Goal: Task Accomplishment & Management: Manage account settings

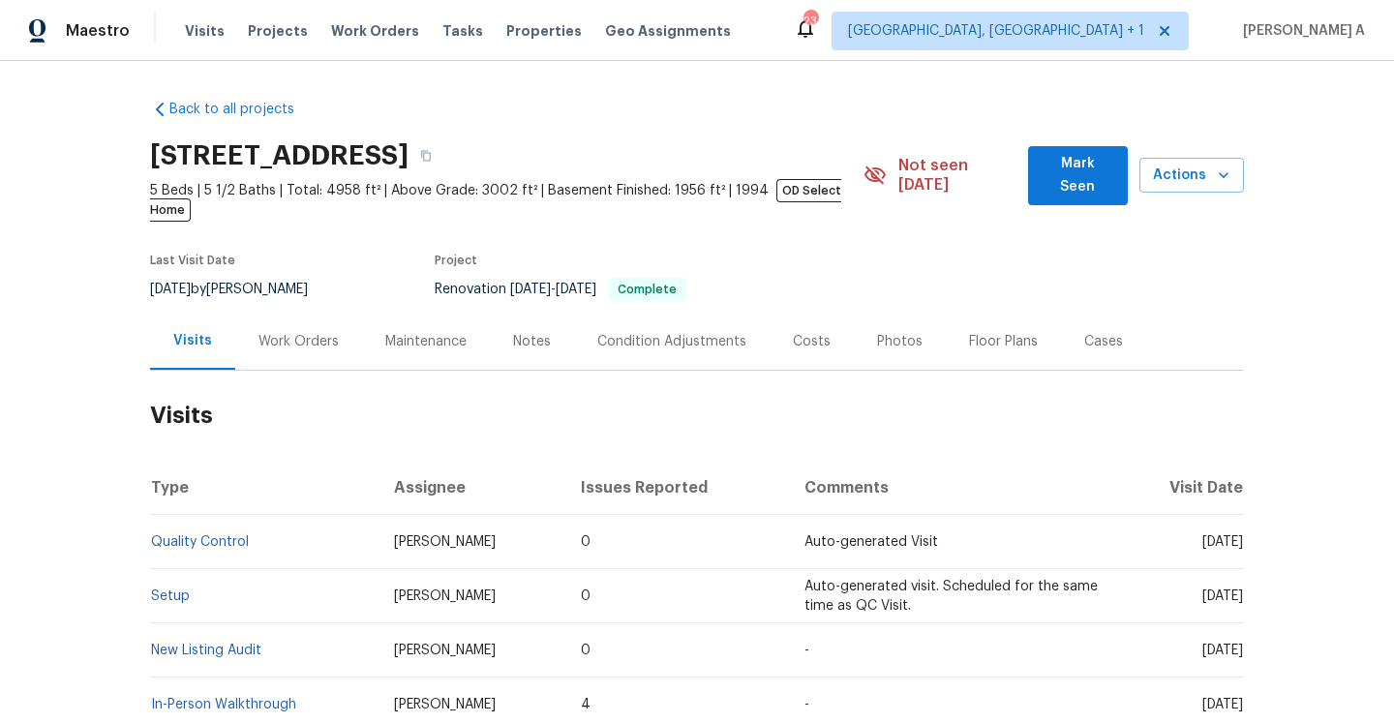
click at [969, 394] on h2 "Visits" at bounding box center [697, 416] width 1094 height 90
click at [304, 337] on div "Work Orders" at bounding box center [298, 341] width 127 height 57
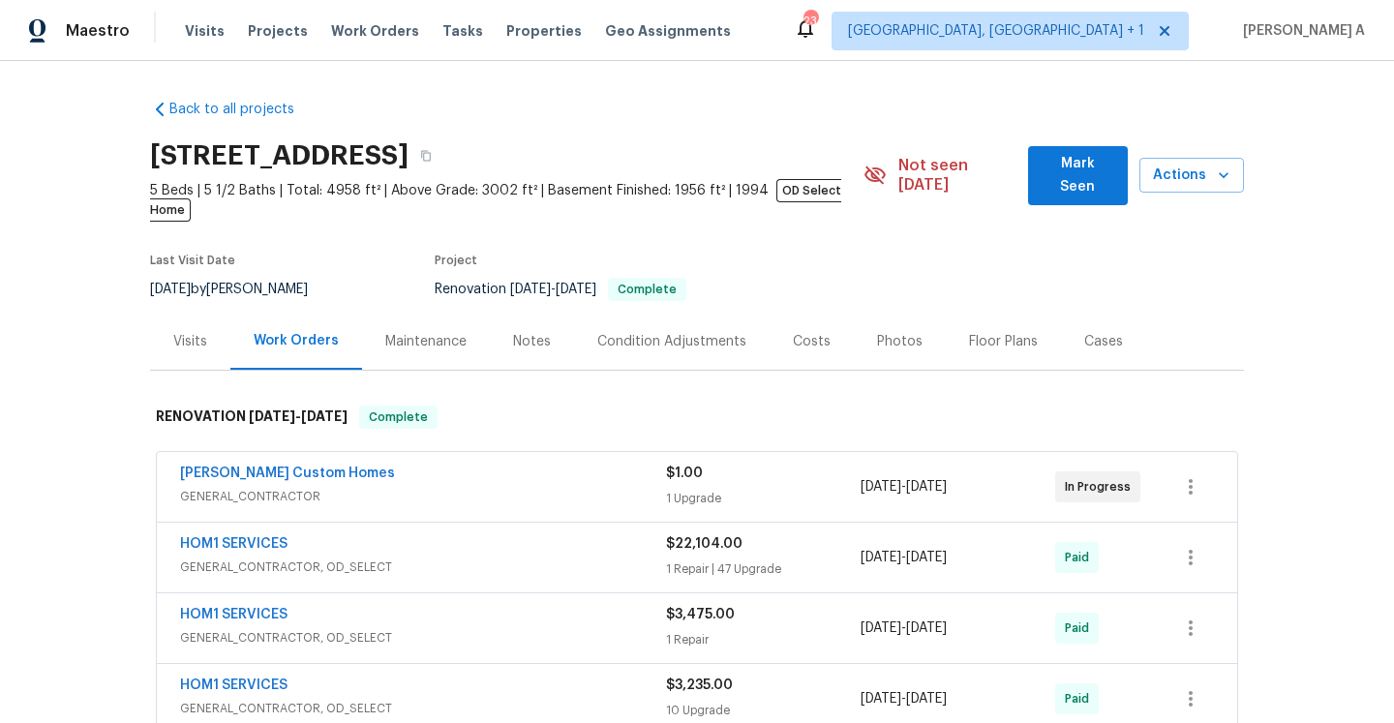
click at [233, 328] on div "Work Orders" at bounding box center [296, 341] width 132 height 57
click at [201, 332] on div "Visits" at bounding box center [190, 341] width 34 height 19
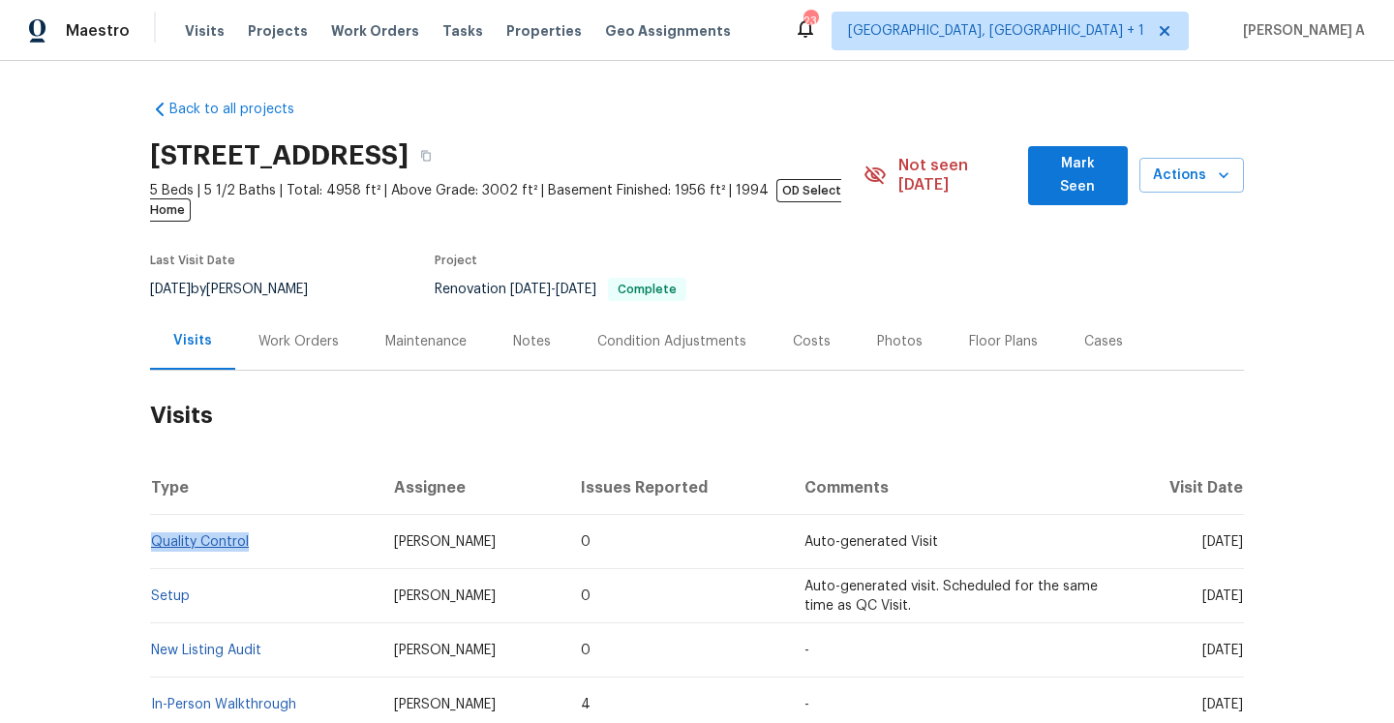
drag, startPoint x: 266, startPoint y: 525, endPoint x: 152, endPoint y: 527, distance: 114.2
click at [151, 526] on td "Quality Control" at bounding box center [264, 542] width 228 height 54
copy link "Quality Control"
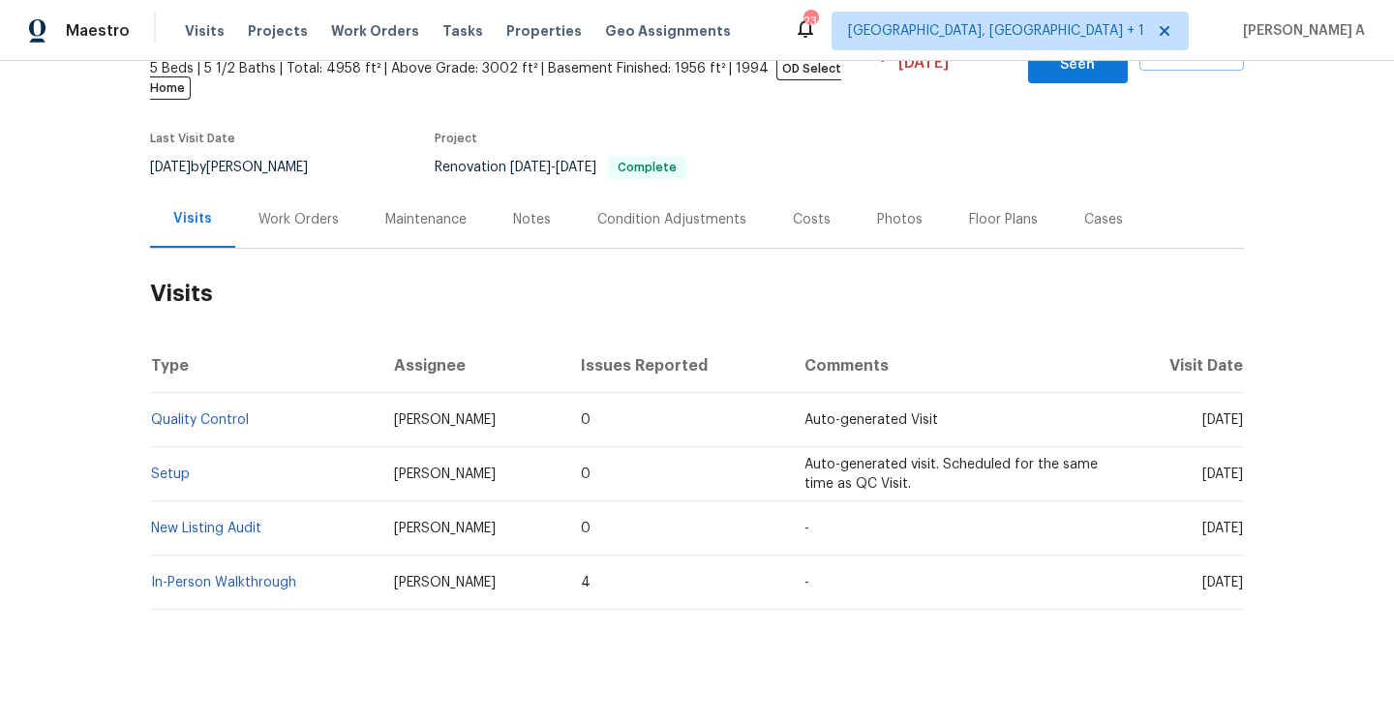
click at [881, 298] on h2 "Visits" at bounding box center [697, 294] width 1094 height 90
click at [295, 210] on div "Work Orders" at bounding box center [298, 219] width 80 height 19
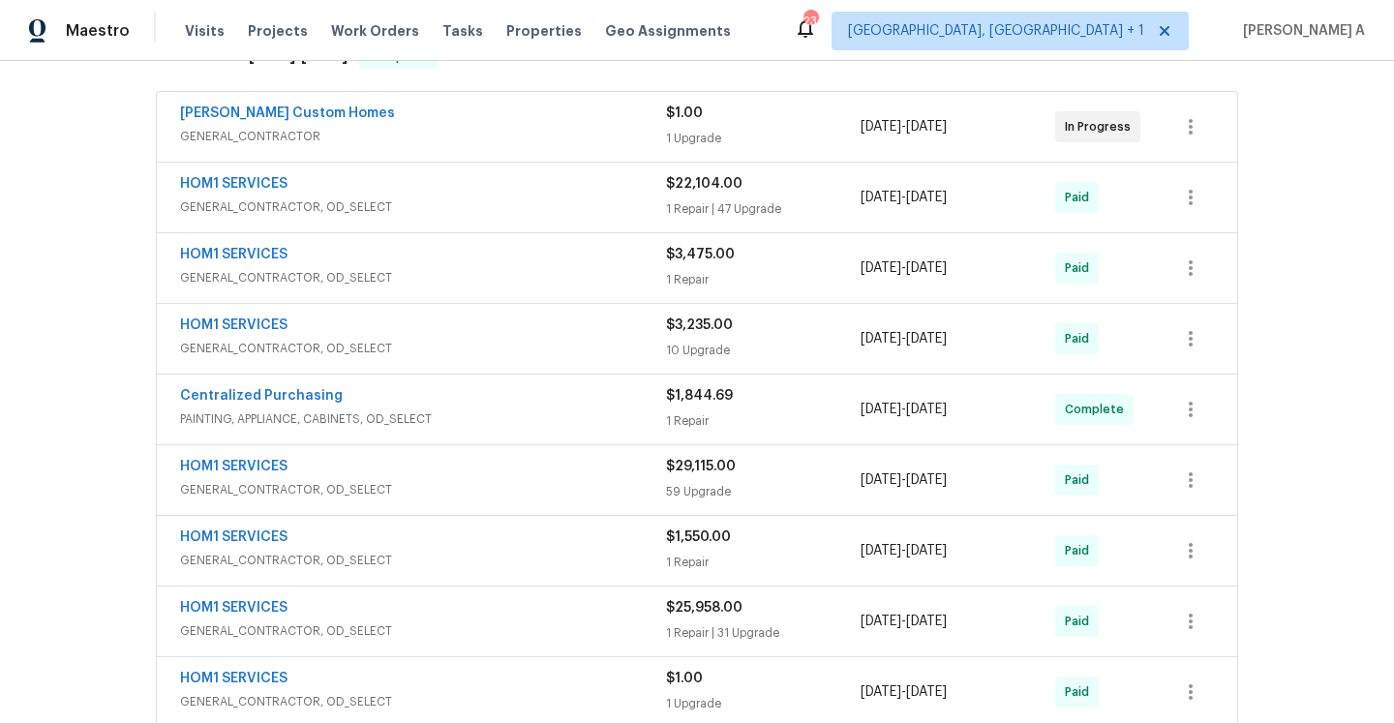
scroll to position [323, 0]
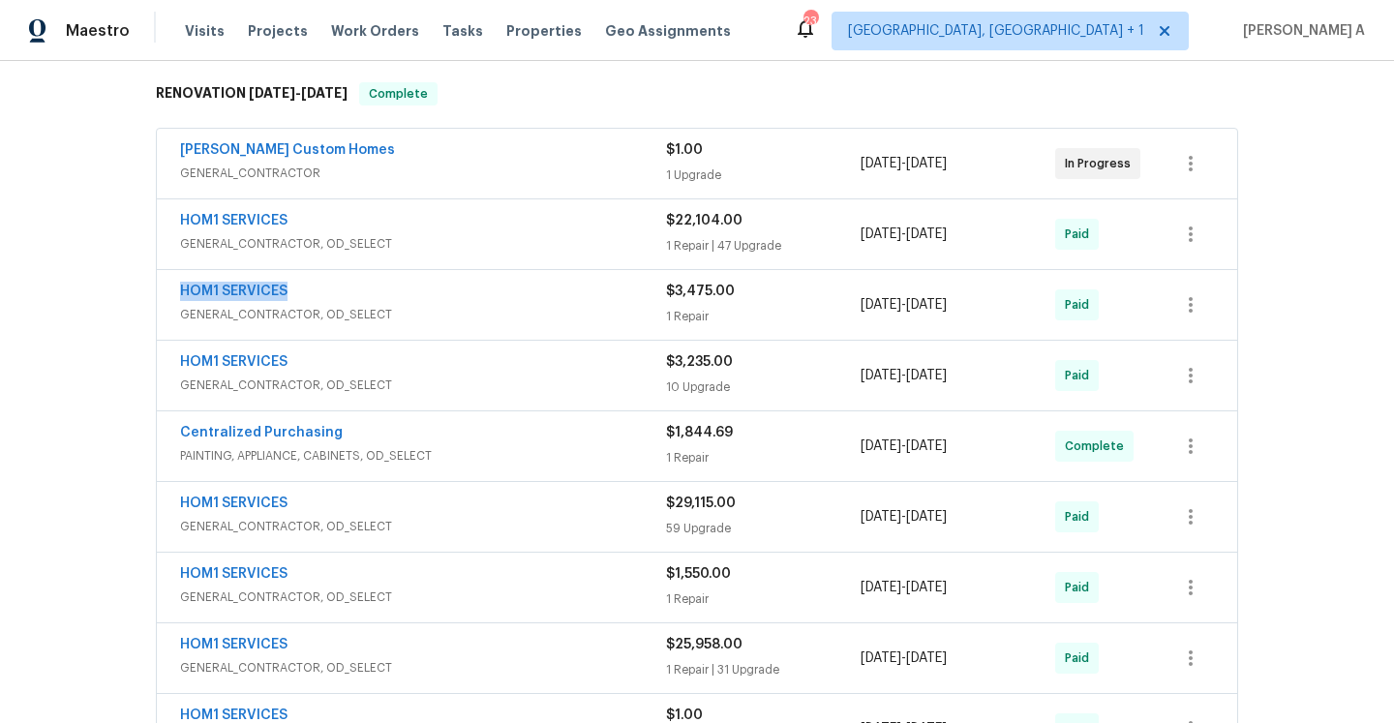
drag, startPoint x: 309, startPoint y: 283, endPoint x: 317, endPoint y: 275, distance: 11.0
click at [184, 282] on div "HOM1 SERVICES" at bounding box center [423, 293] width 486 height 23
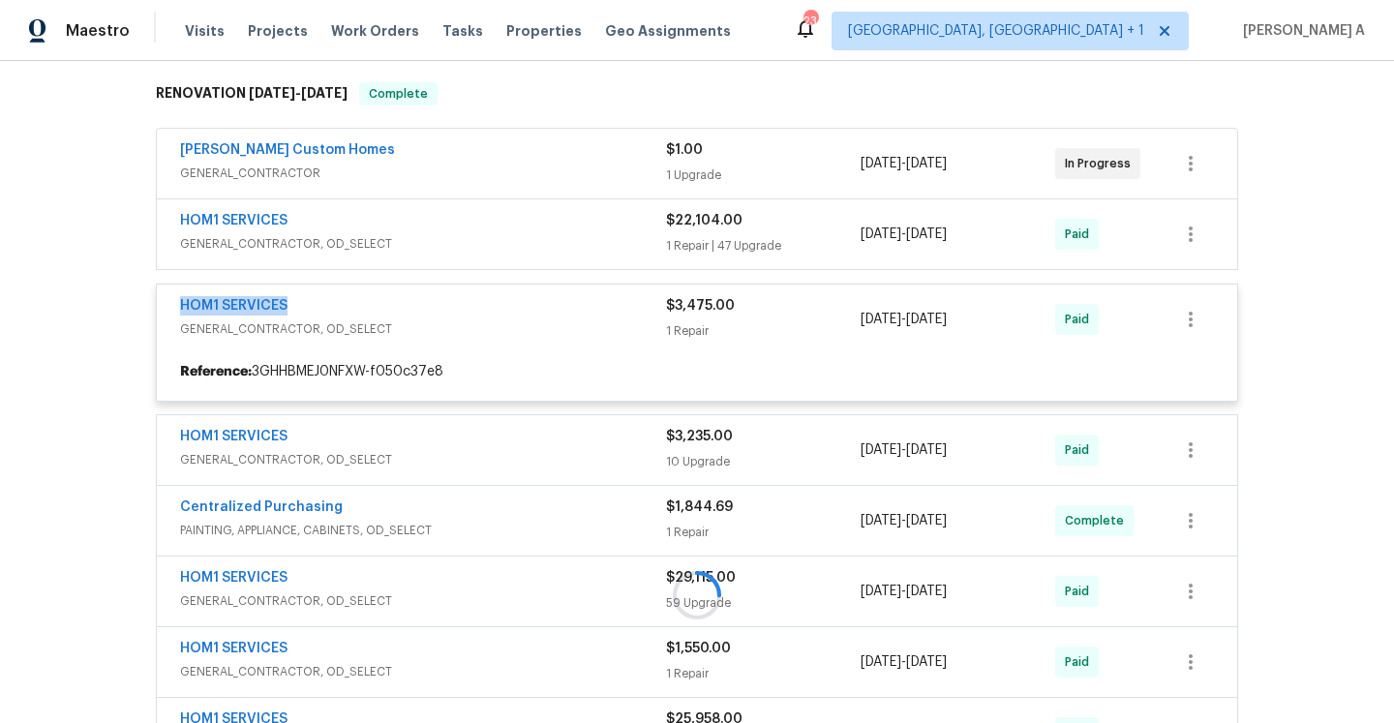
copy link "HOM1 SERVICES"
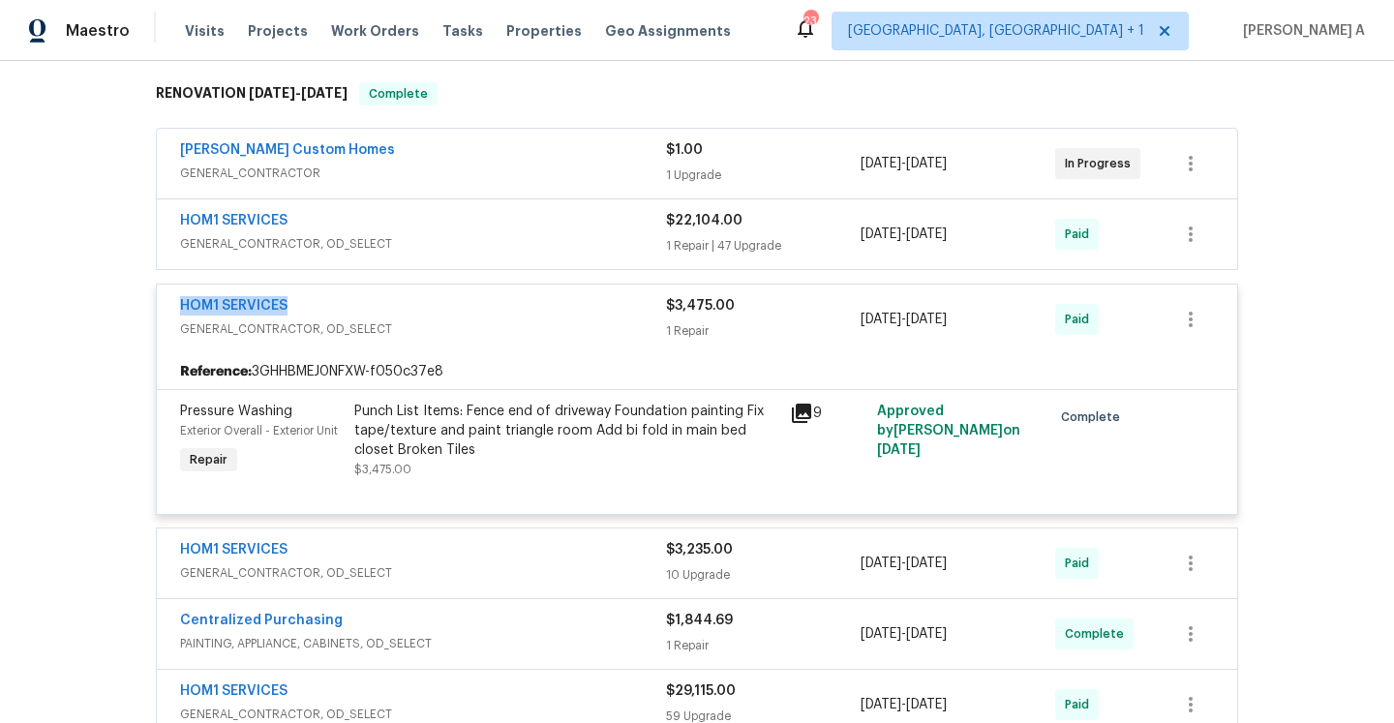
click at [466, 296] on div "HOM1 SERVICES" at bounding box center [423, 307] width 486 height 23
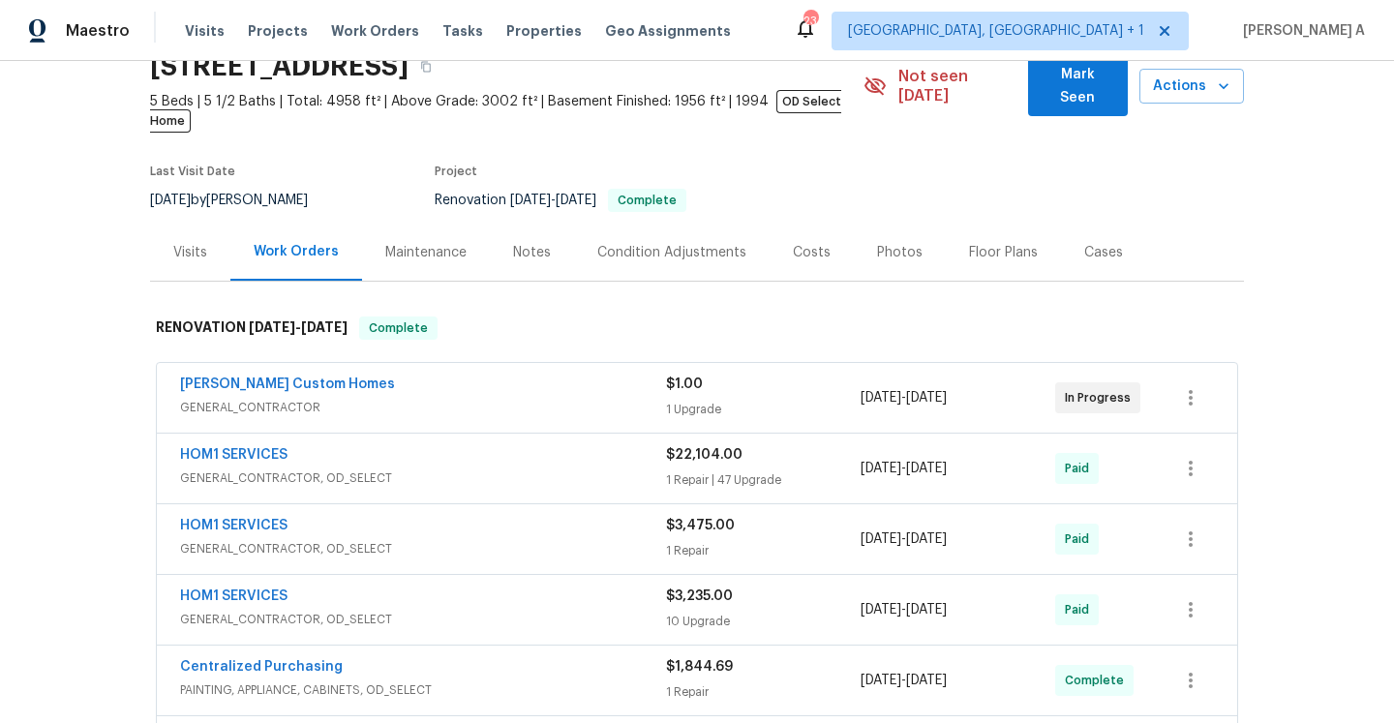
scroll to position [78, 0]
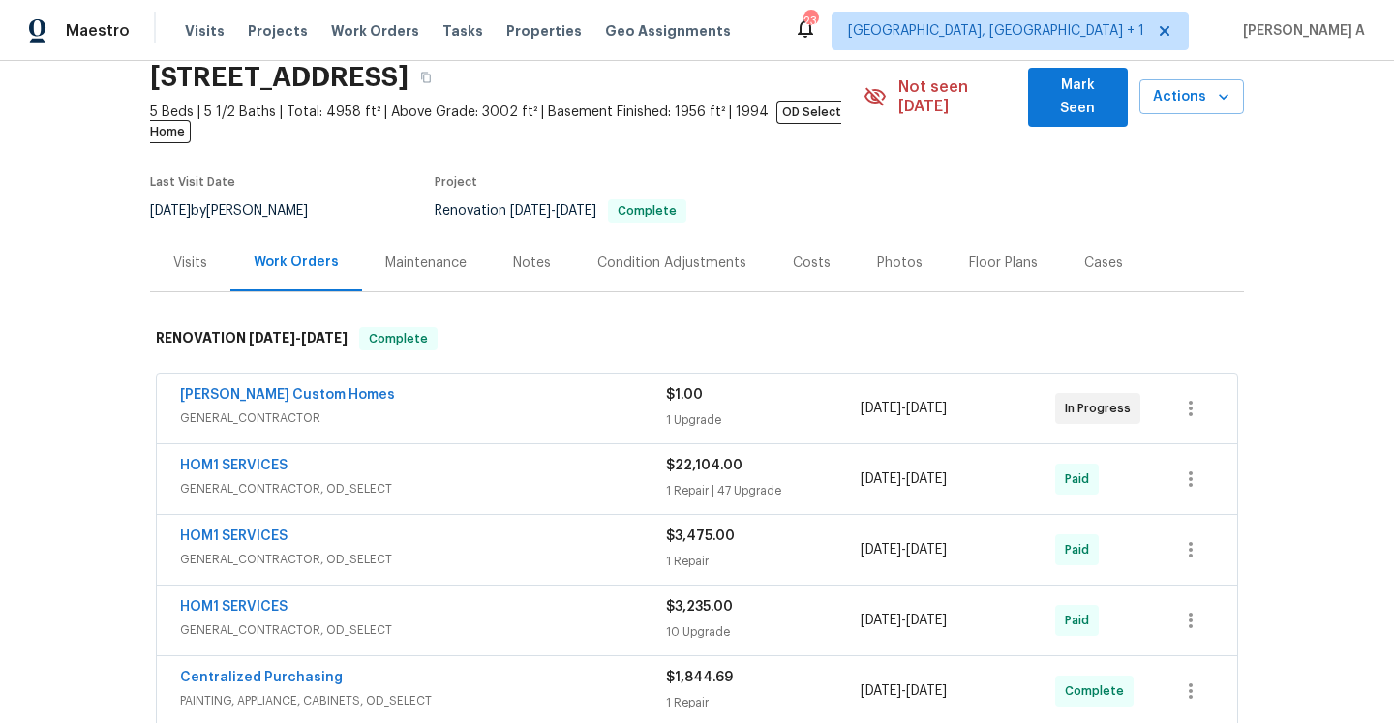
click at [432, 408] on span "GENERAL_CONTRACTOR" at bounding box center [423, 417] width 486 height 19
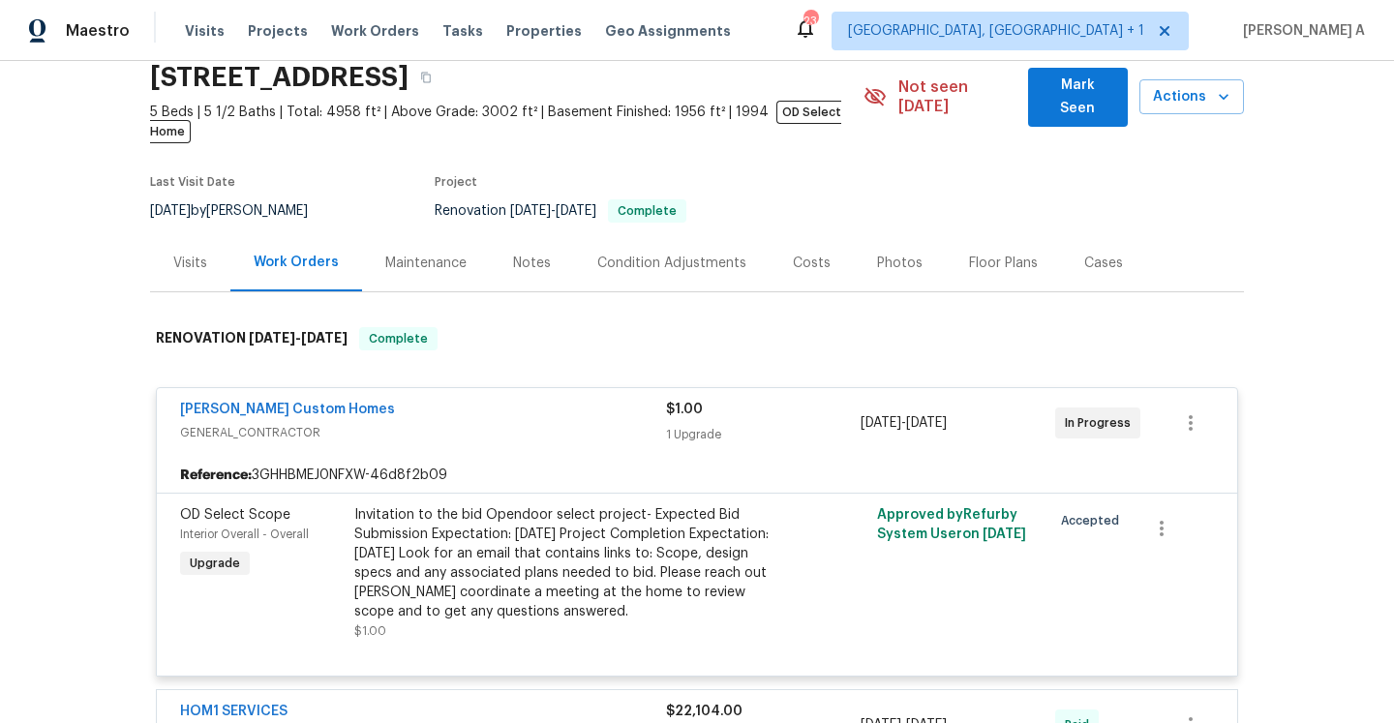
click at [432, 400] on div "Rappa Custom Homes" at bounding box center [423, 411] width 486 height 23
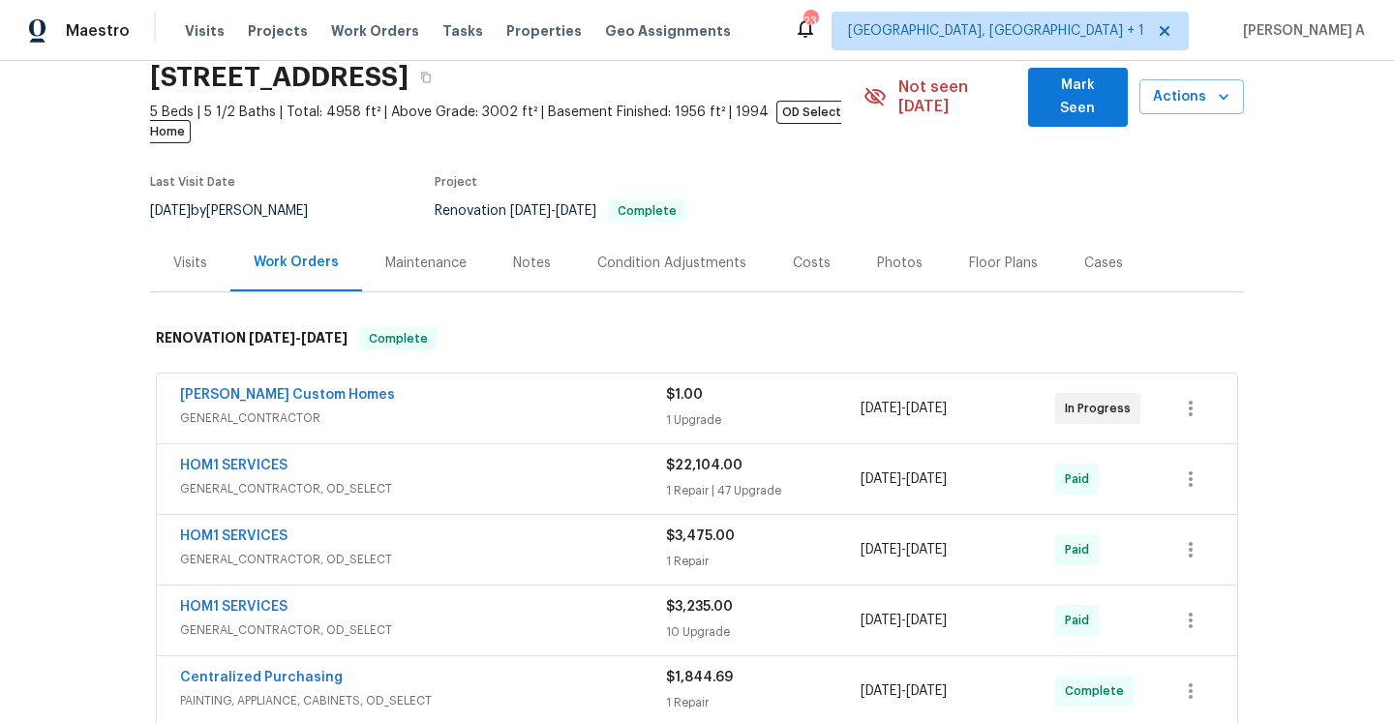
click at [215, 269] on div "Visits" at bounding box center [190, 262] width 80 height 57
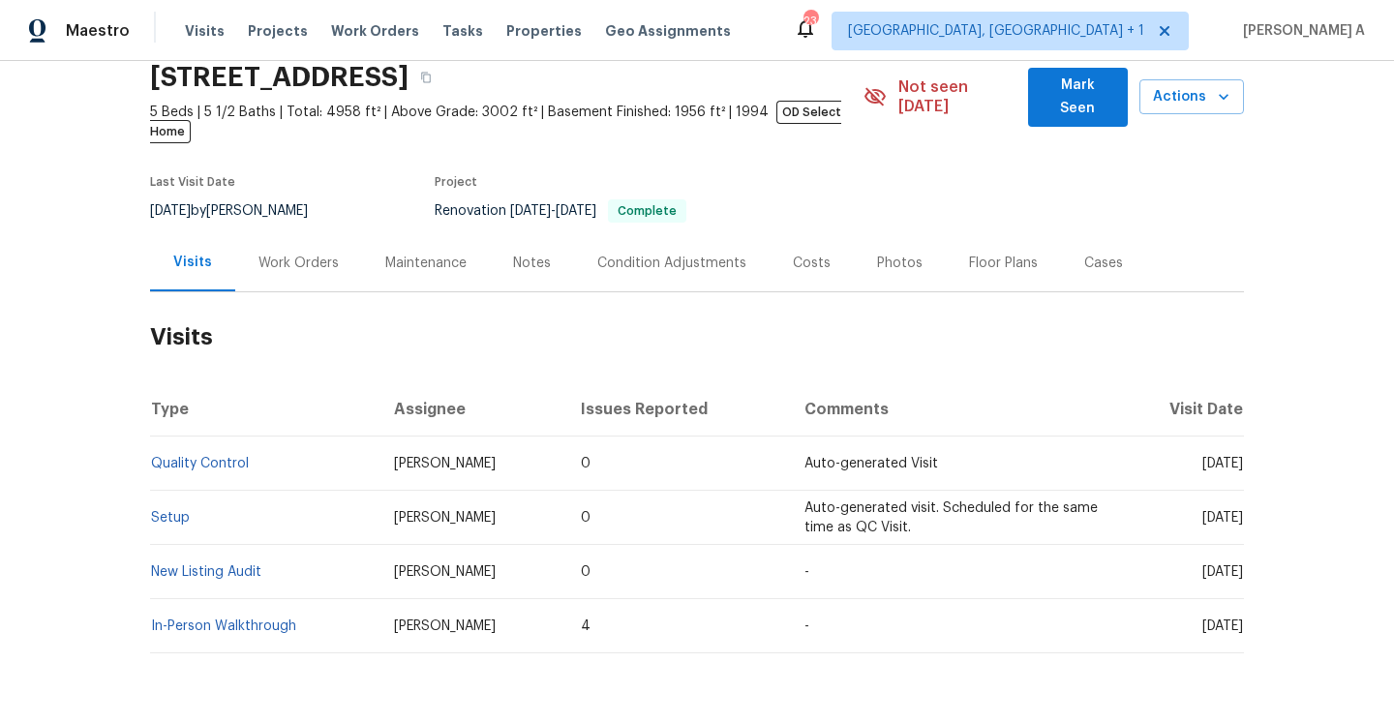
click at [290, 264] on div "Work Orders" at bounding box center [298, 262] width 127 height 57
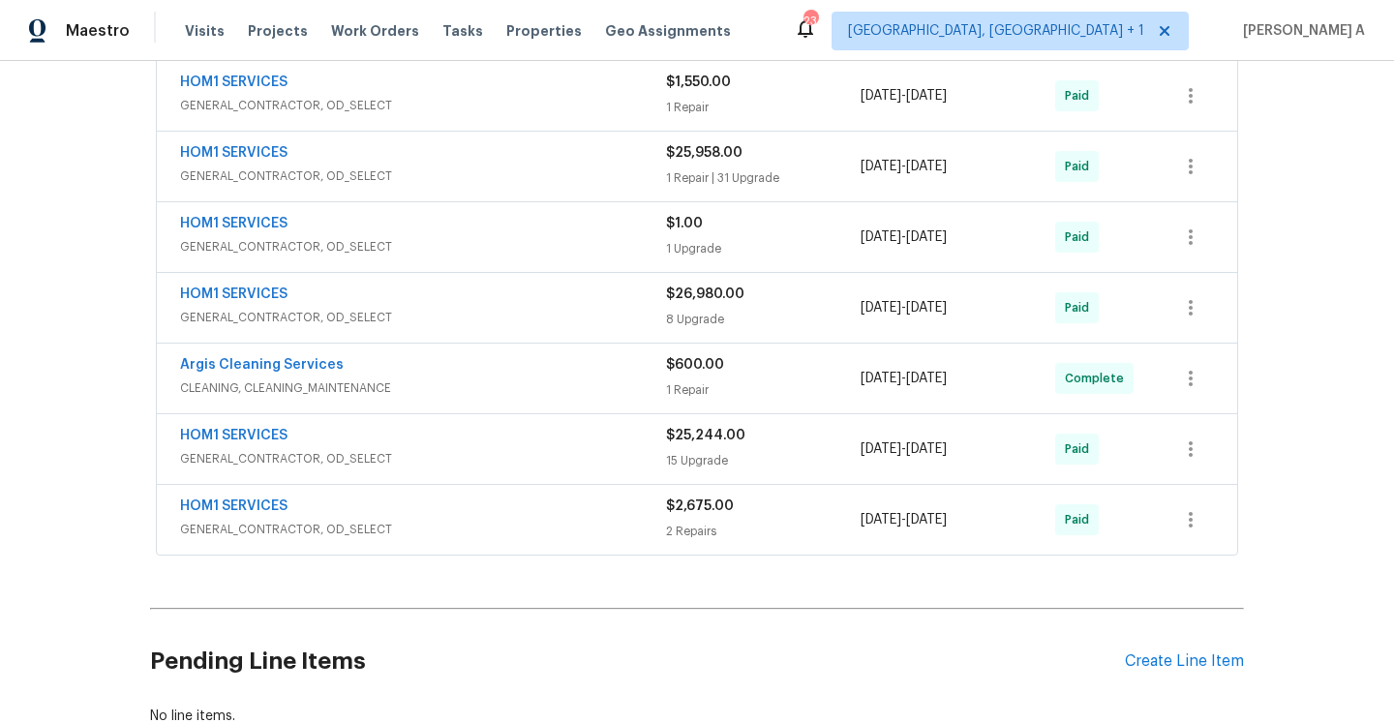
scroll to position [741, 0]
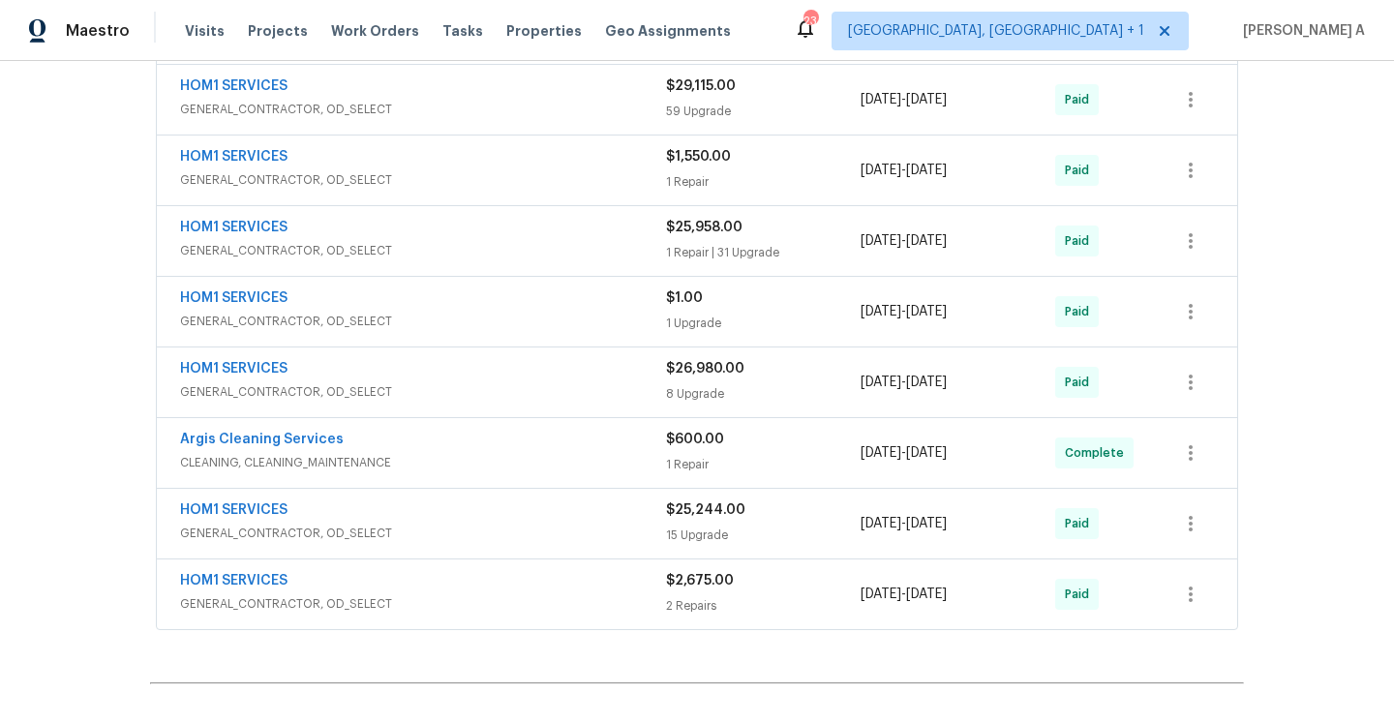
click at [455, 594] on span "GENERAL_CONTRACTOR, OD_SELECT" at bounding box center [423, 603] width 486 height 19
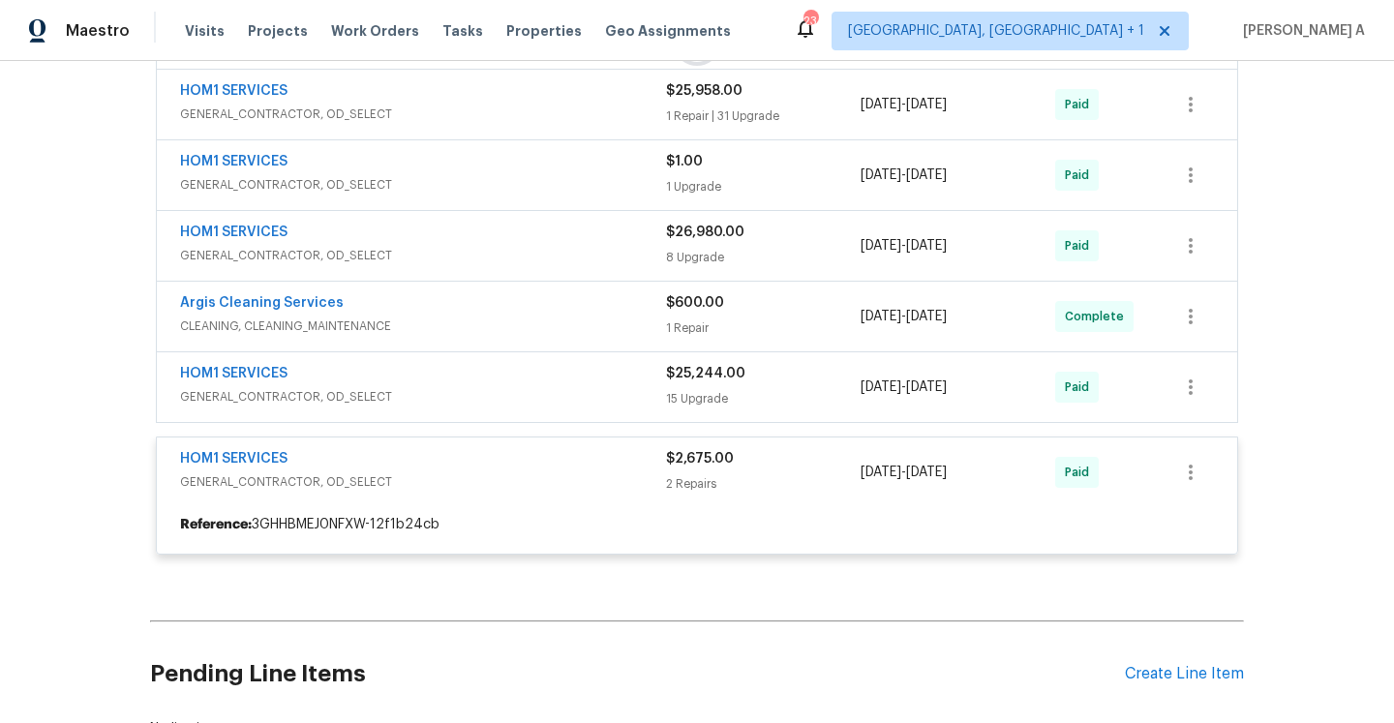
scroll to position [922, 0]
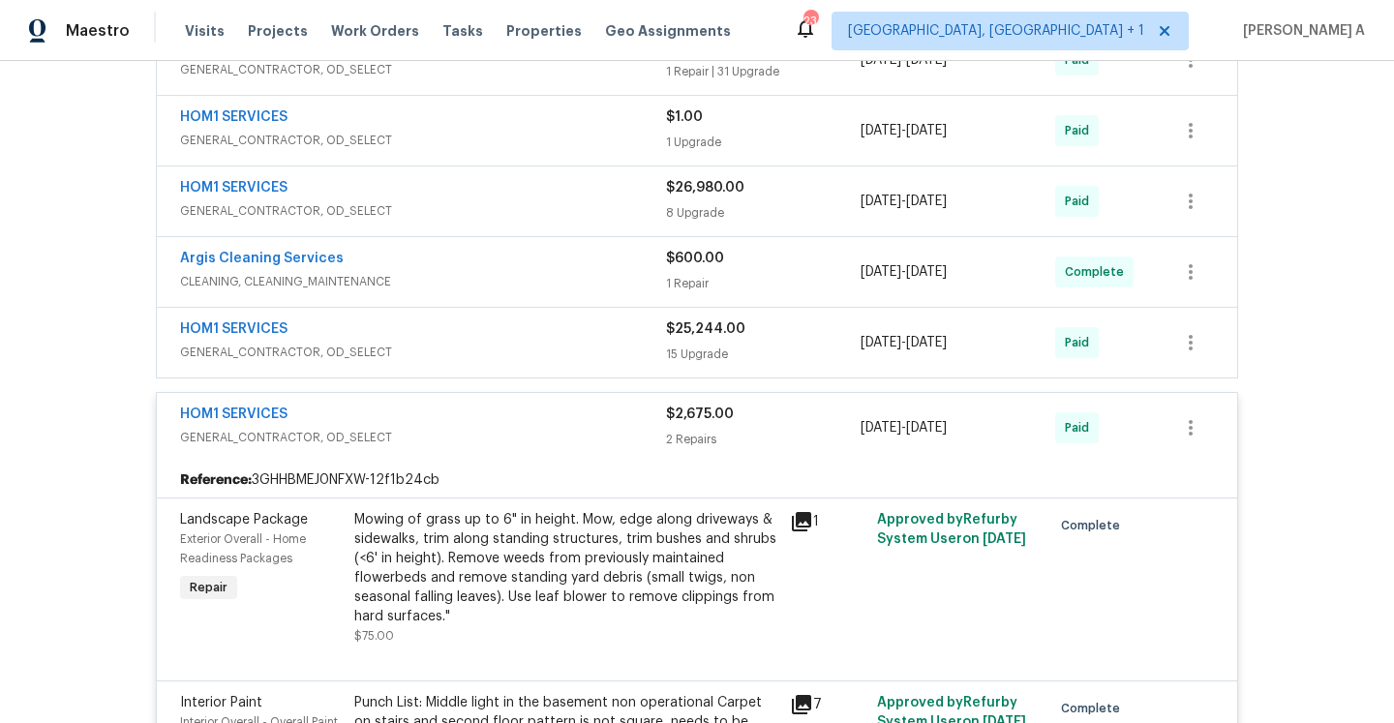
click at [459, 405] on div "HOM1 SERVICES" at bounding box center [423, 416] width 486 height 23
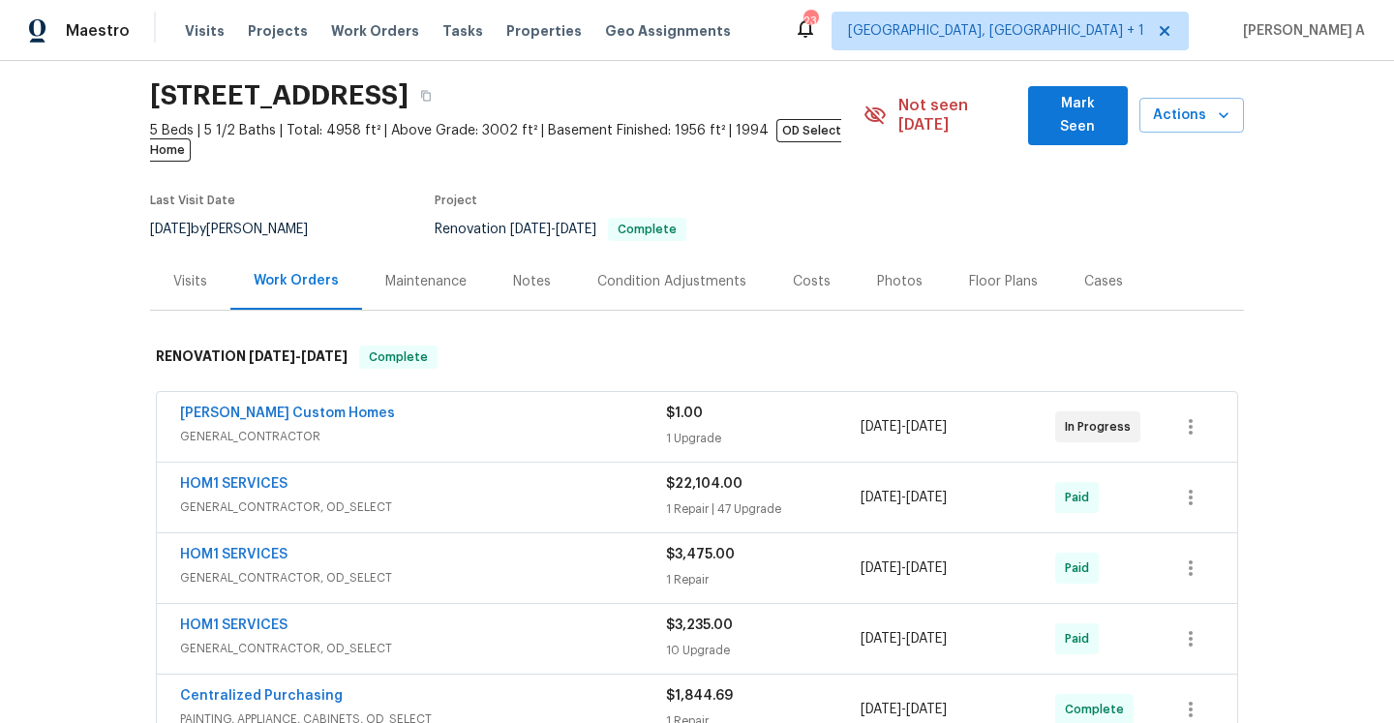
scroll to position [0, 0]
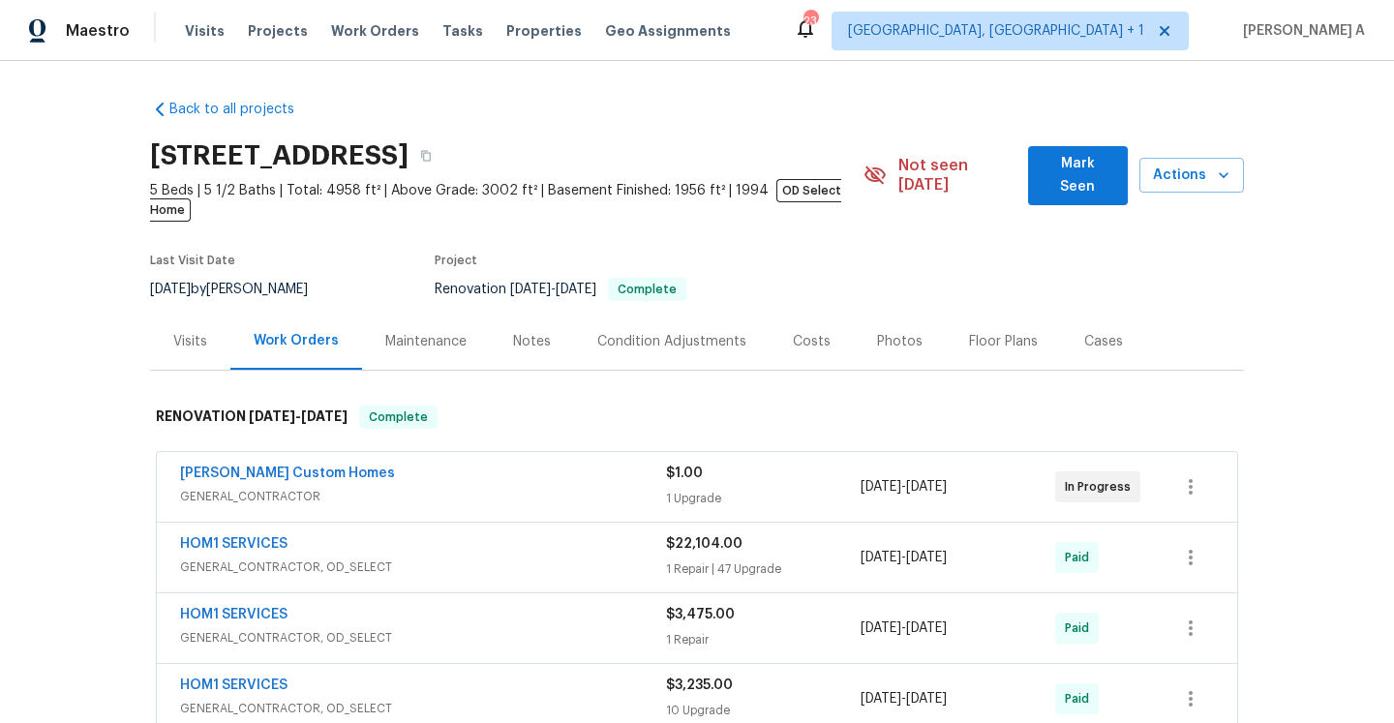
click at [179, 332] on div "Visits" at bounding box center [190, 341] width 34 height 19
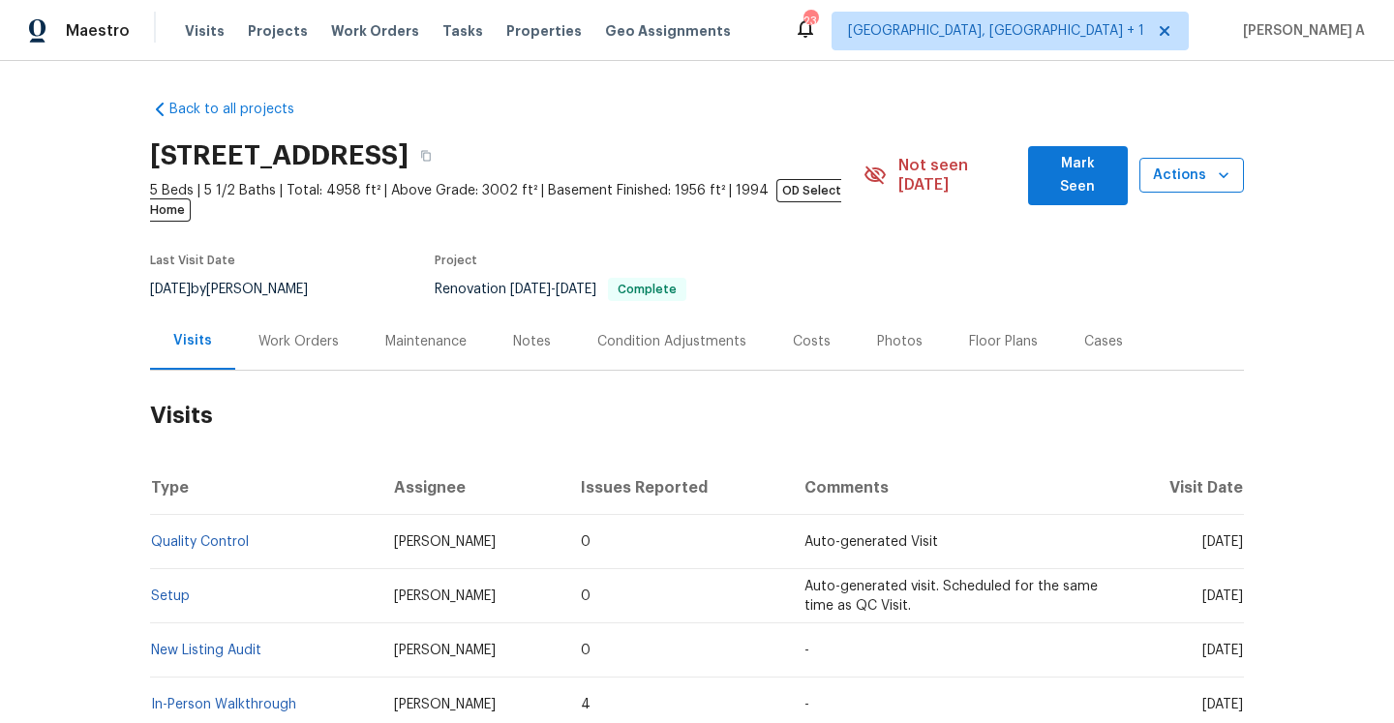
click at [1210, 175] on span "Actions" at bounding box center [1192, 176] width 74 height 24
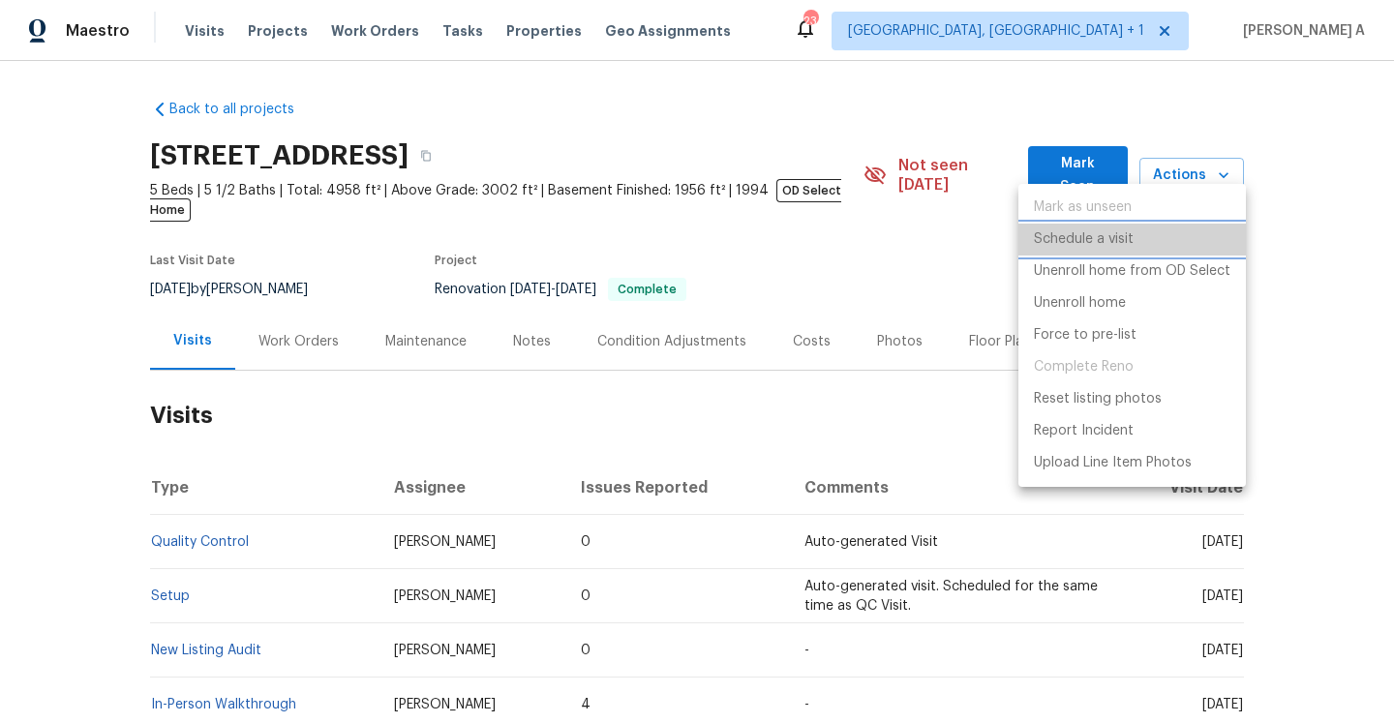
click at [1144, 228] on li "Schedule a visit" at bounding box center [1131, 240] width 227 height 32
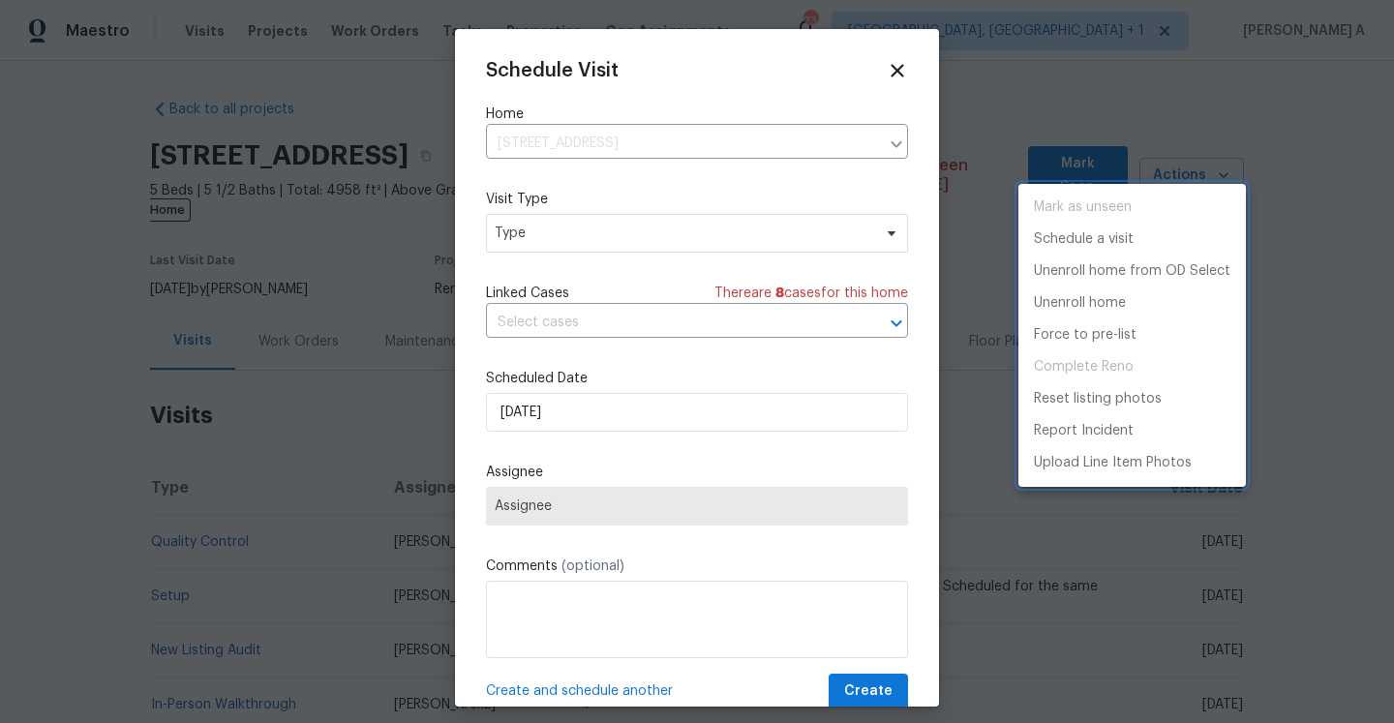
click at [776, 236] on div at bounding box center [697, 361] width 1394 height 723
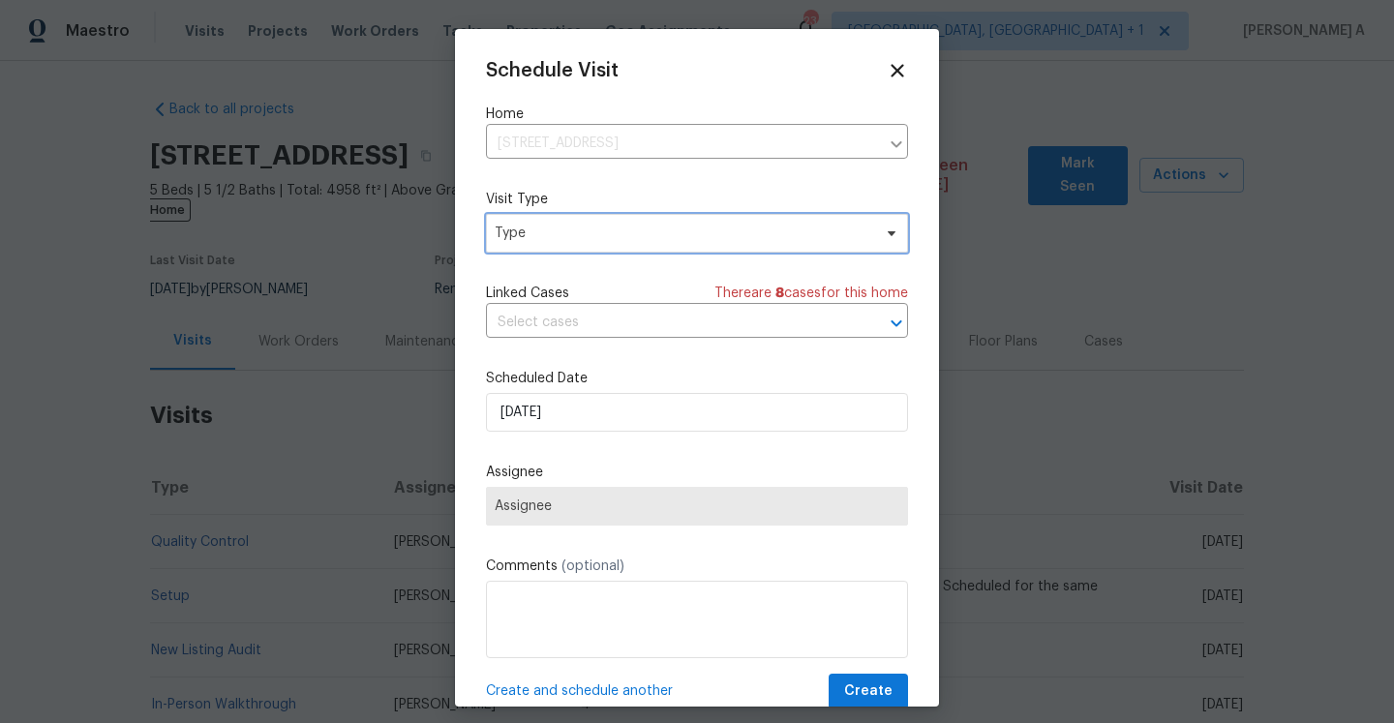
click at [771, 231] on span "Type" at bounding box center [683, 233] width 377 height 19
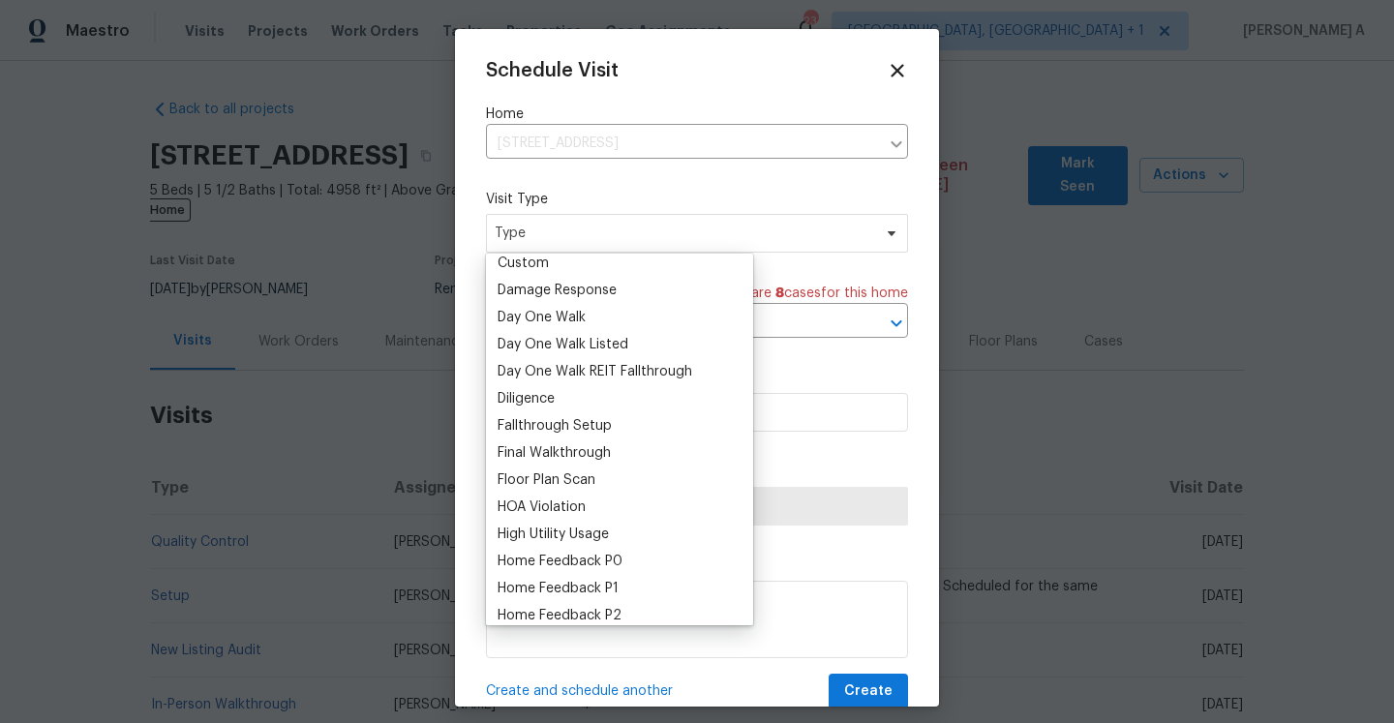
scroll to position [338, 0]
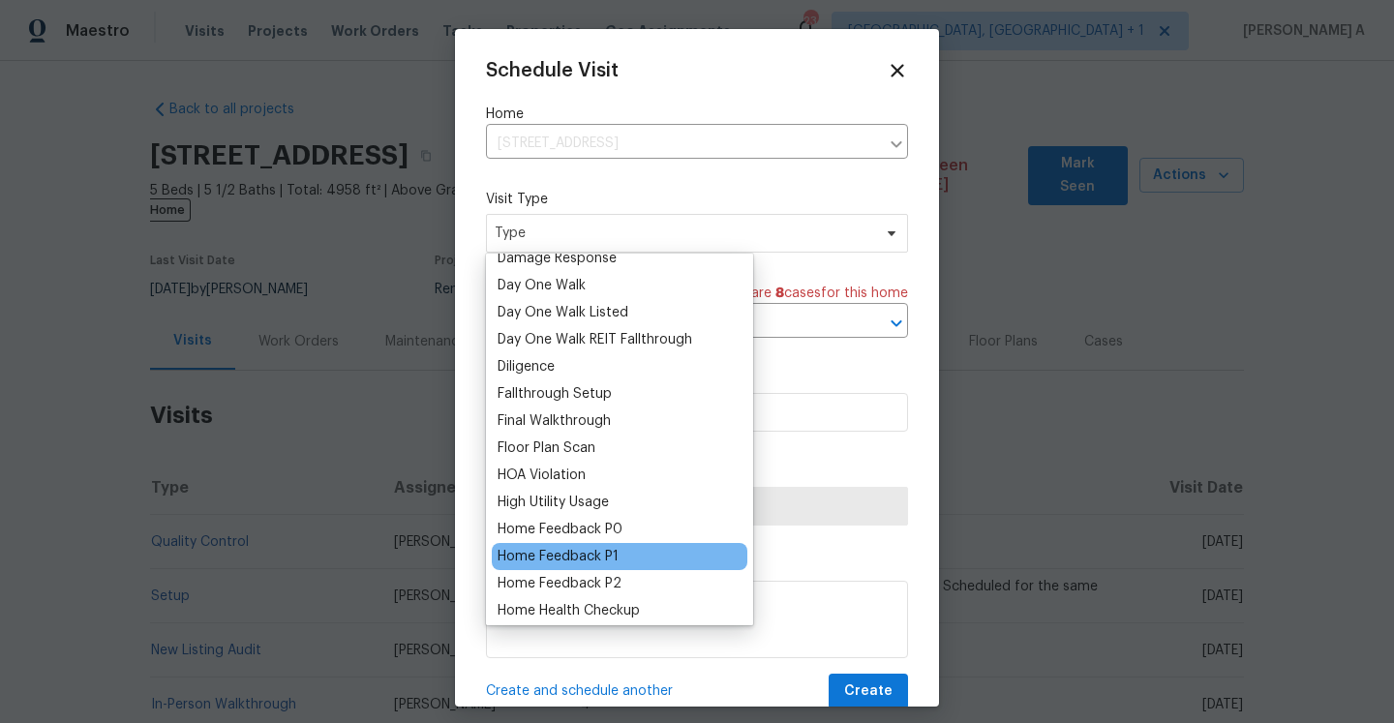
click at [584, 552] on div "Home Feedback P1" at bounding box center [558, 556] width 121 height 19
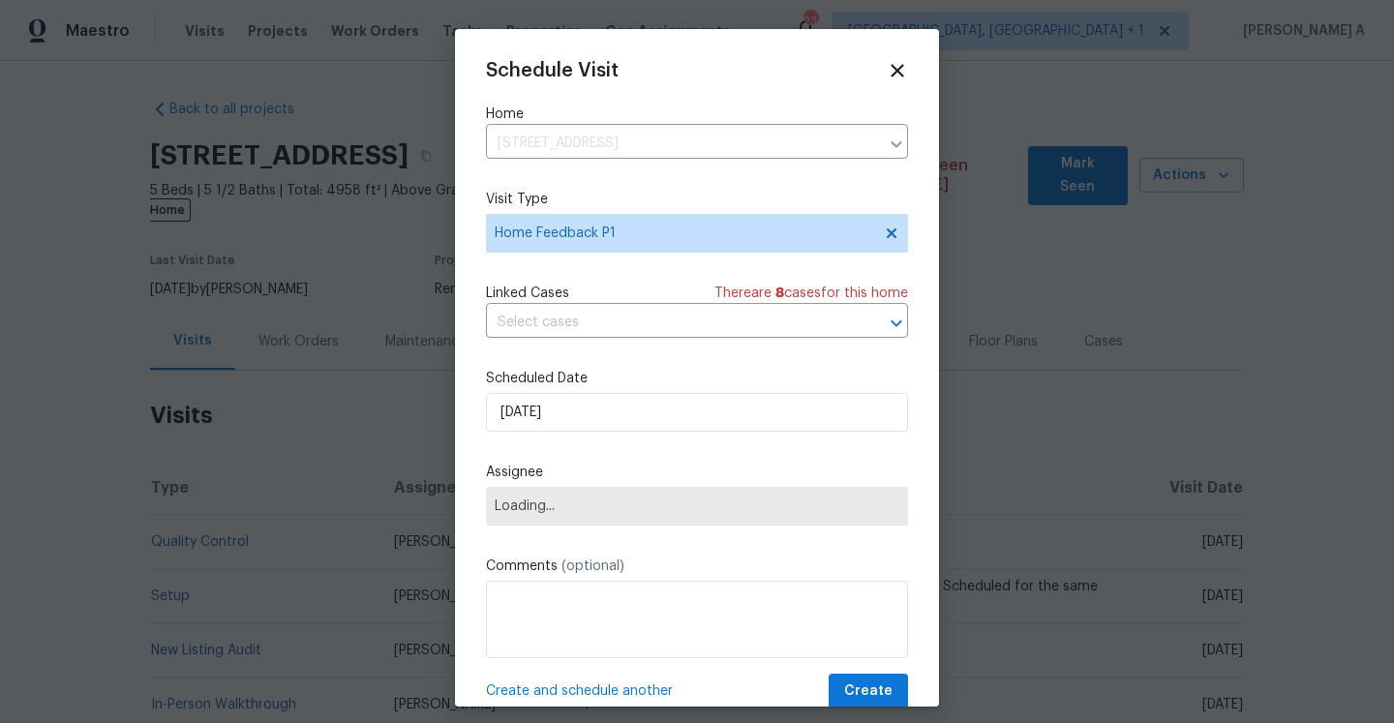
click at [582, 346] on div "Schedule Visit Home 42 Palisades Pkwy, Oak Ridge, TN 37830 ​ Visit Type Home Fe…" at bounding box center [697, 385] width 422 height 650
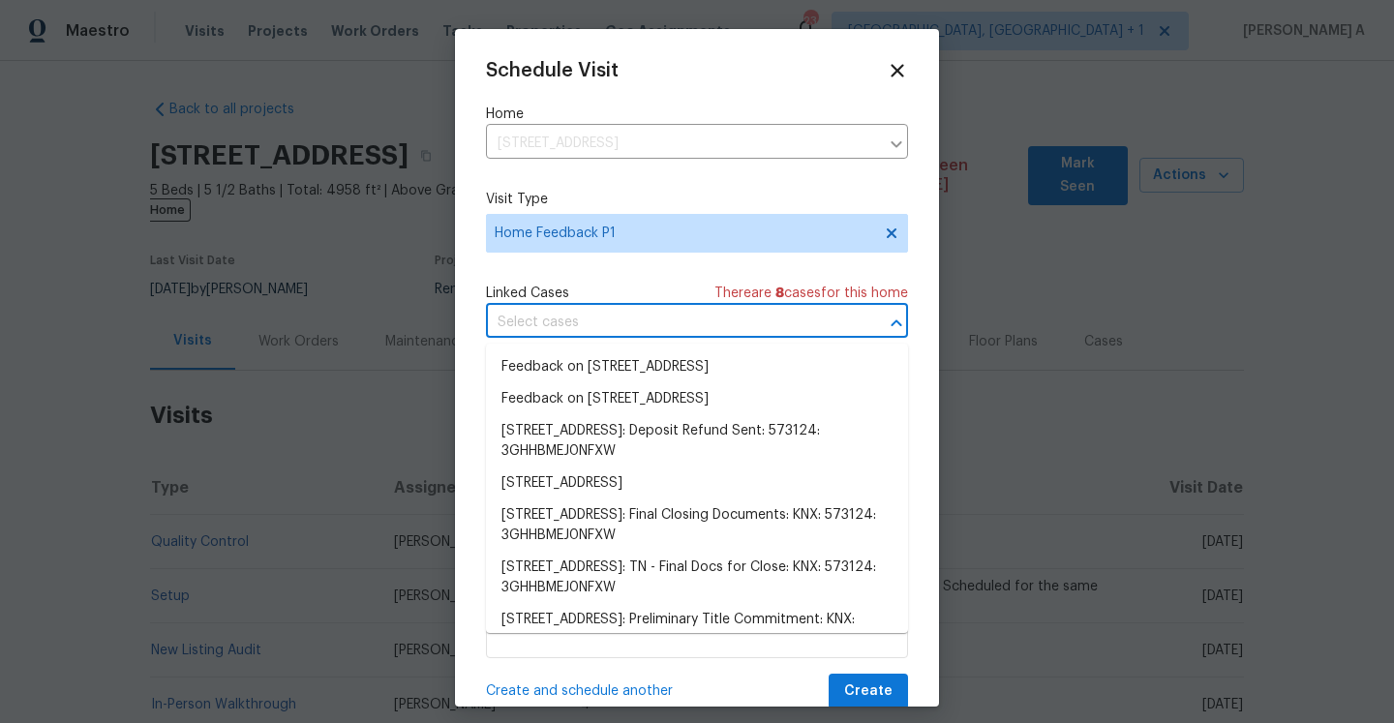
click at [582, 335] on input "text" at bounding box center [670, 323] width 368 height 30
click at [585, 363] on li "Feedback on 42 Palisades Pkwy, Oak Ridge, TN 37830" at bounding box center [697, 367] width 422 height 32
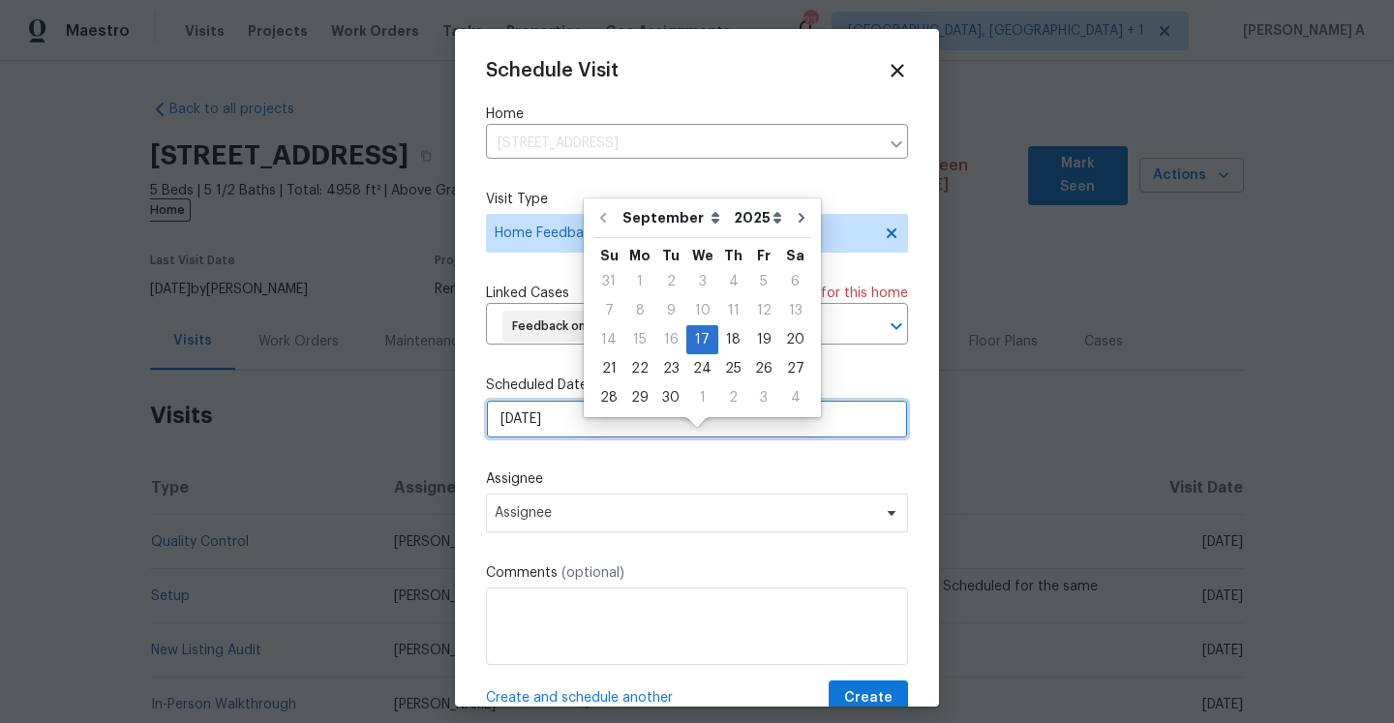
click at [592, 439] on input "9/17/2025" at bounding box center [697, 419] width 422 height 39
click at [728, 342] on div "18" at bounding box center [733, 339] width 30 height 27
type input "9/18/2025"
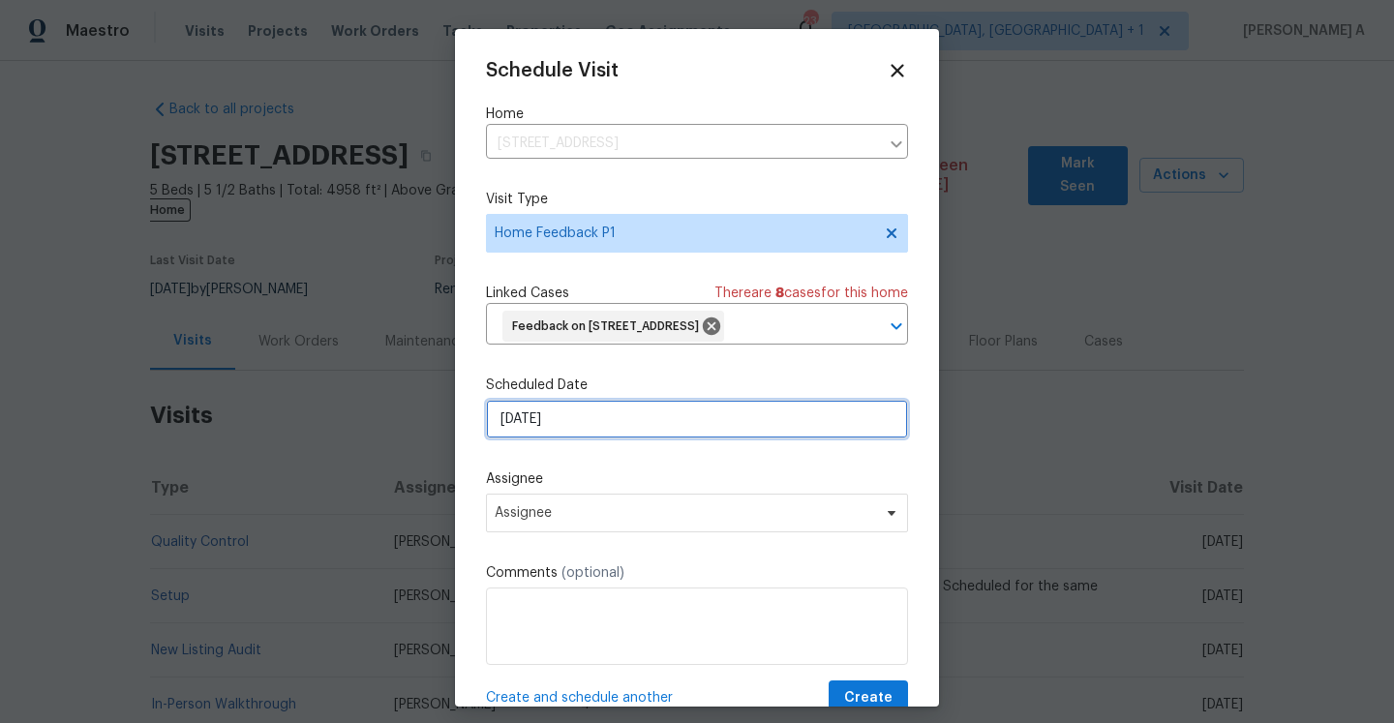
click at [595, 439] on input "9/18/2025" at bounding box center [697, 419] width 422 height 39
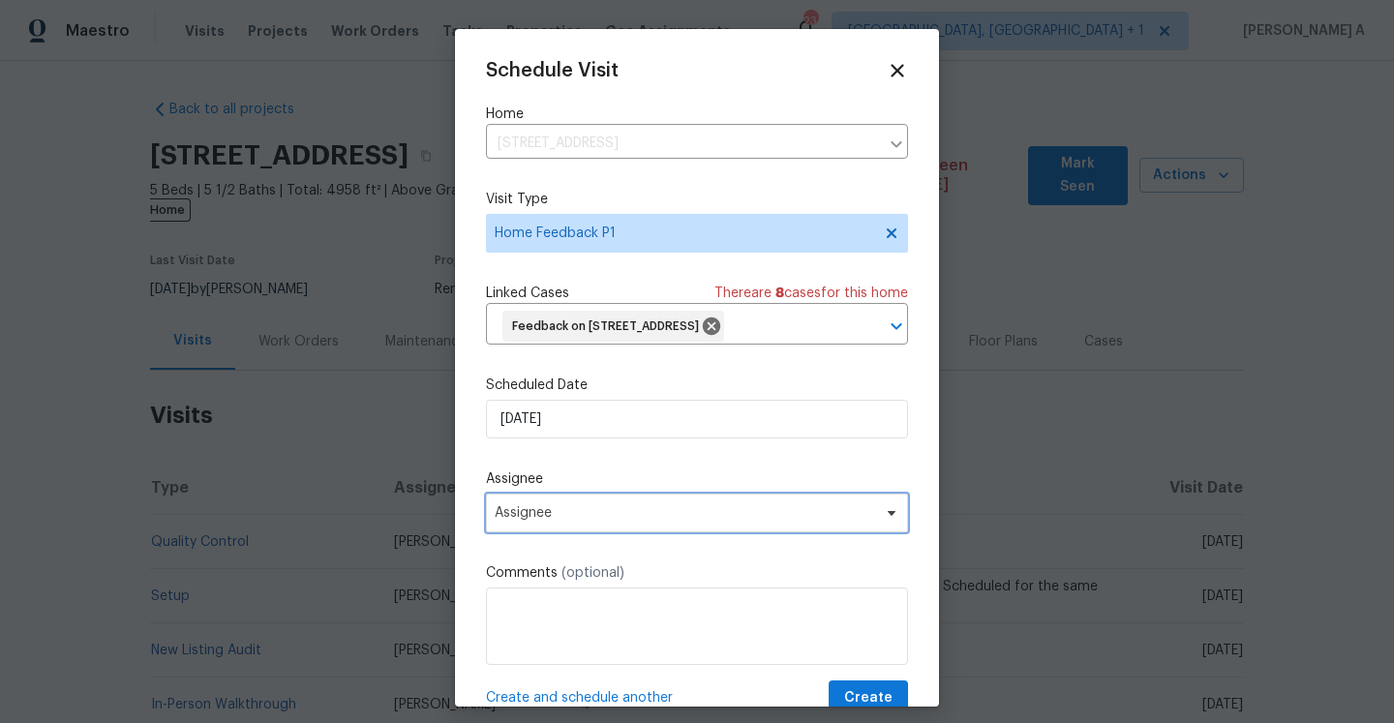
click at [630, 532] on span "Assignee" at bounding box center [697, 513] width 422 height 39
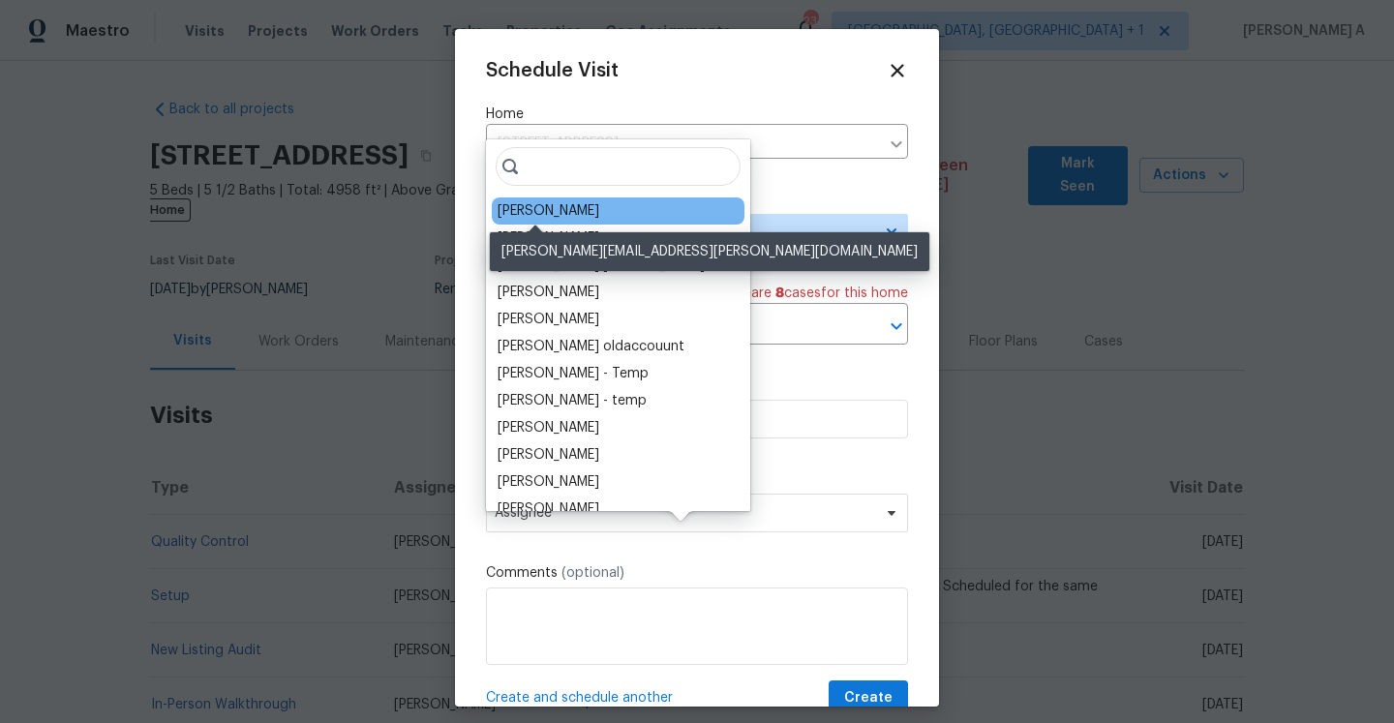
click at [548, 212] on div "Tucker Trent" at bounding box center [549, 210] width 102 height 19
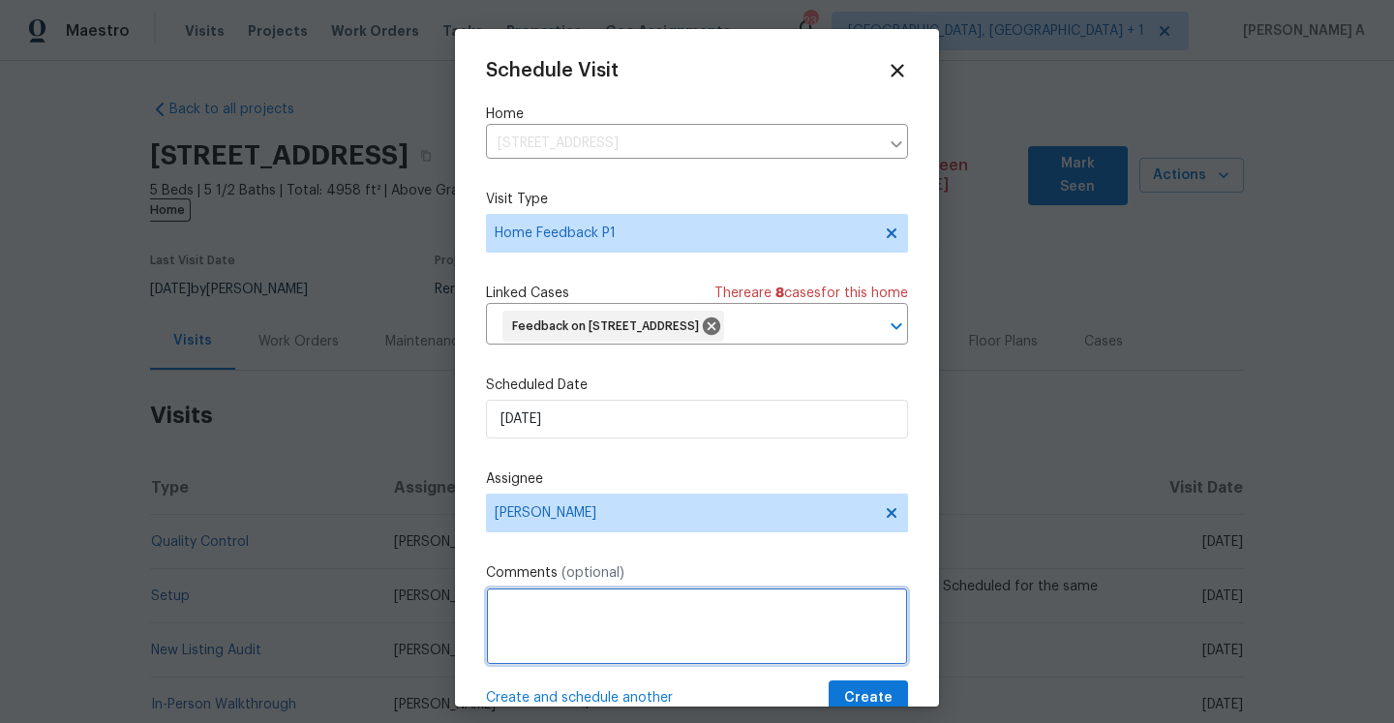
click at [654, 665] on textarea at bounding box center [697, 626] width 422 height 77
paste textarea "main outside water is flooding down the side house, and it needs repairs and a …"
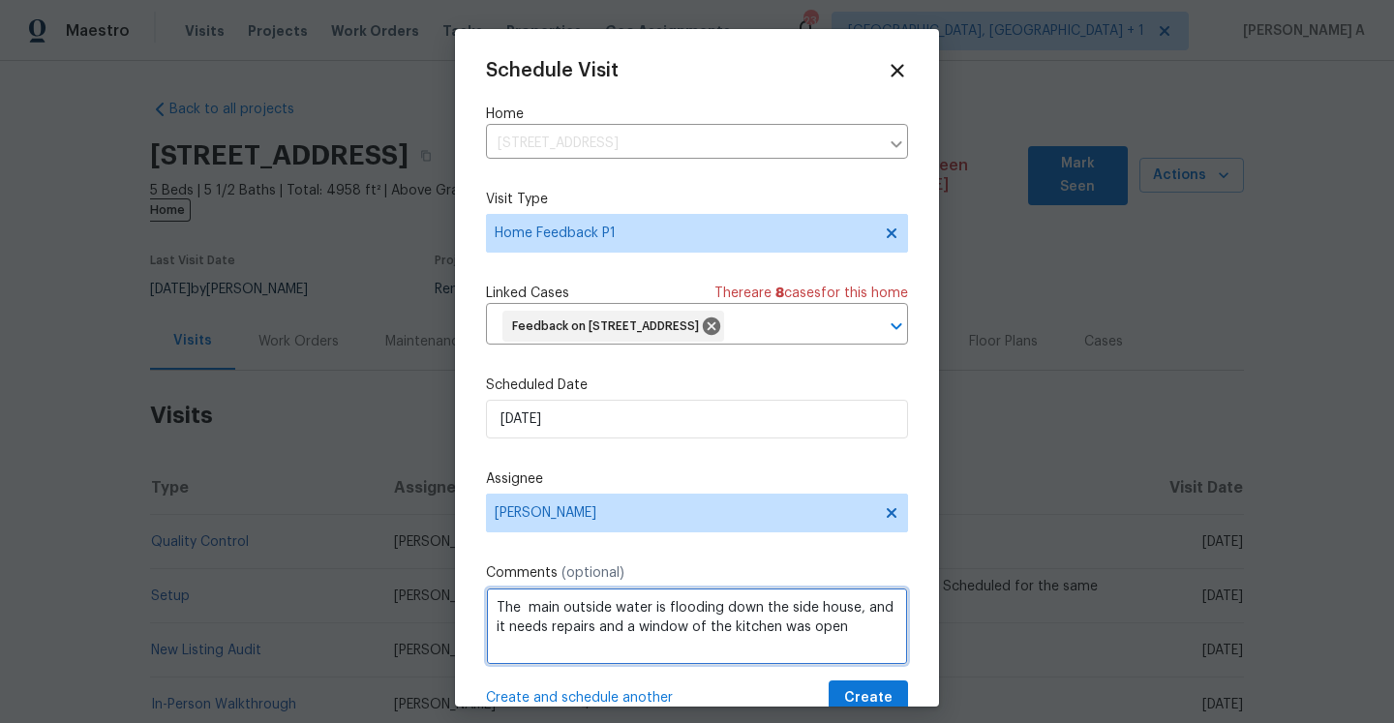
click at [525, 641] on textarea "The main outside water is flooding down the side house, and it needs repairs an…" at bounding box center [697, 626] width 422 height 77
click at [0, 0] on span "of the" at bounding box center [0, 0] width 0 height 0
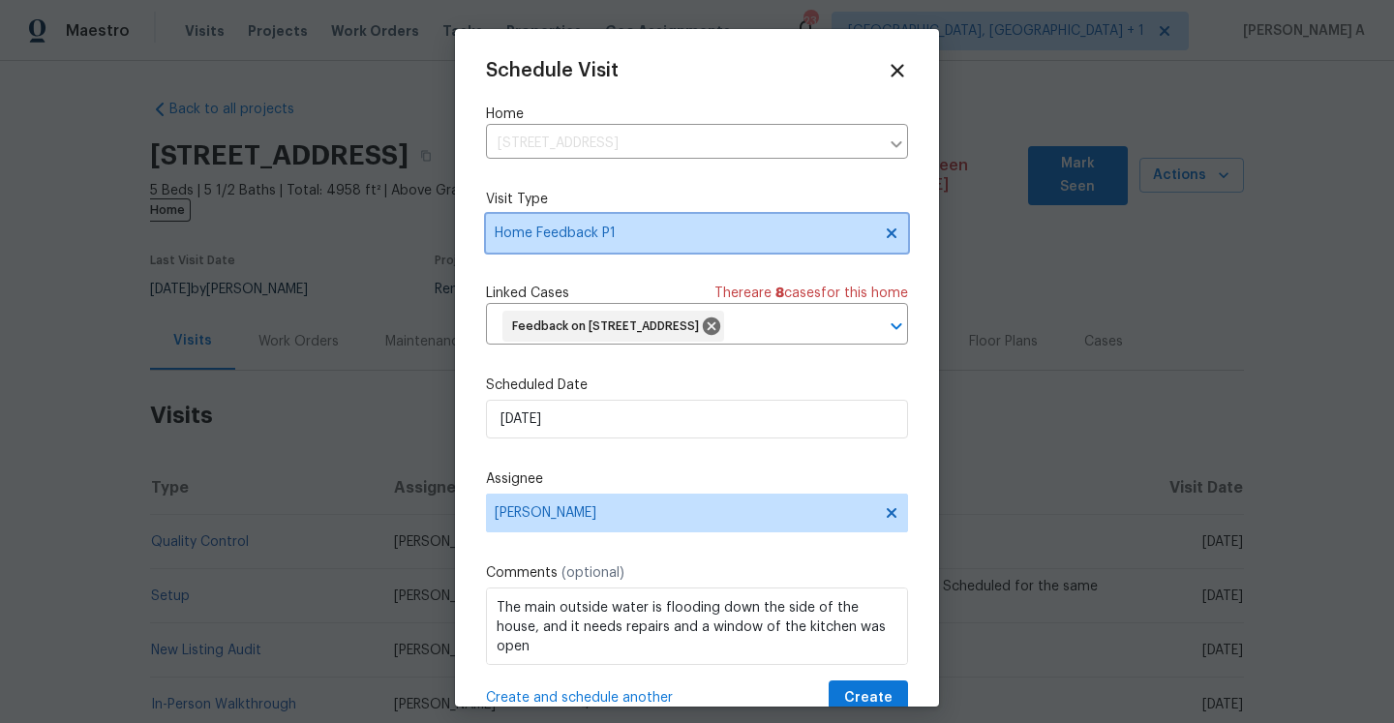
click at [618, 244] on span "Home Feedback P1" at bounding box center [697, 233] width 422 height 39
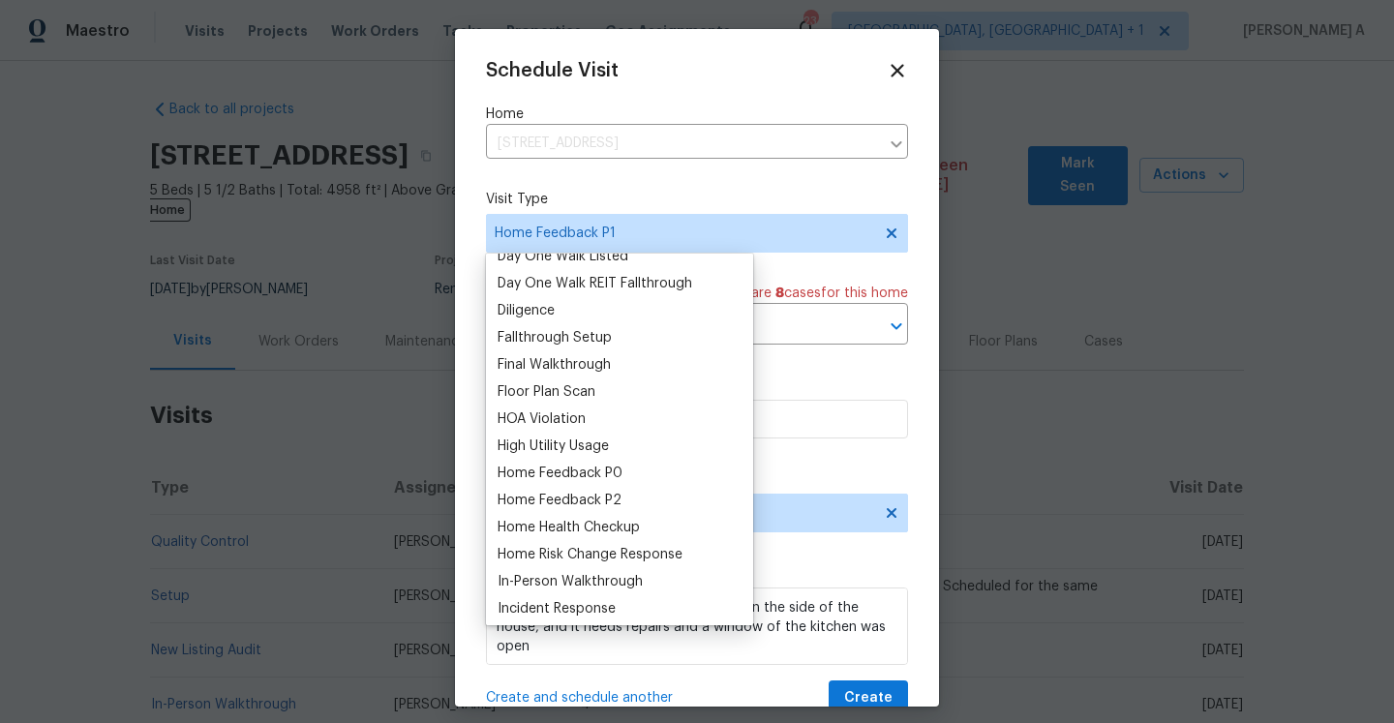
scroll to position [459, 0]
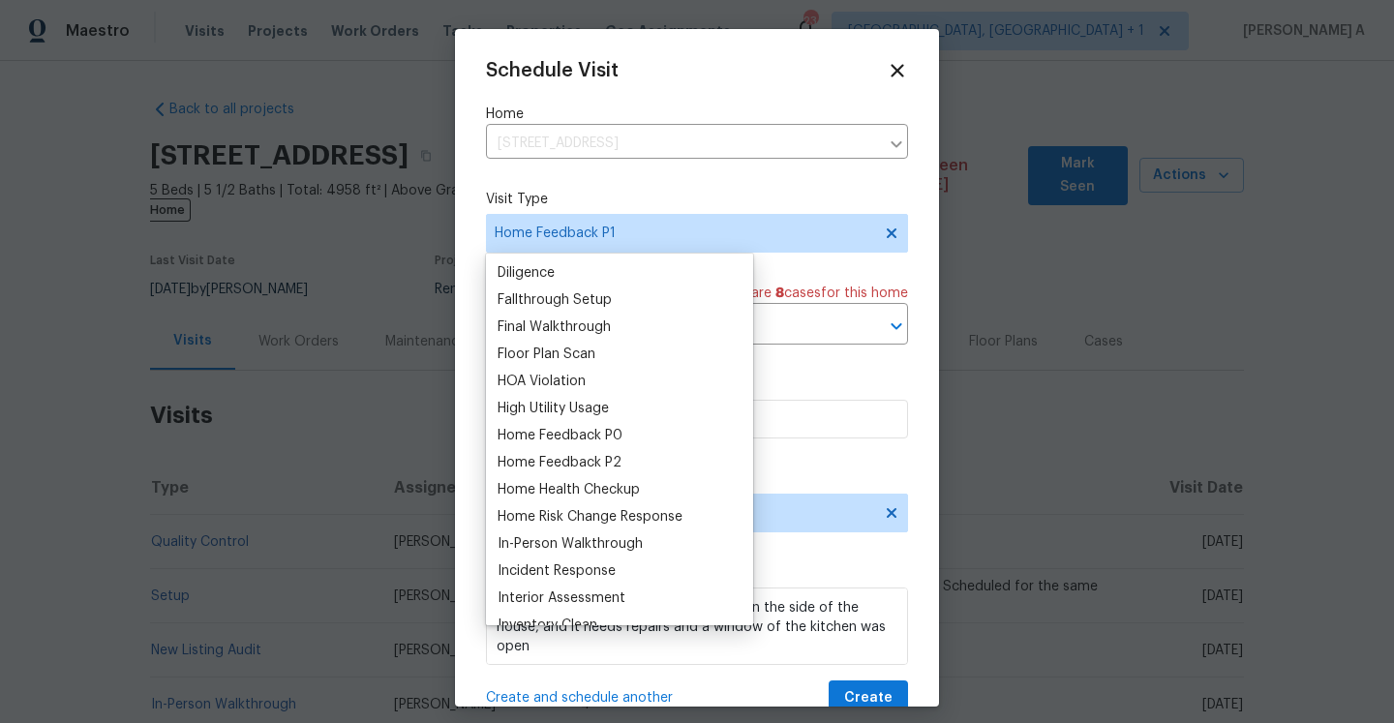
click at [580, 436] on div "Home Feedback P0" at bounding box center [560, 435] width 125 height 19
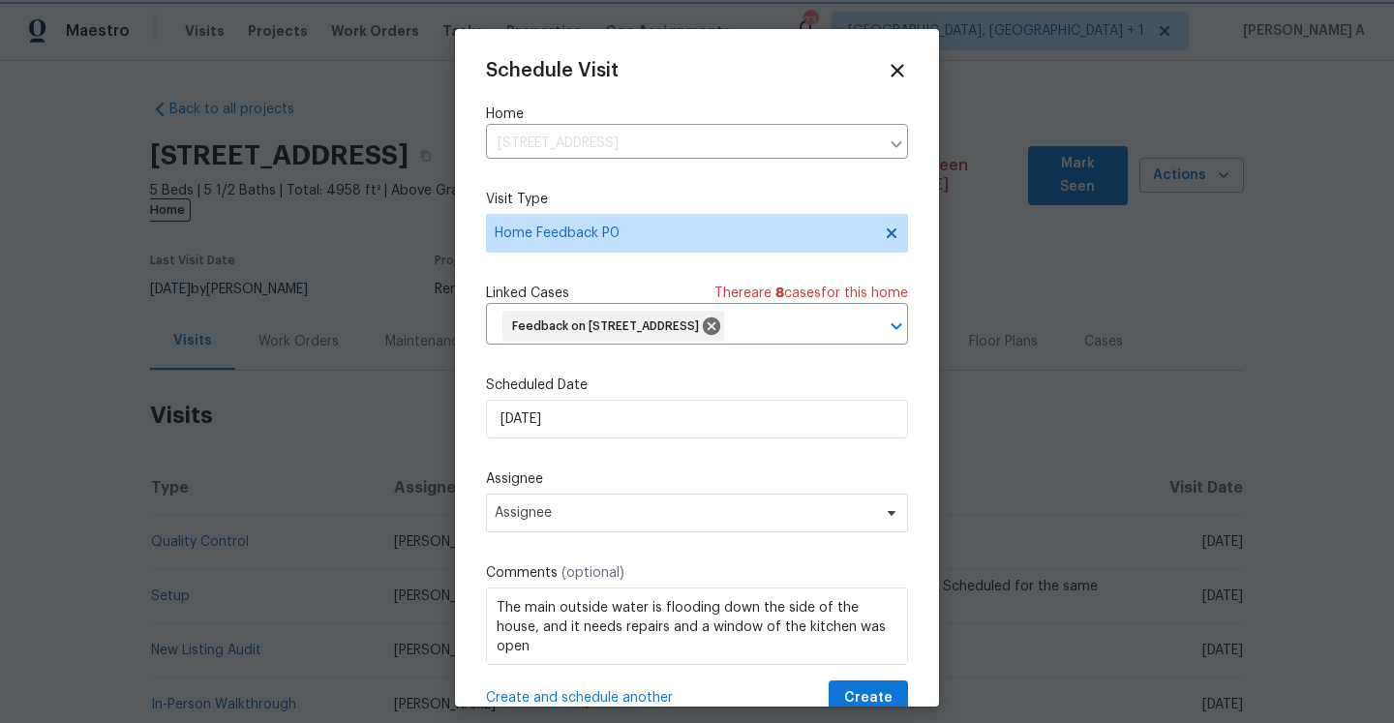
scroll to position [72, 0]
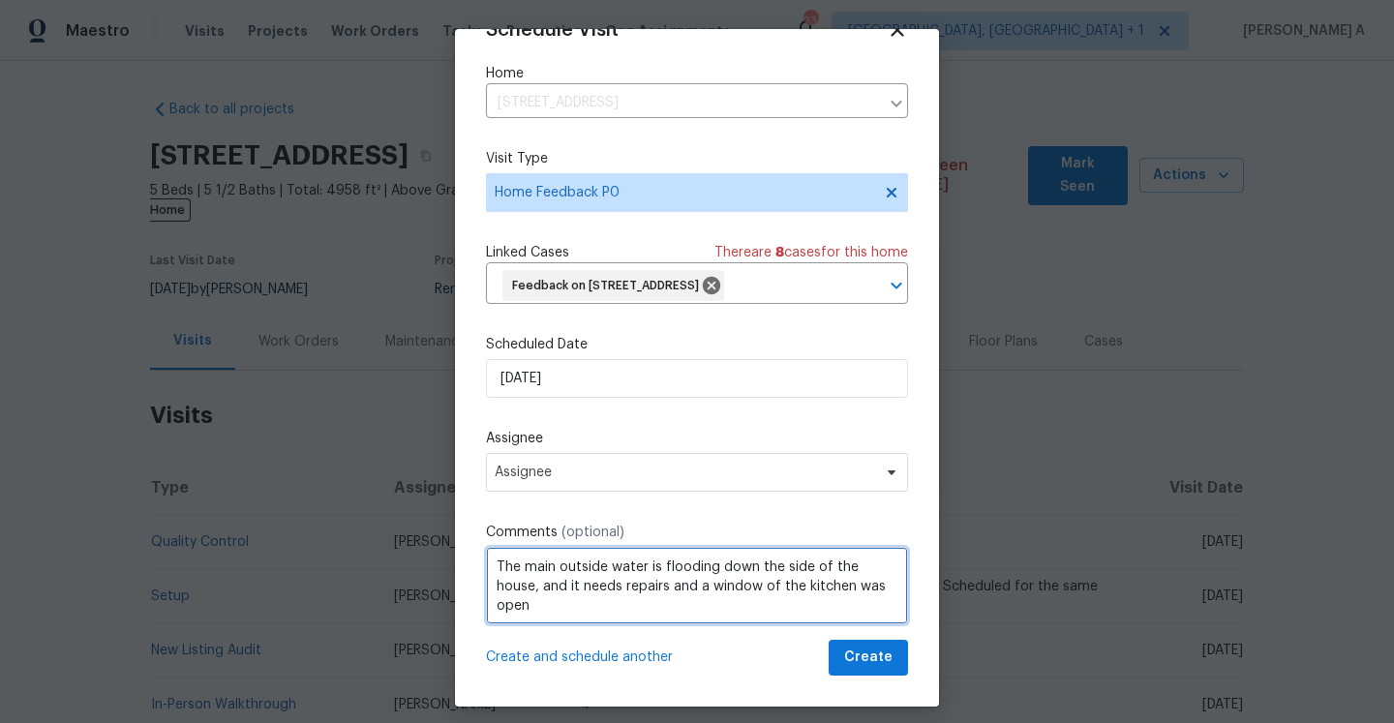
click at [870, 585] on textarea "The main outside water is flooding down the side of the house, and it needs rep…" at bounding box center [697, 585] width 422 height 77
click at [0, 0] on span "," at bounding box center [0, 0] width 0 height 0
click at [705, 608] on textarea "The main outside water is flooding down the side of the house, and it needs rep…" at bounding box center [697, 585] width 422 height 77
type textarea "The main outside water is flooding down the side of the house, and it needs rep…"
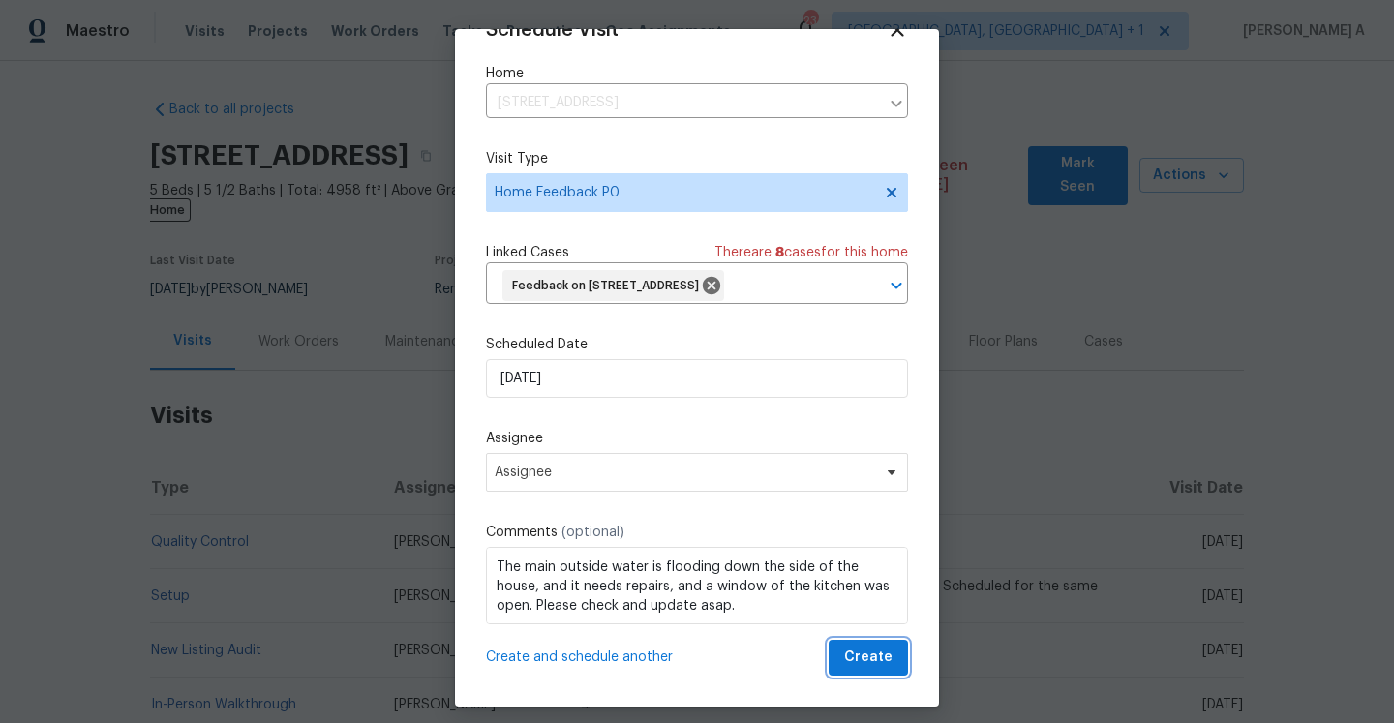
click at [860, 655] on span "Create" at bounding box center [868, 658] width 48 height 24
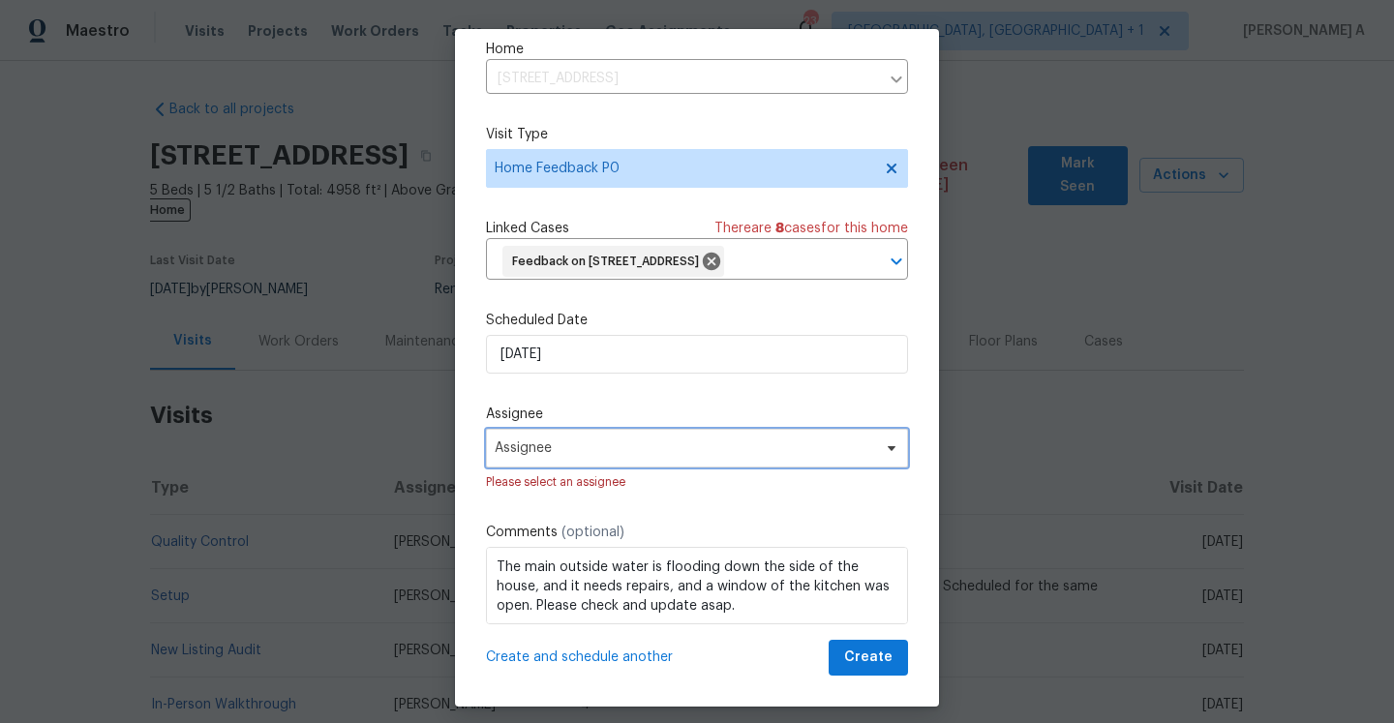
click at [815, 458] on span "Assignee" at bounding box center [697, 448] width 422 height 39
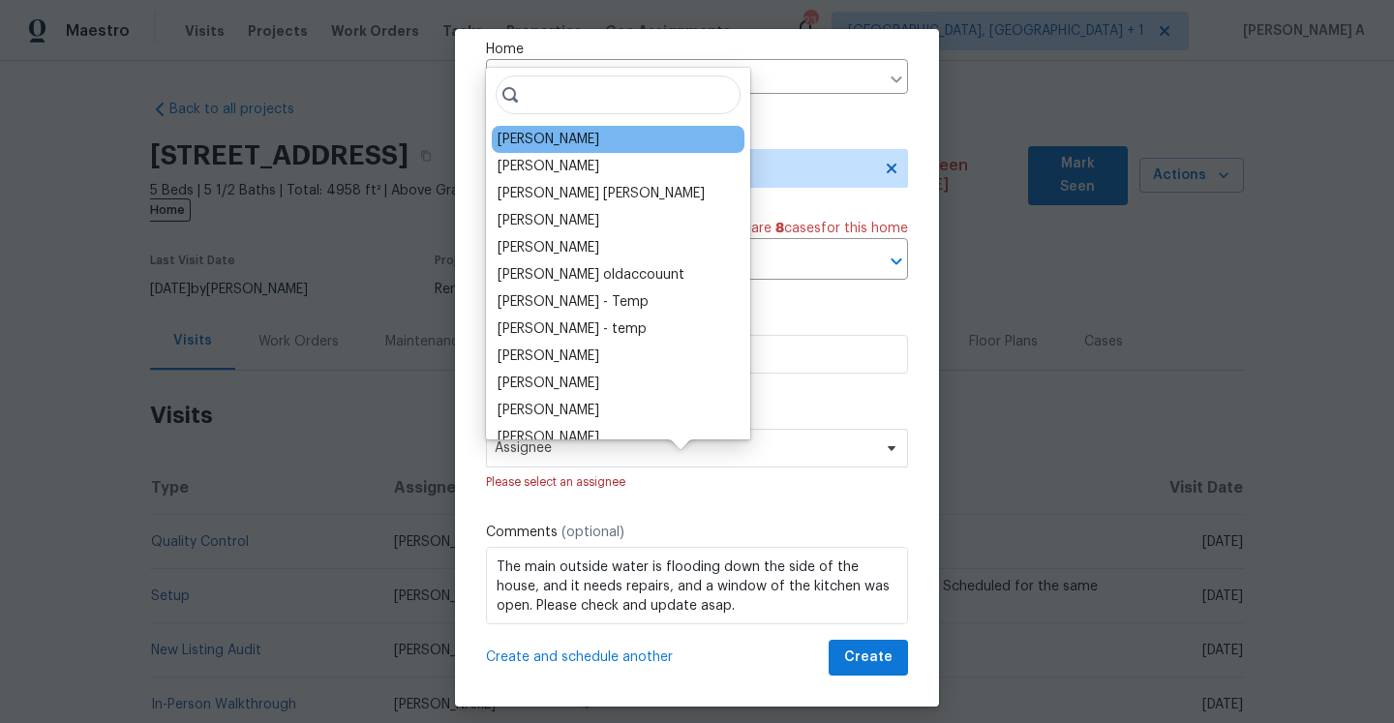
click at [577, 140] on div "Tucker Trent" at bounding box center [618, 139] width 253 height 27
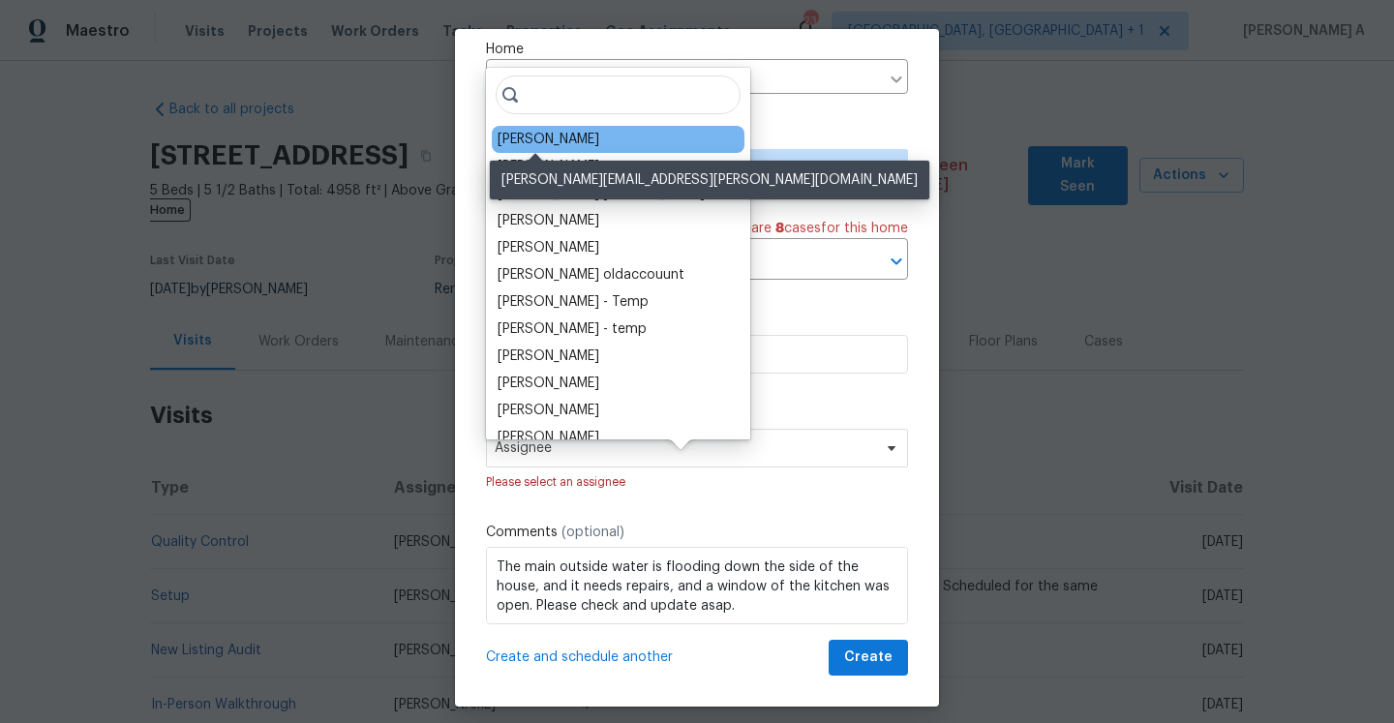
click at [564, 140] on div "Tucker Trent" at bounding box center [549, 139] width 102 height 19
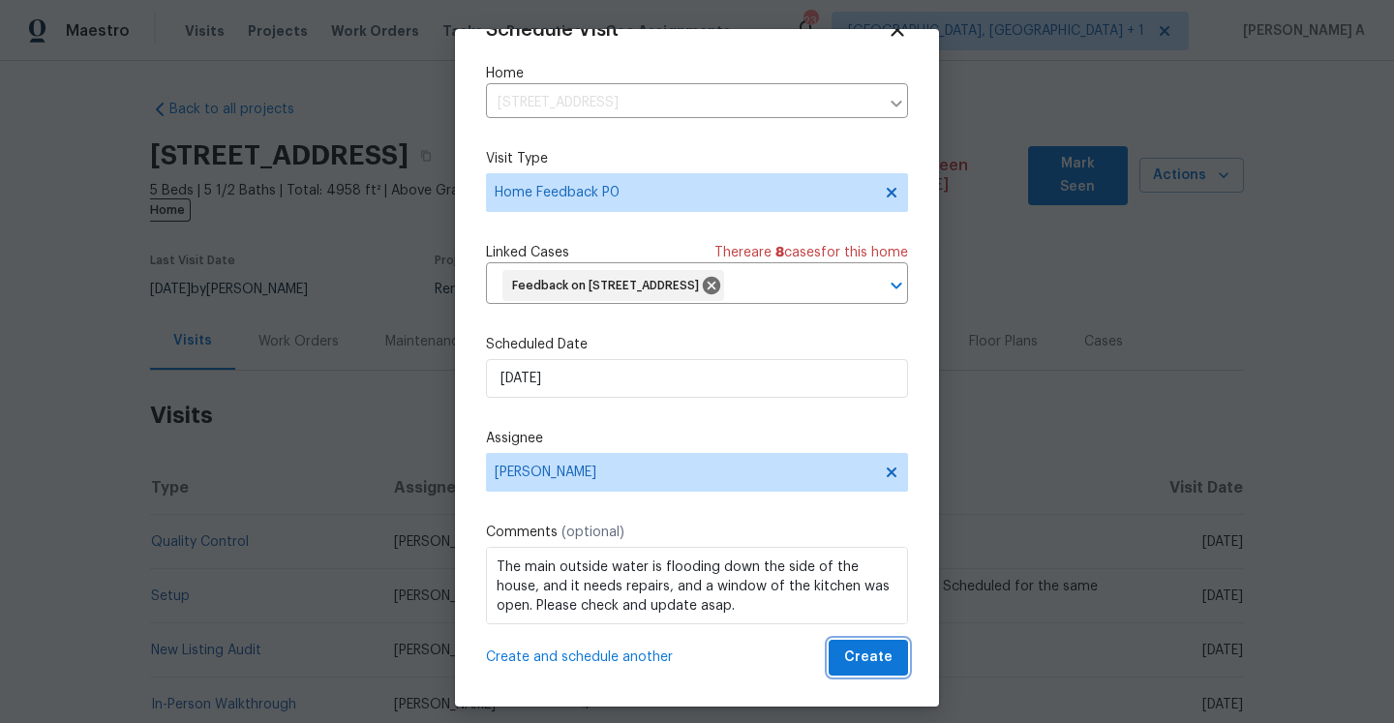
click at [860, 658] on span "Create" at bounding box center [868, 658] width 48 height 24
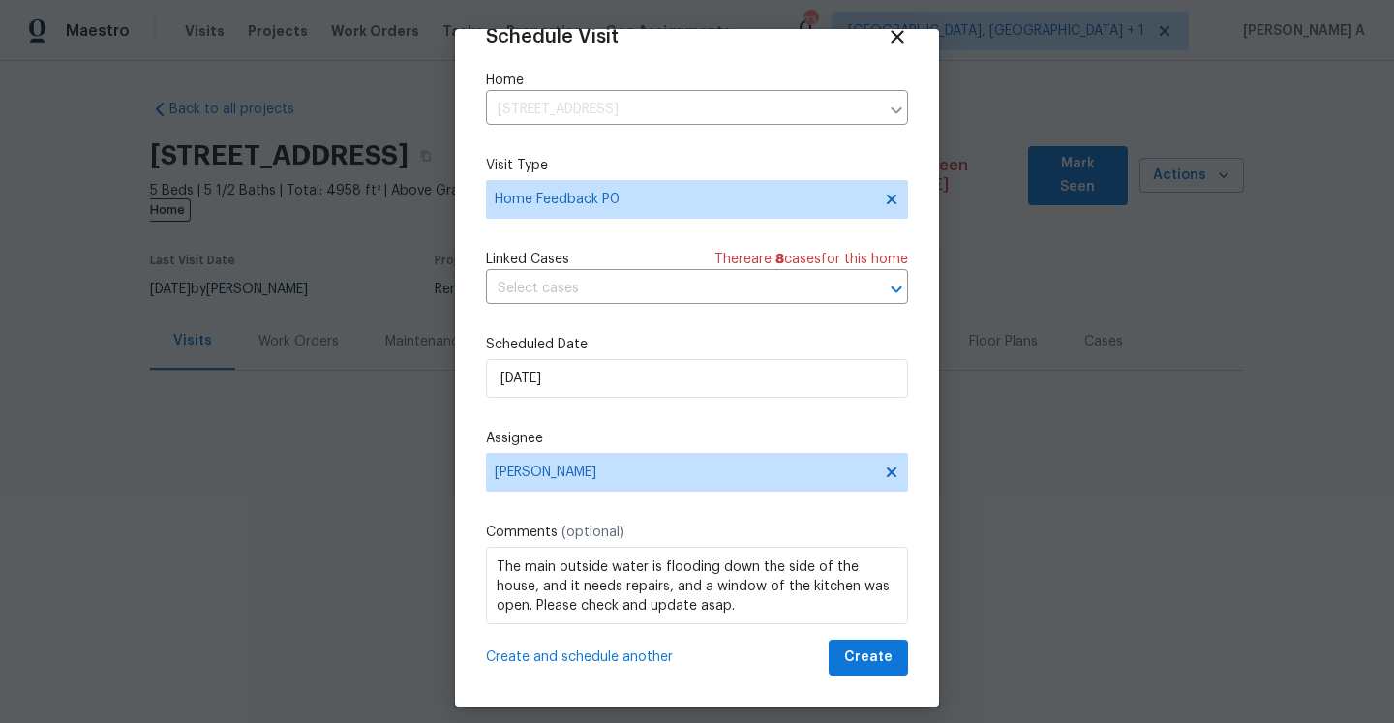
scroll to position [35, 0]
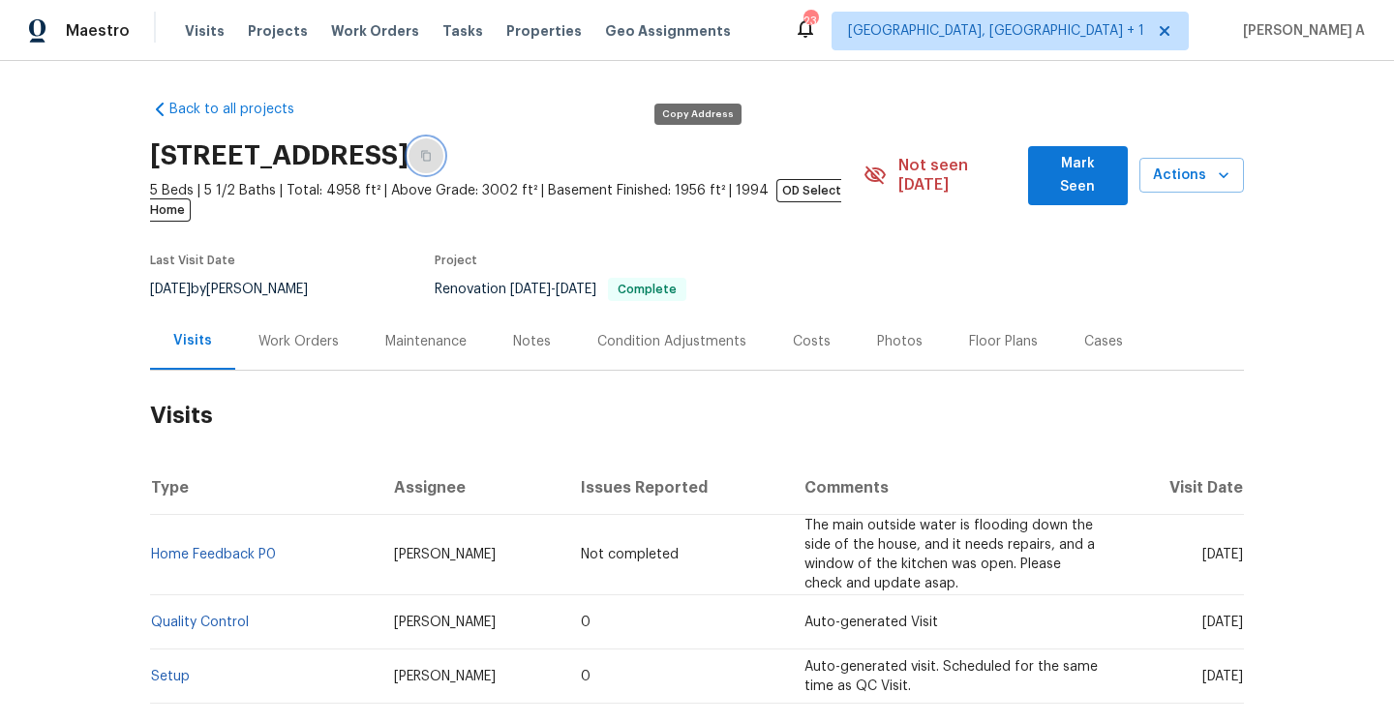
click at [432, 156] on icon "button" at bounding box center [426, 156] width 12 height 12
click at [94, 34] on span "Maestro" at bounding box center [98, 30] width 64 height 19
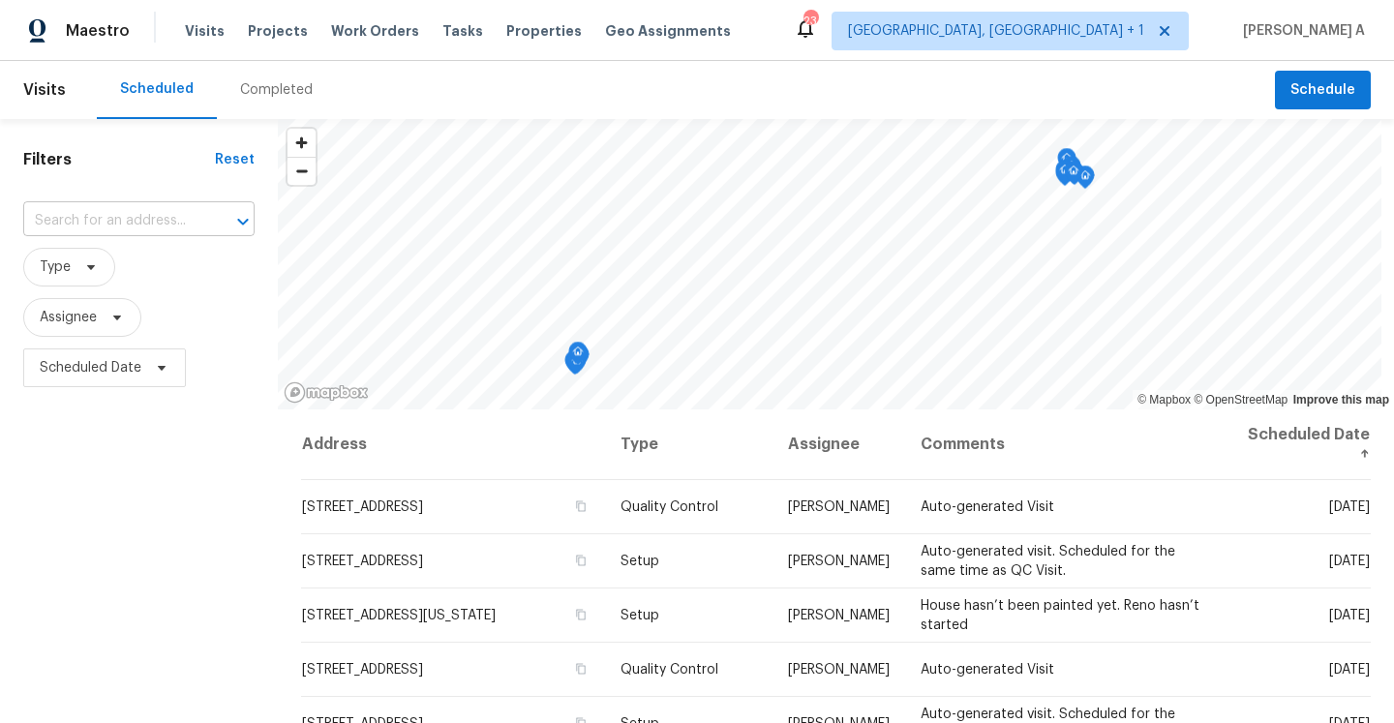
click at [183, 220] on input "text" at bounding box center [111, 221] width 177 height 30
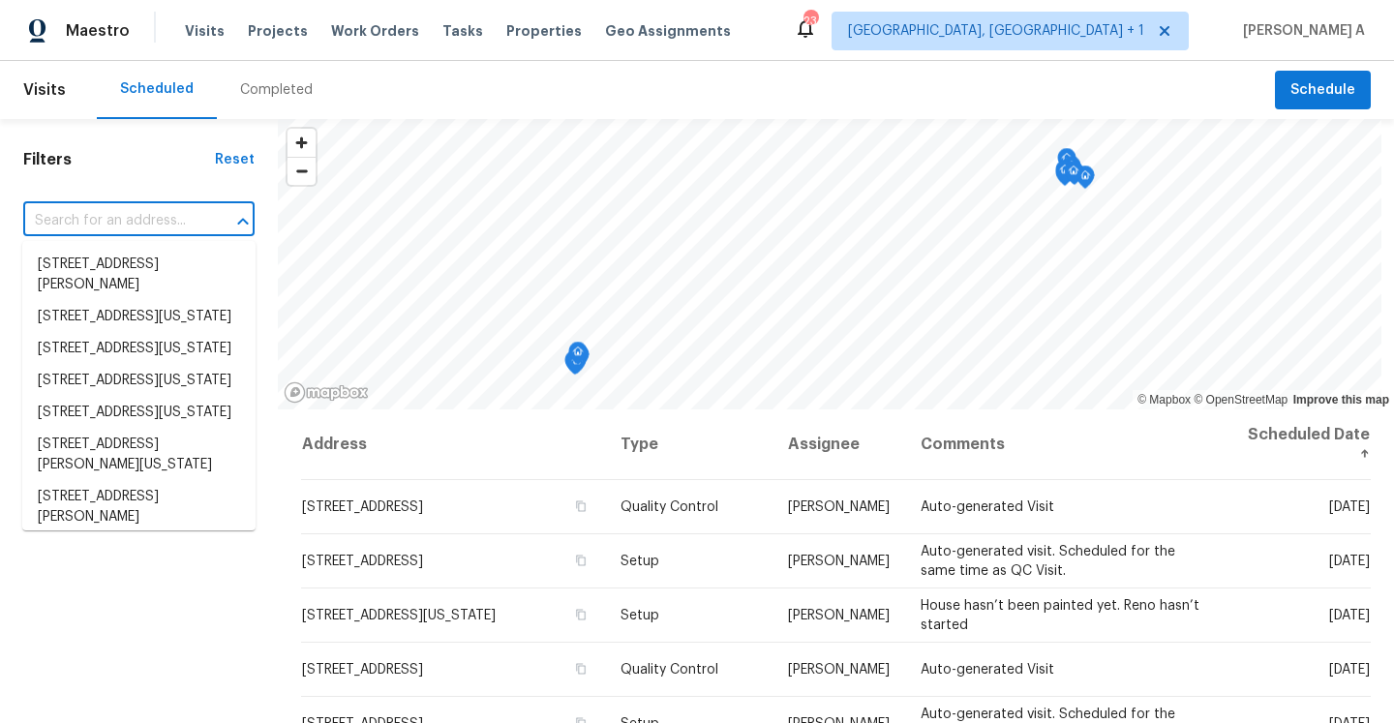
paste input "[STREET_ADDRESS]"
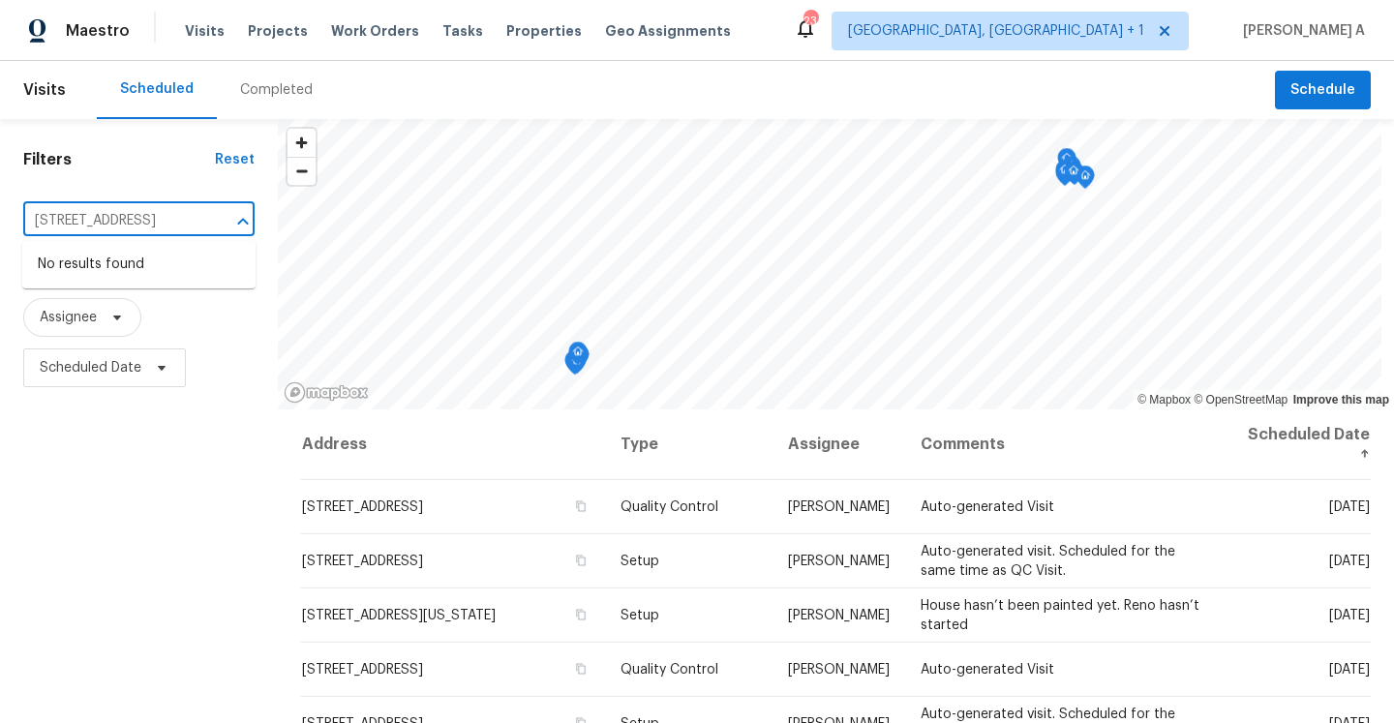
type input "[STREET_ADDRESS]"
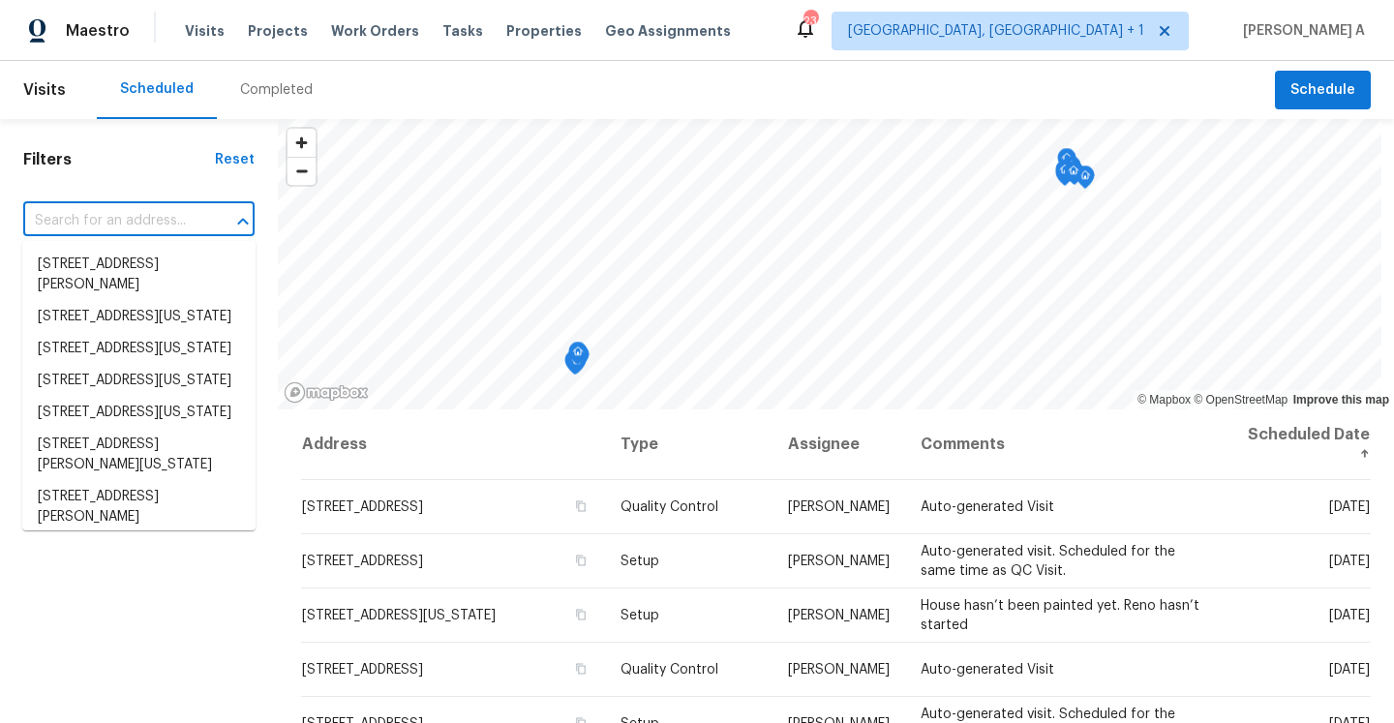
scroll to position [0, 0]
click at [1140, 47] on span "[GEOGRAPHIC_DATA], [GEOGRAPHIC_DATA] + 1" at bounding box center [1010, 31] width 357 height 39
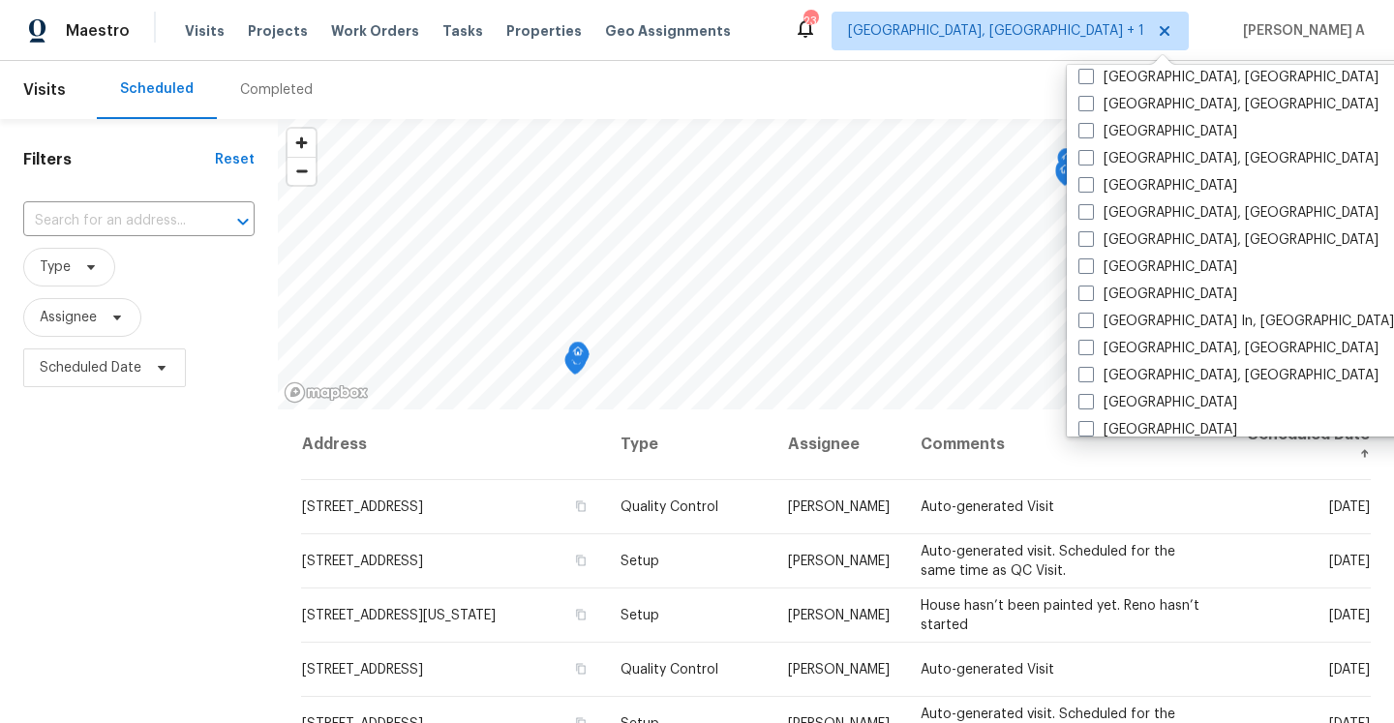
scroll to position [638, 0]
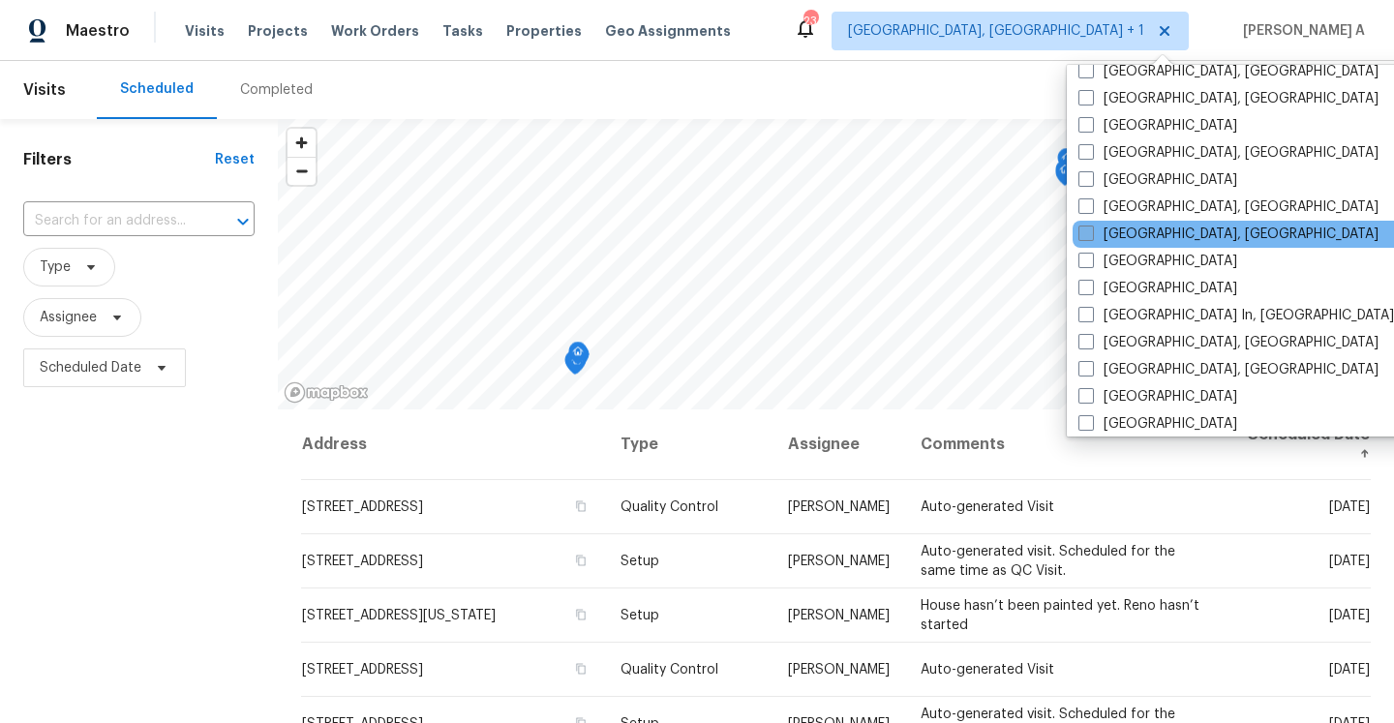
click at [1132, 234] on label "Knoxville, TN" at bounding box center [1228, 234] width 300 height 19
click at [1091, 234] on input "Knoxville, TN" at bounding box center [1084, 231] width 13 height 13
checkbox input "true"
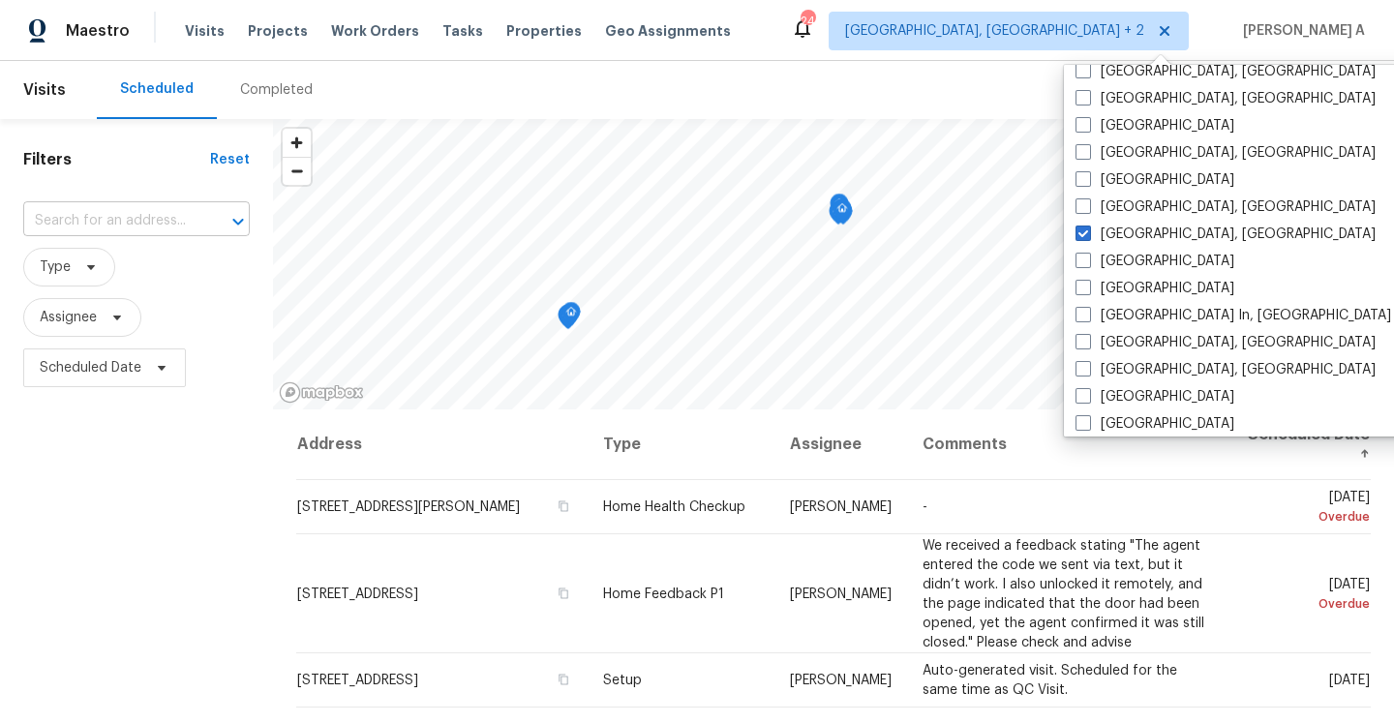
click at [117, 221] on input "text" at bounding box center [109, 221] width 172 height 30
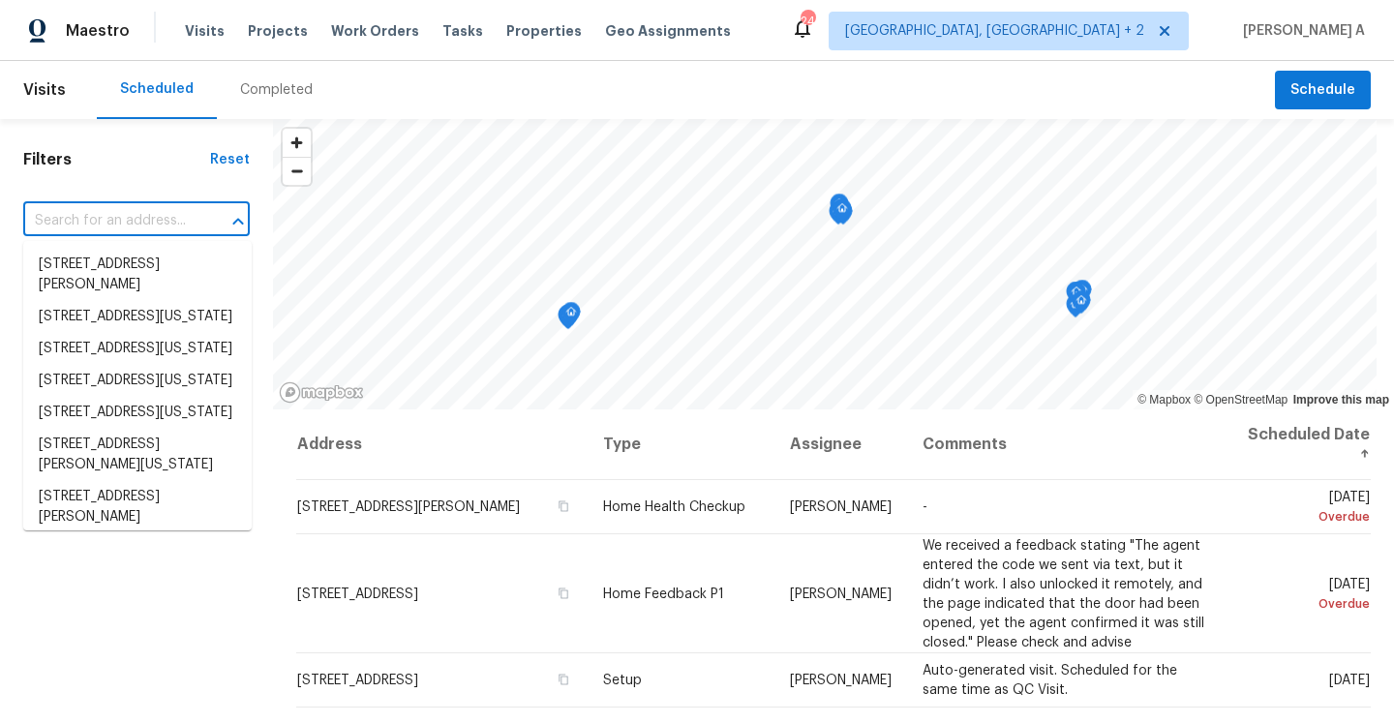
paste input "42 Palisades Pkwy, Oak Ridge, TN 37830"
type input "42 Palisades Pkwy, Oak Ridge, TN 37830"
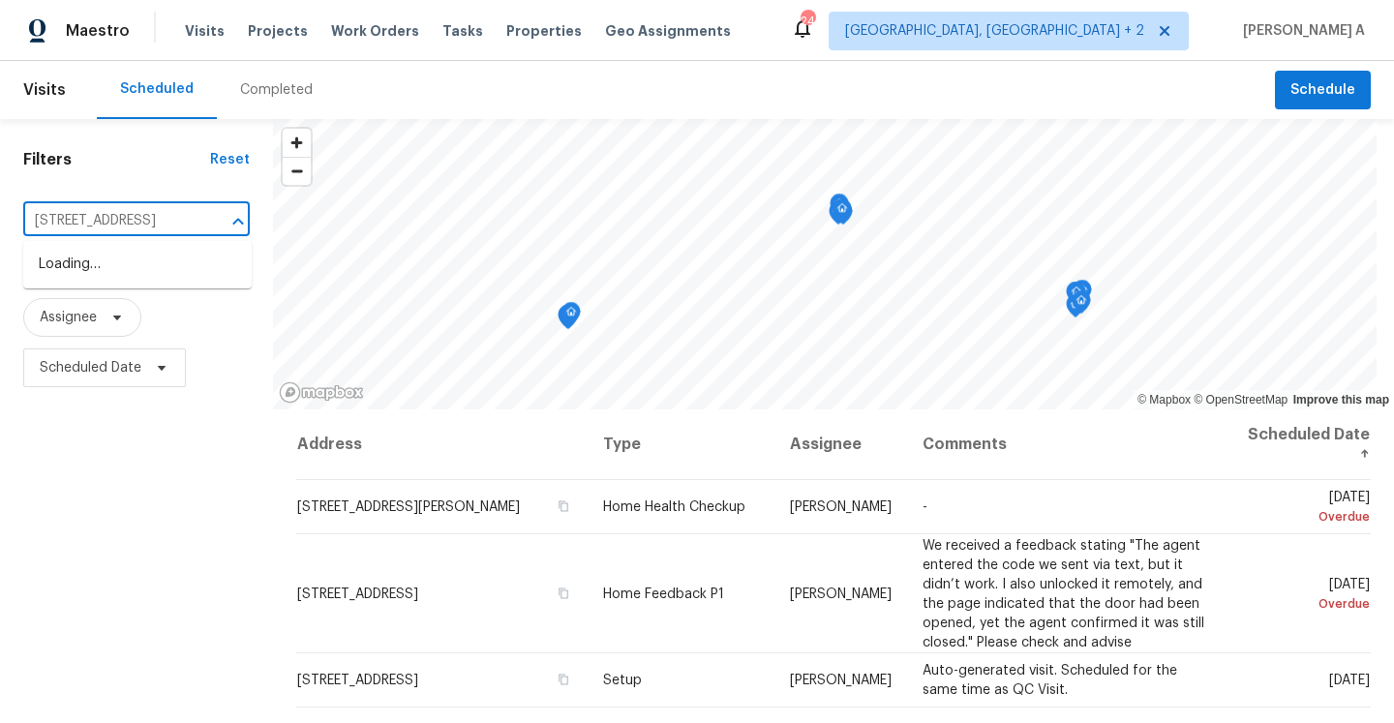
scroll to position [0, 92]
click at [125, 272] on li "42 Palisades Pkwy, Oak Ridge, TN 37830" at bounding box center [137, 265] width 228 height 32
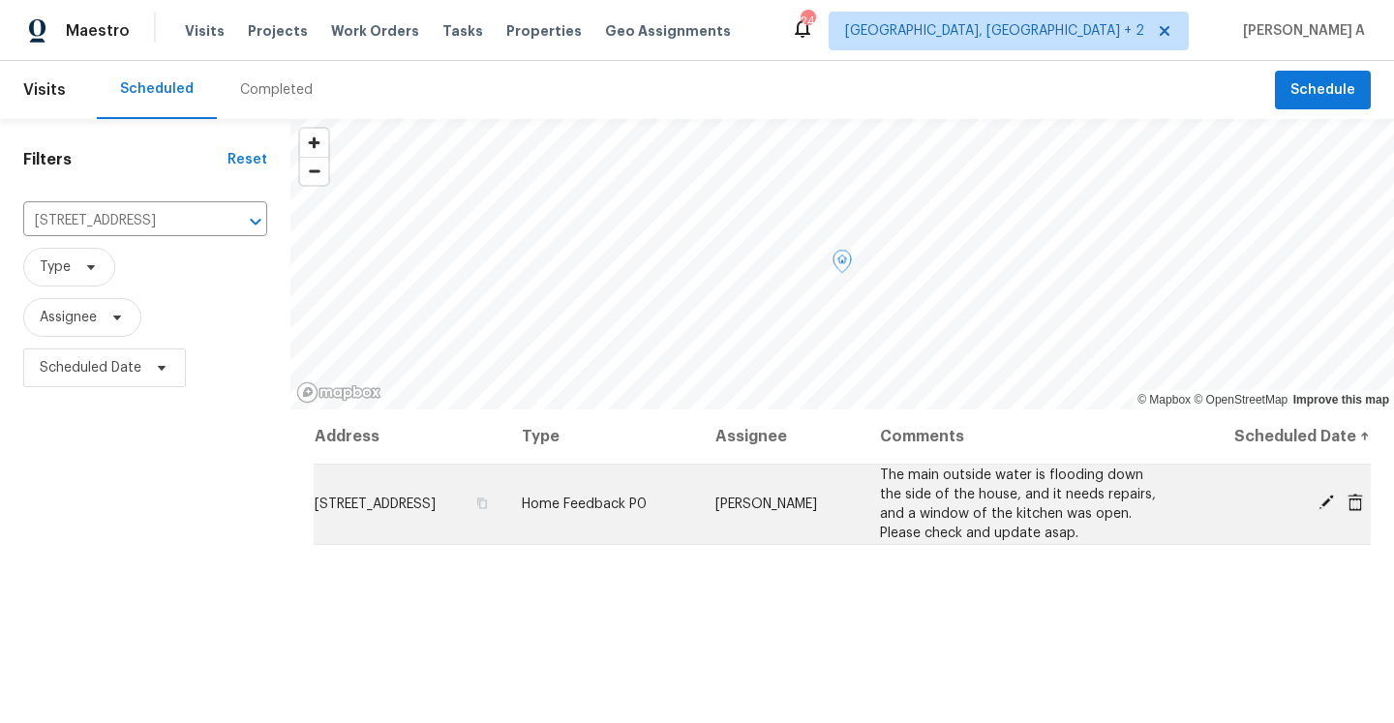
click at [1330, 499] on icon at bounding box center [1325, 502] width 15 height 15
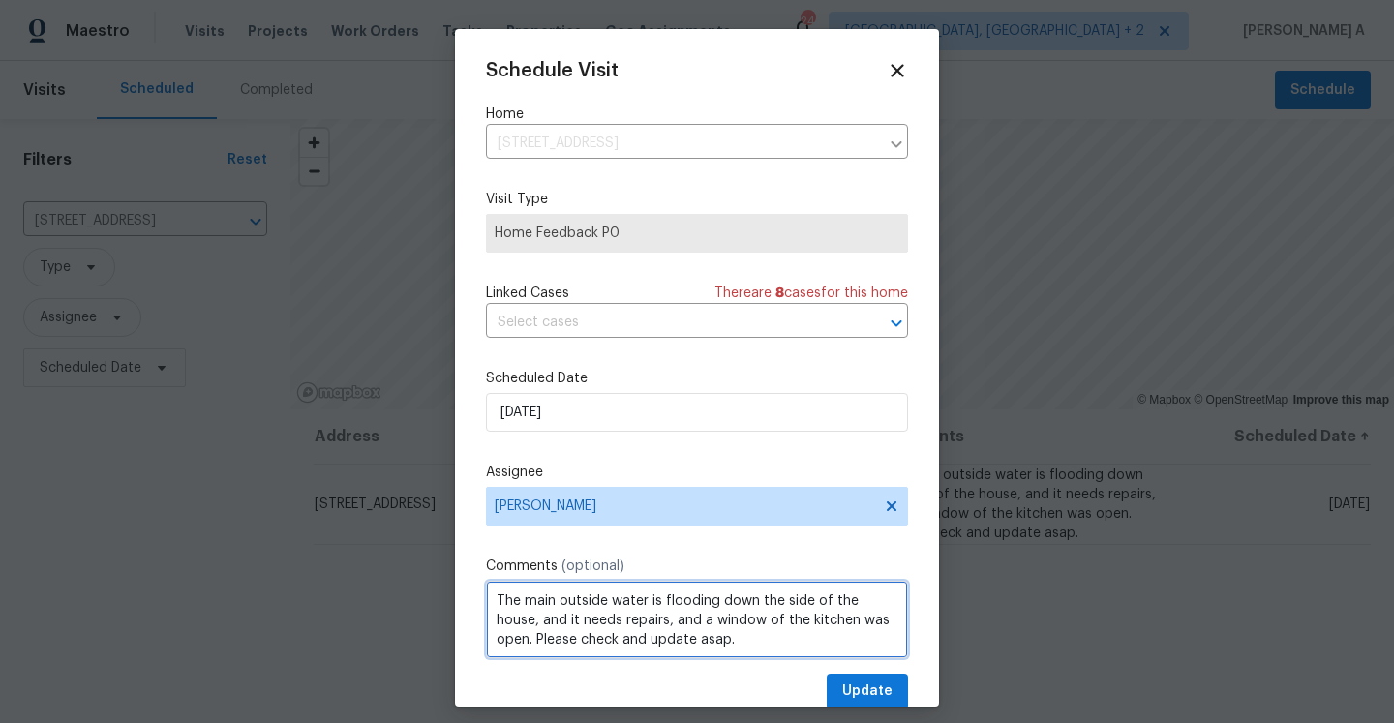
click at [894, 624] on textarea "The main outside water is flooding down the side of the house, and it needs rep…" at bounding box center [697, 619] width 422 height 77
paste textarea "Water is dripping from the faucet on the side of the house by the garage, the e…"
click at [0, 0] on span "Remove the comma" at bounding box center [0, 0] width 0 height 0
click at [0, 0] on span "cannot" at bounding box center [0, 0] width 0 height 0
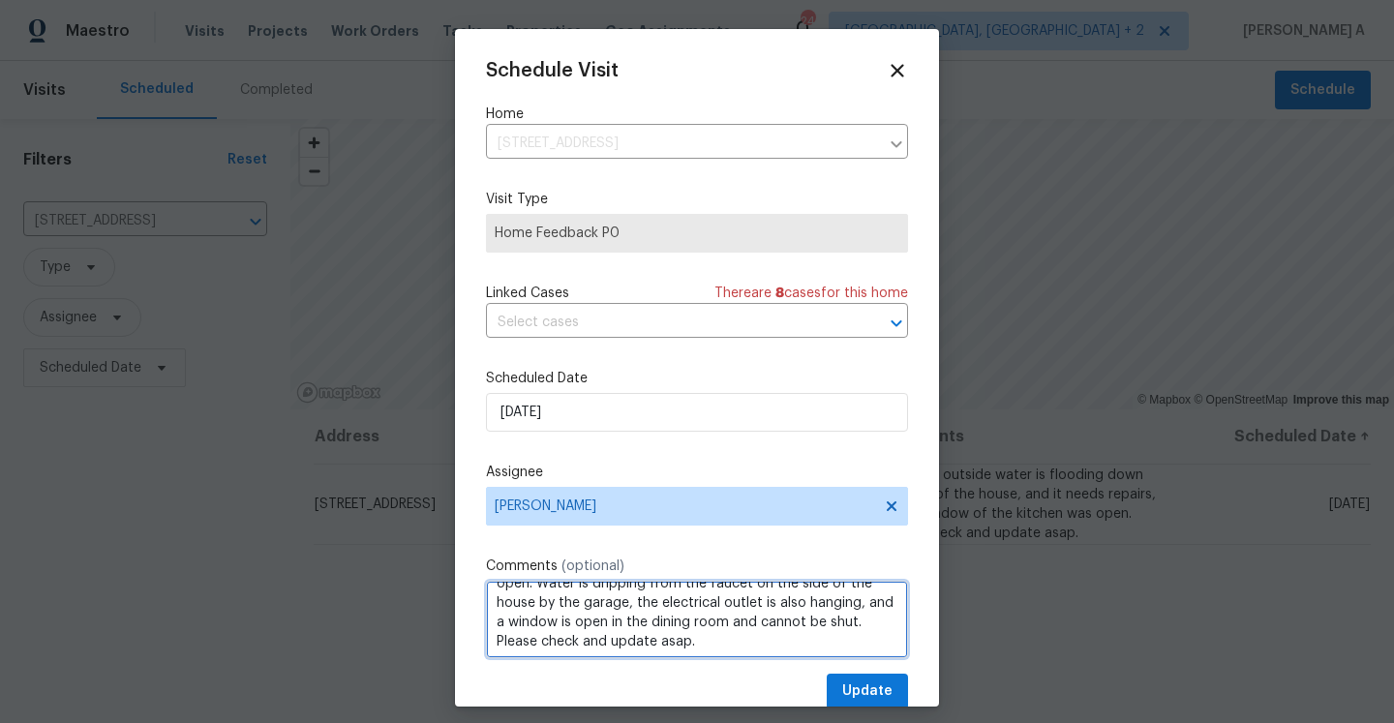
scroll to position [45, 0]
drag, startPoint x: 570, startPoint y: 617, endPoint x: 500, endPoint y: 599, distance: 71.8
click at [500, 599] on textarea "The main outside water is flooding down the side of the house, and it needs rep…" at bounding box center [697, 619] width 422 height 77
click at [0, 0] on div "open." at bounding box center [0, 0] width 0 height 0
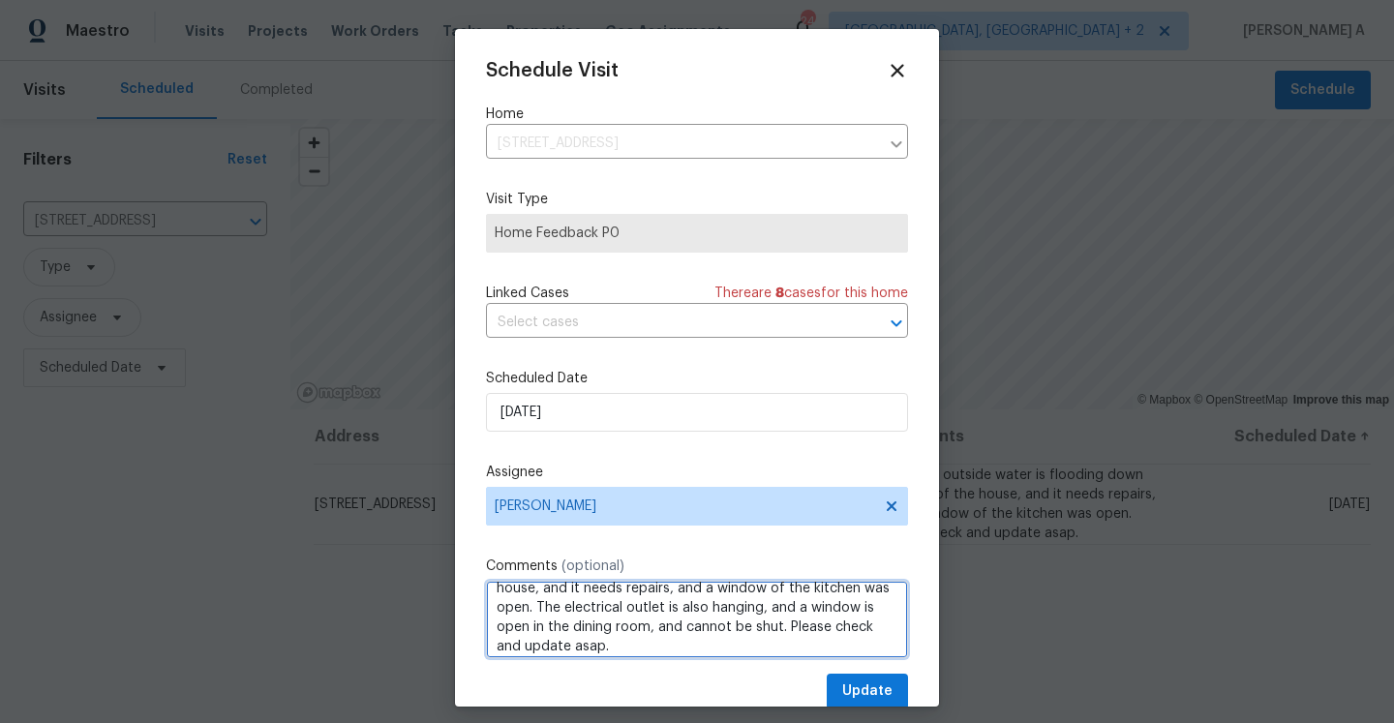
click at [0, 0] on span "and" at bounding box center [0, 0] width 0 height 0
drag, startPoint x: 756, startPoint y: 611, endPoint x: 748, endPoint y: 625, distance: 16.5
click at [748, 625] on textarea "The main outside water is flooding down the side of the house, and it needs rep…" at bounding box center [697, 619] width 422 height 77
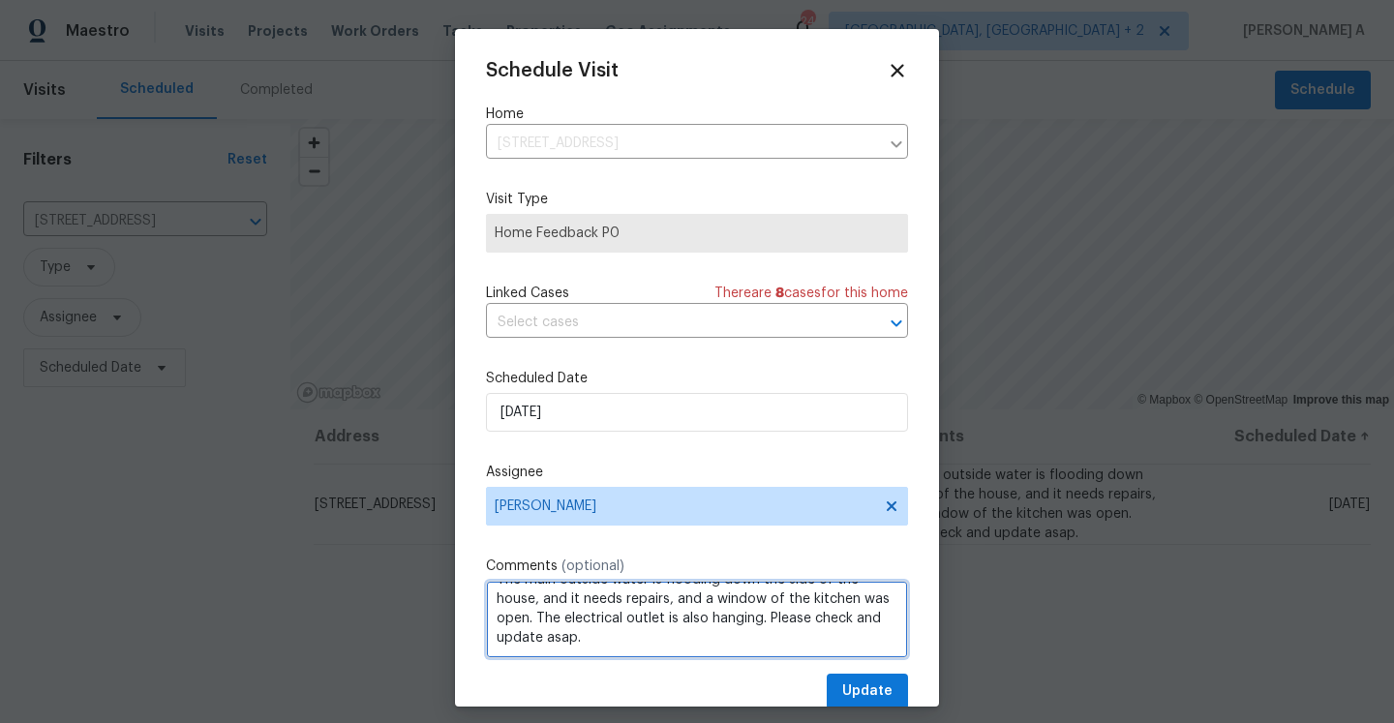
scroll to position [35, 0]
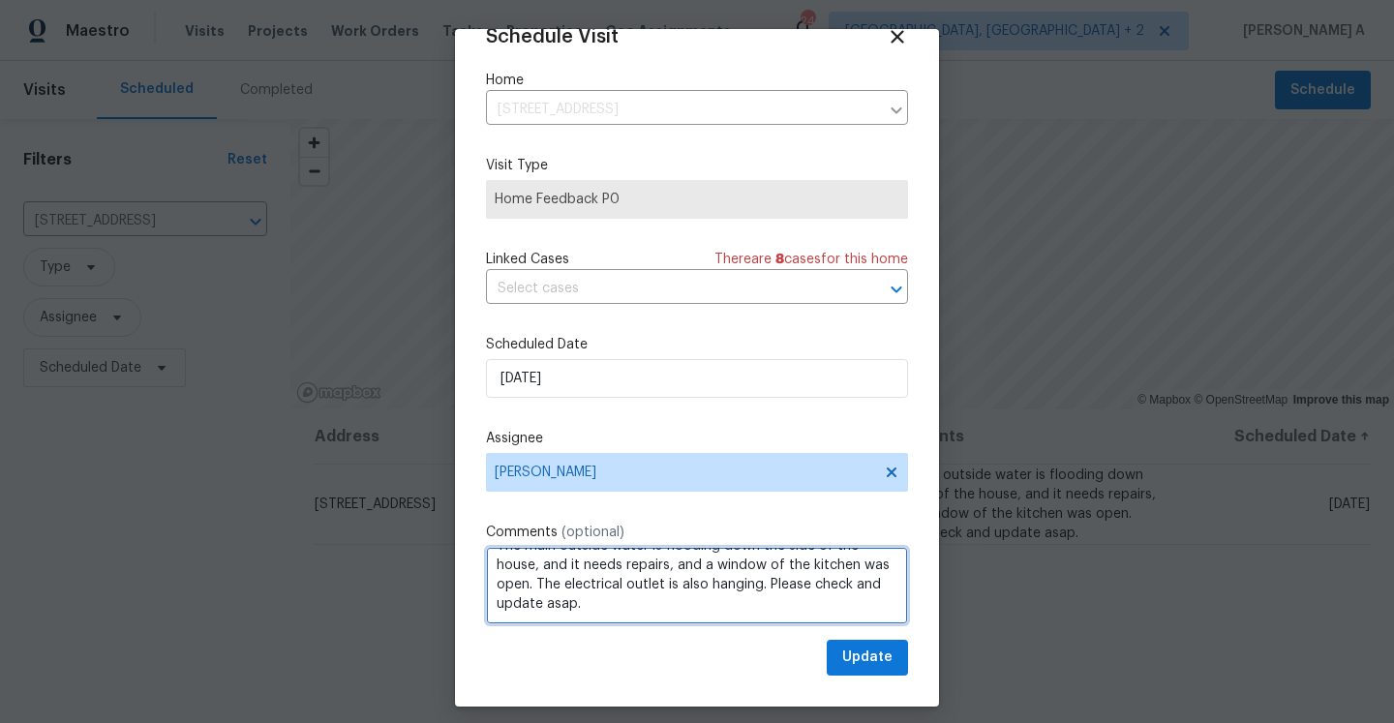
type textarea "The main outside water is flooding down the side of the house, and it needs rep…"
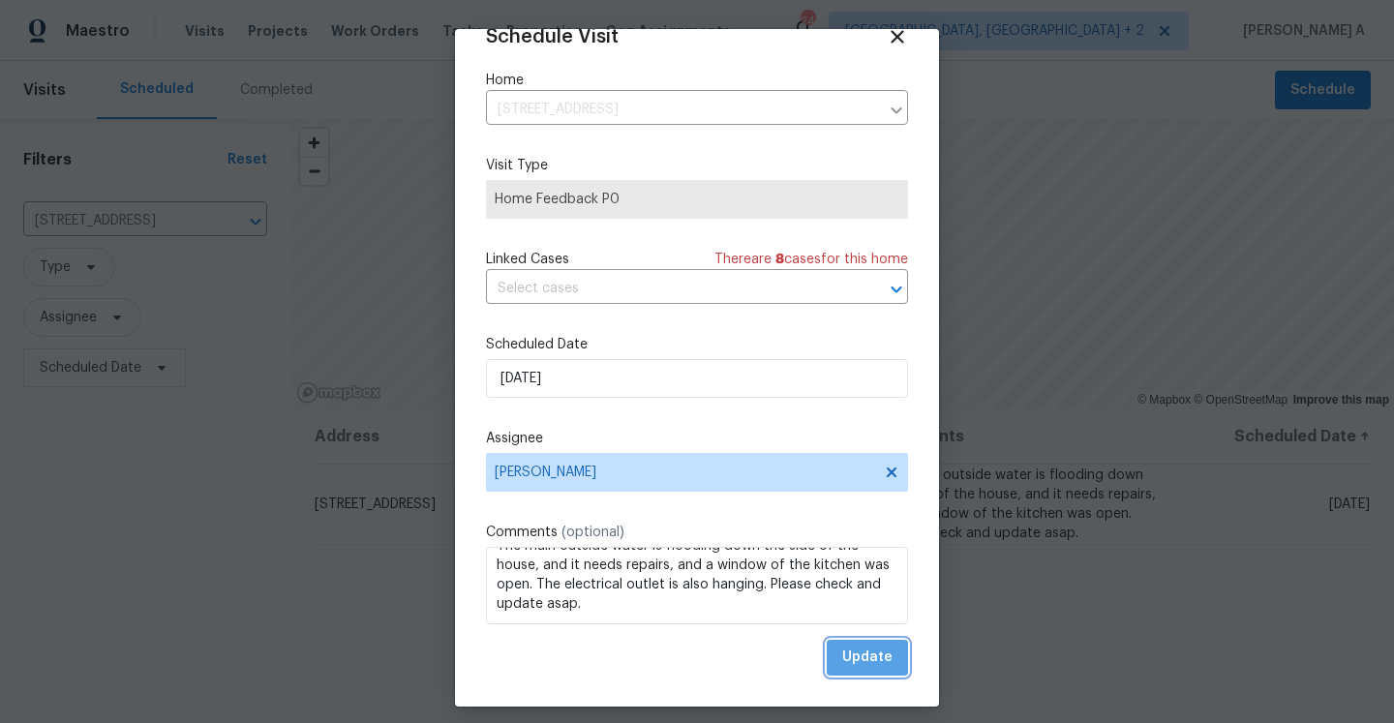
click at [885, 667] on span "Update" at bounding box center [867, 658] width 50 height 24
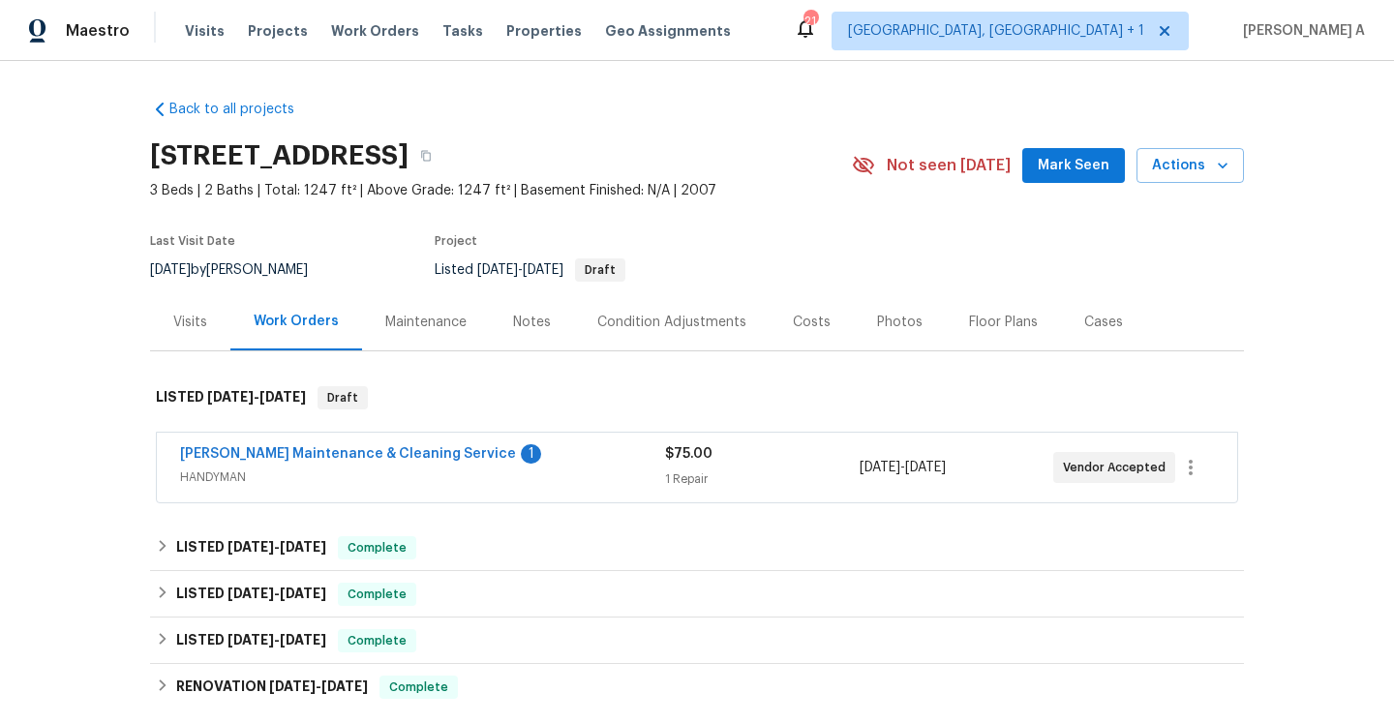
click at [540, 451] on div "Baker's Maintenance & Cleaning Service 1" at bounding box center [422, 455] width 485 height 23
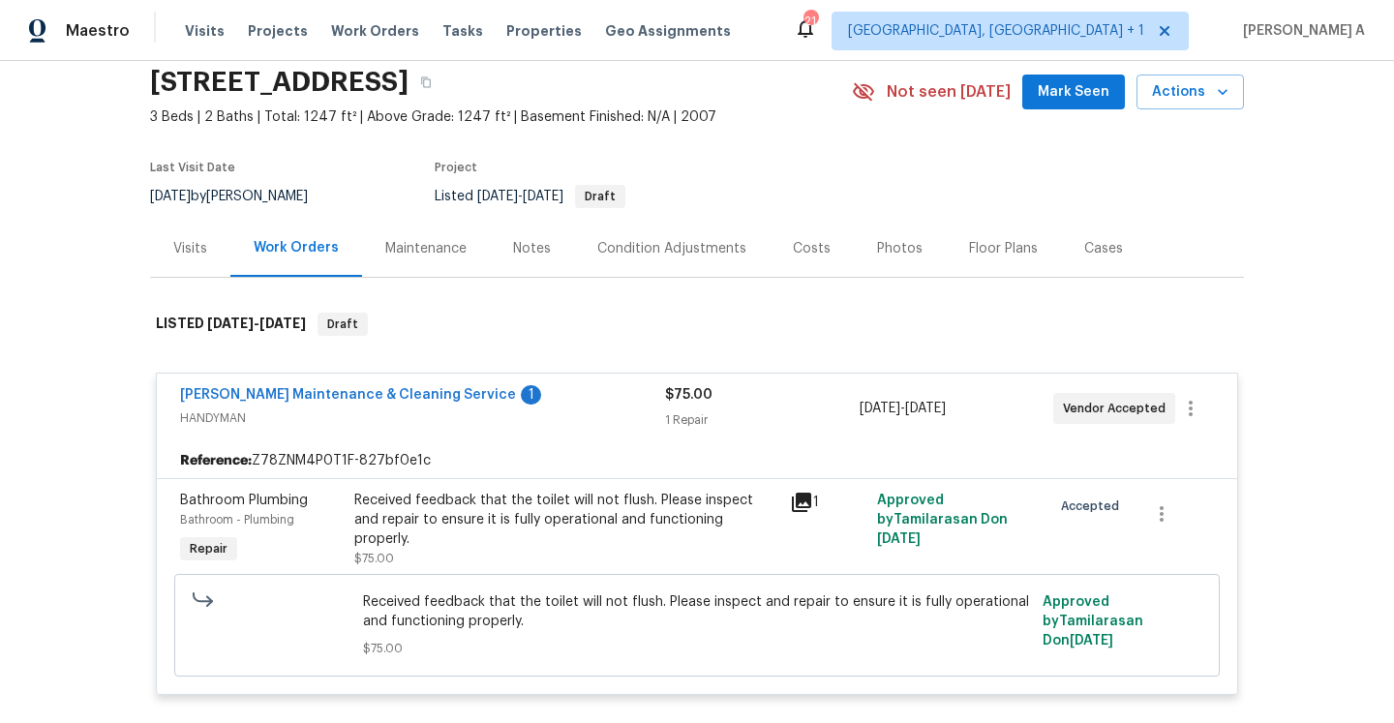
scroll to position [76, 0]
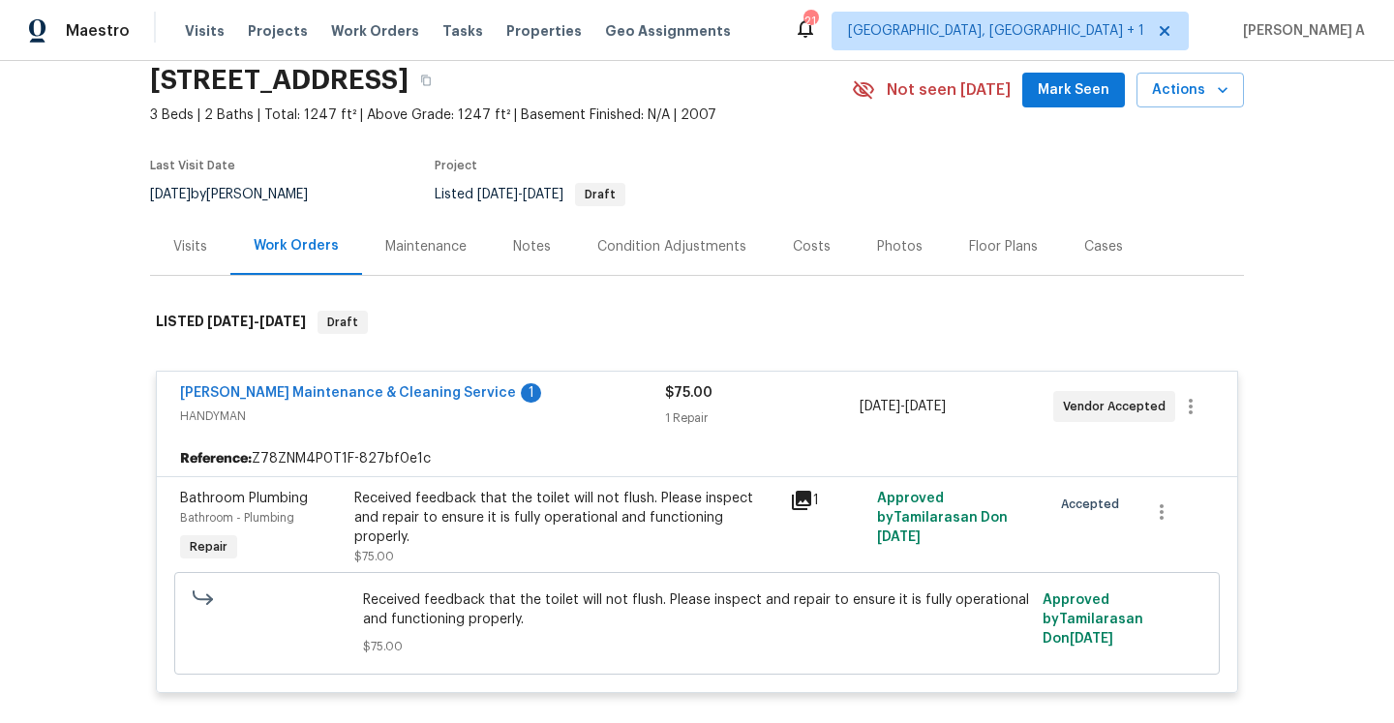
click at [207, 242] on div "Visits" at bounding box center [190, 246] width 80 height 57
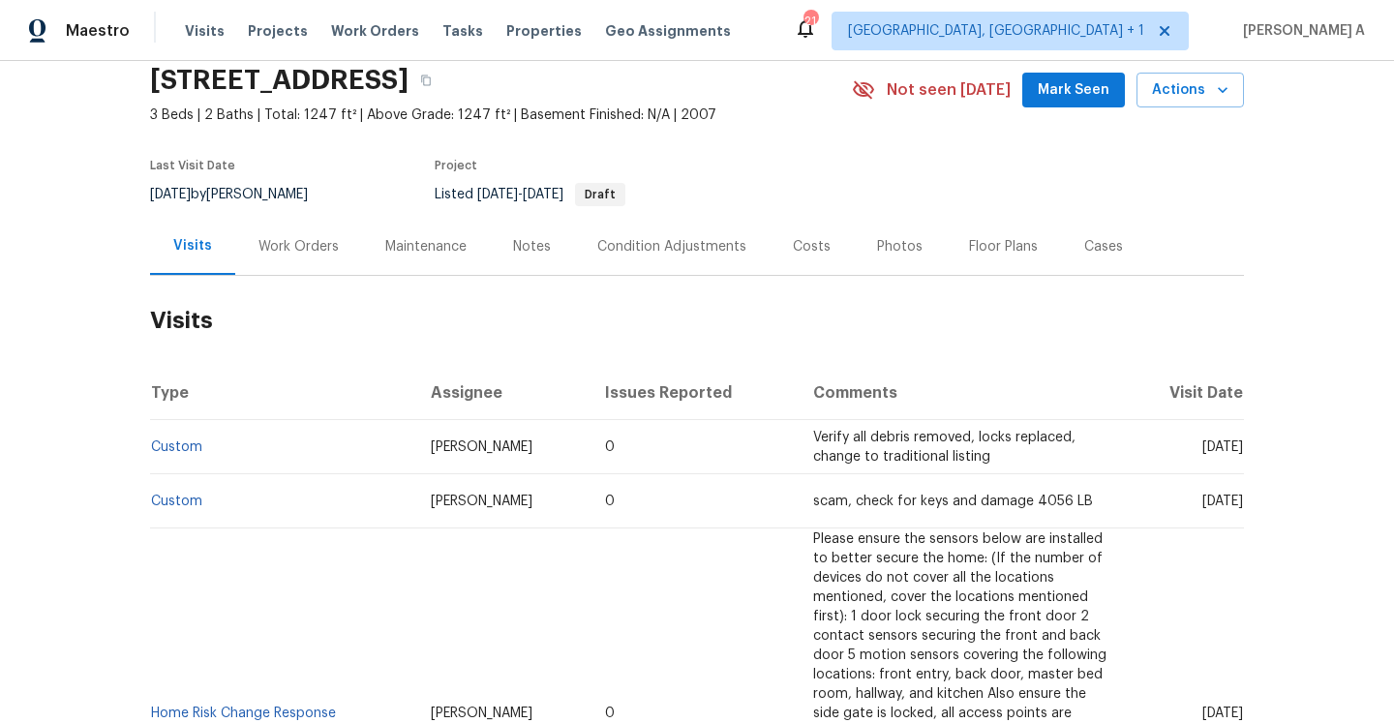
click at [185, 455] on td "Custom" at bounding box center [282, 447] width 265 height 54
click at [181, 448] on link "Custom" at bounding box center [176, 447] width 51 height 14
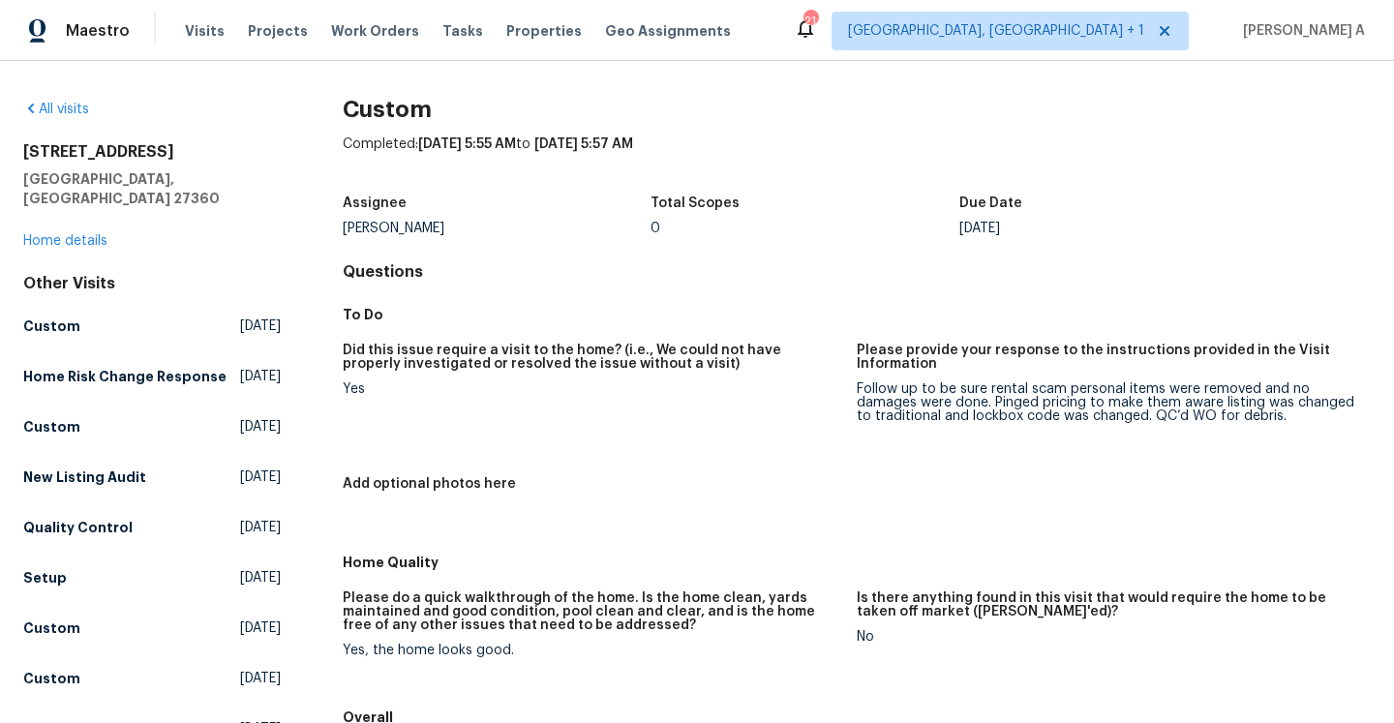
click at [981, 409] on div "Follow up to be sure rental scam personal items were removed and no damages wer…" at bounding box center [1106, 402] width 499 height 41
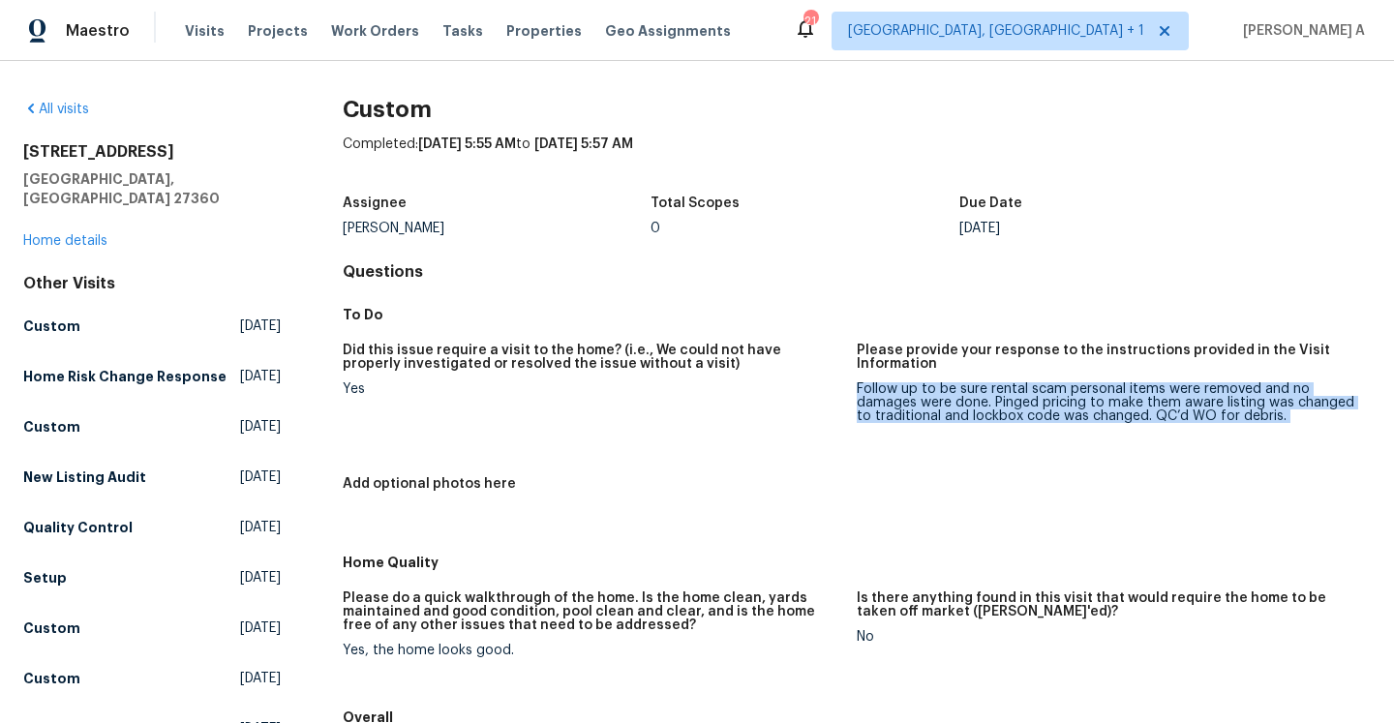
click at [981, 409] on div "Follow up to be sure rental scam personal items were removed and no damages wer…" at bounding box center [1106, 402] width 499 height 41
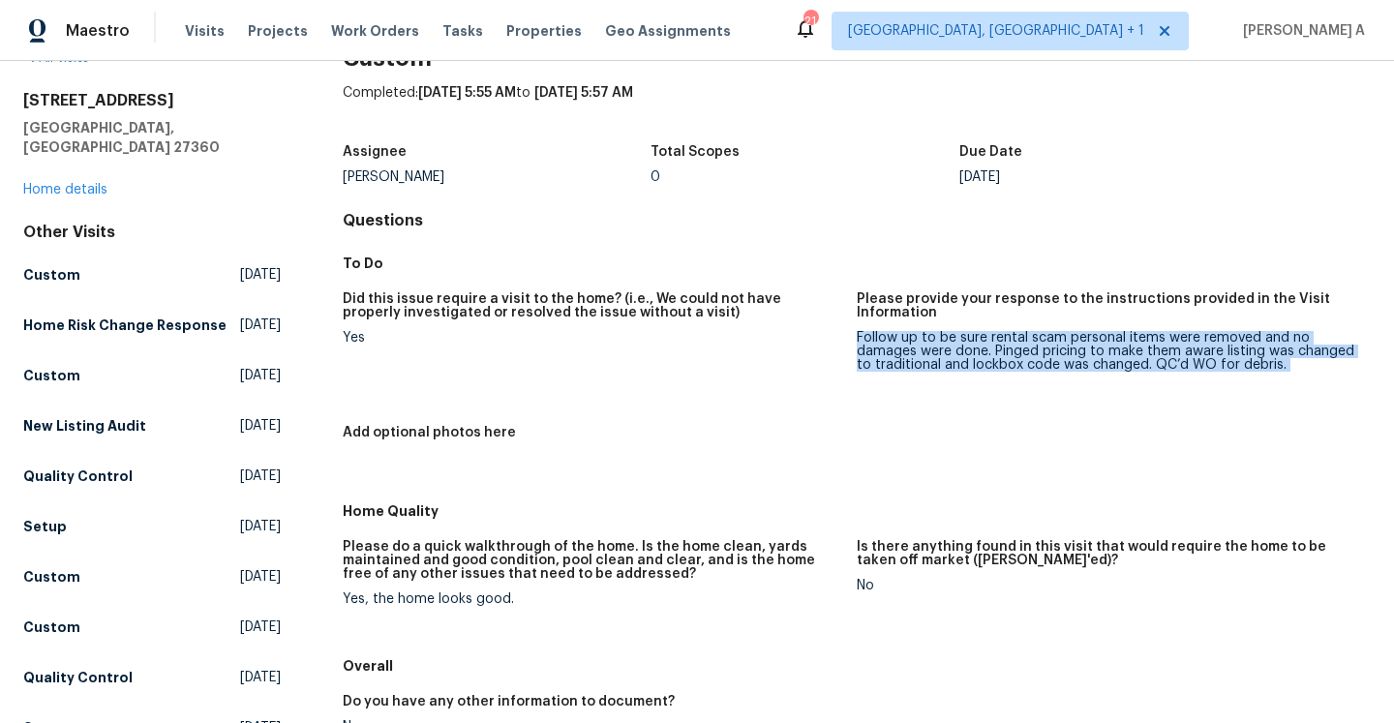
scroll to position [106, 0]
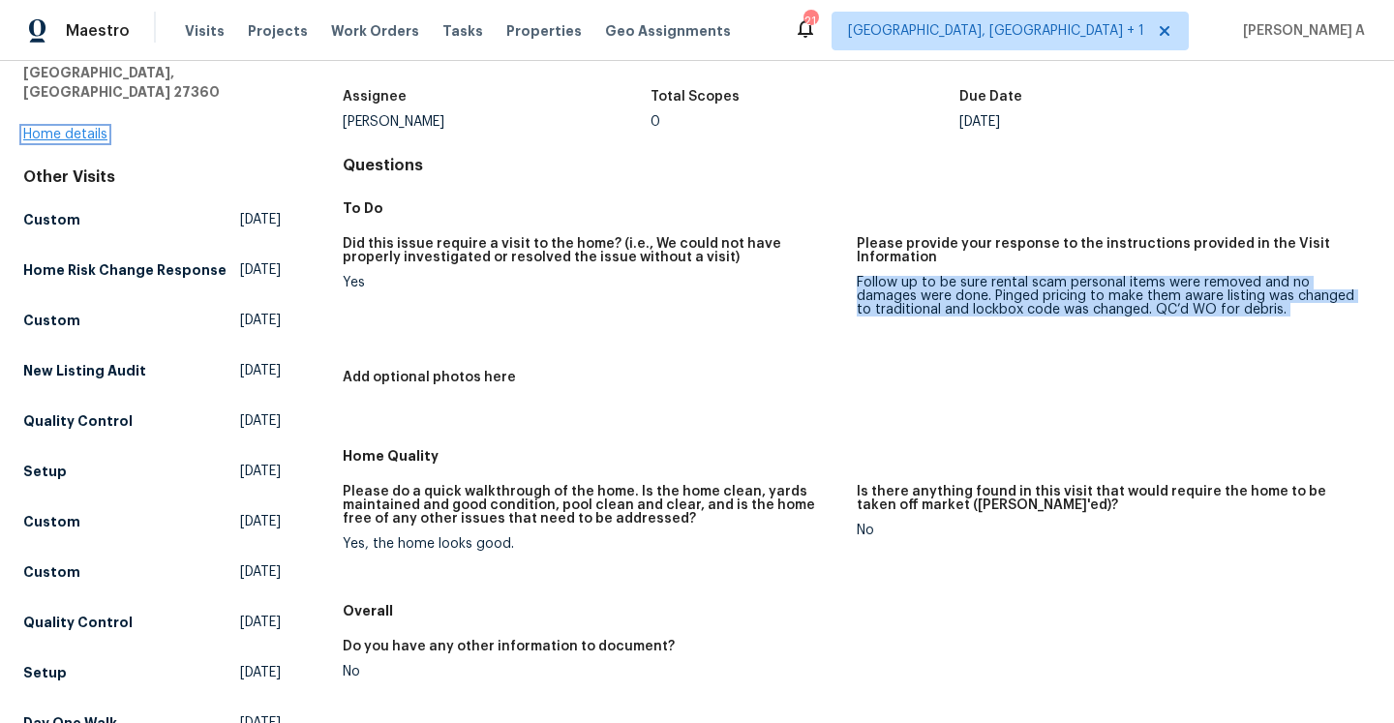
click at [67, 128] on link "Home details" at bounding box center [65, 135] width 84 height 14
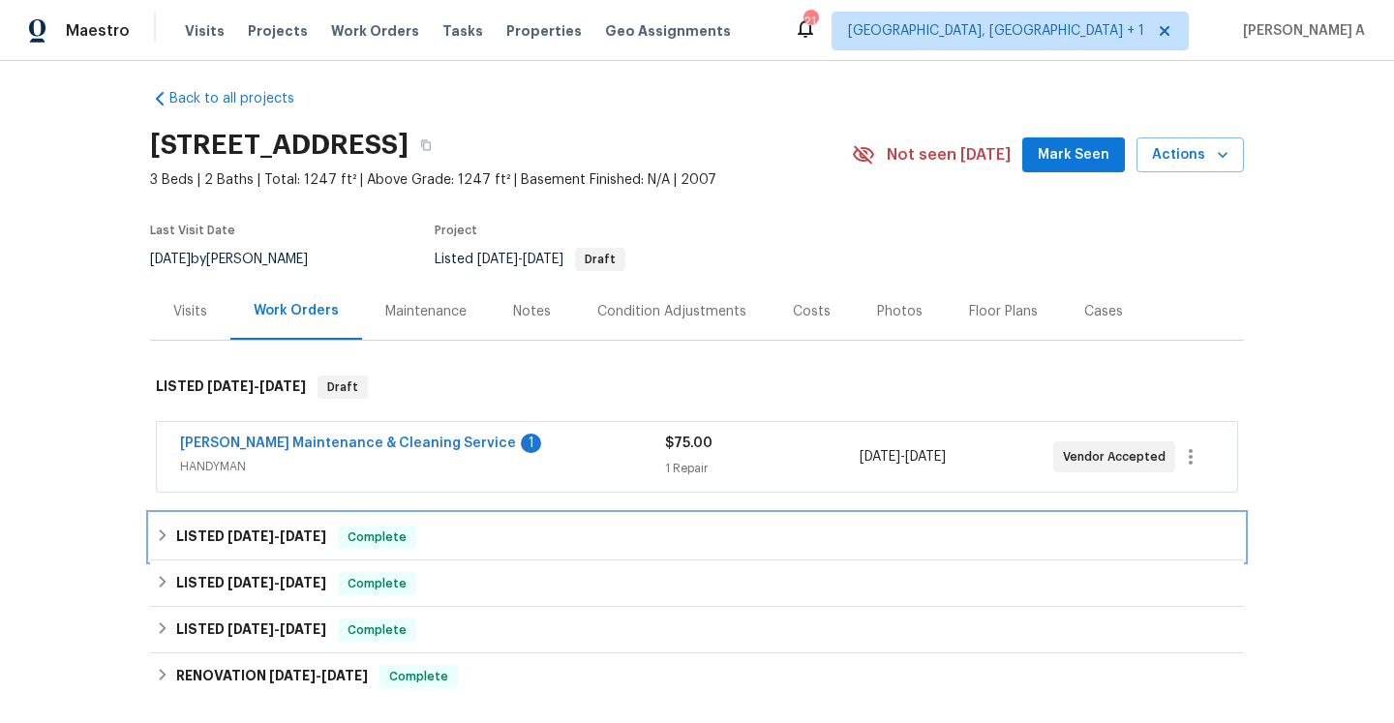
click at [428, 520] on div "LISTED 9/8/25 - 9/9/25 Complete" at bounding box center [697, 537] width 1094 height 46
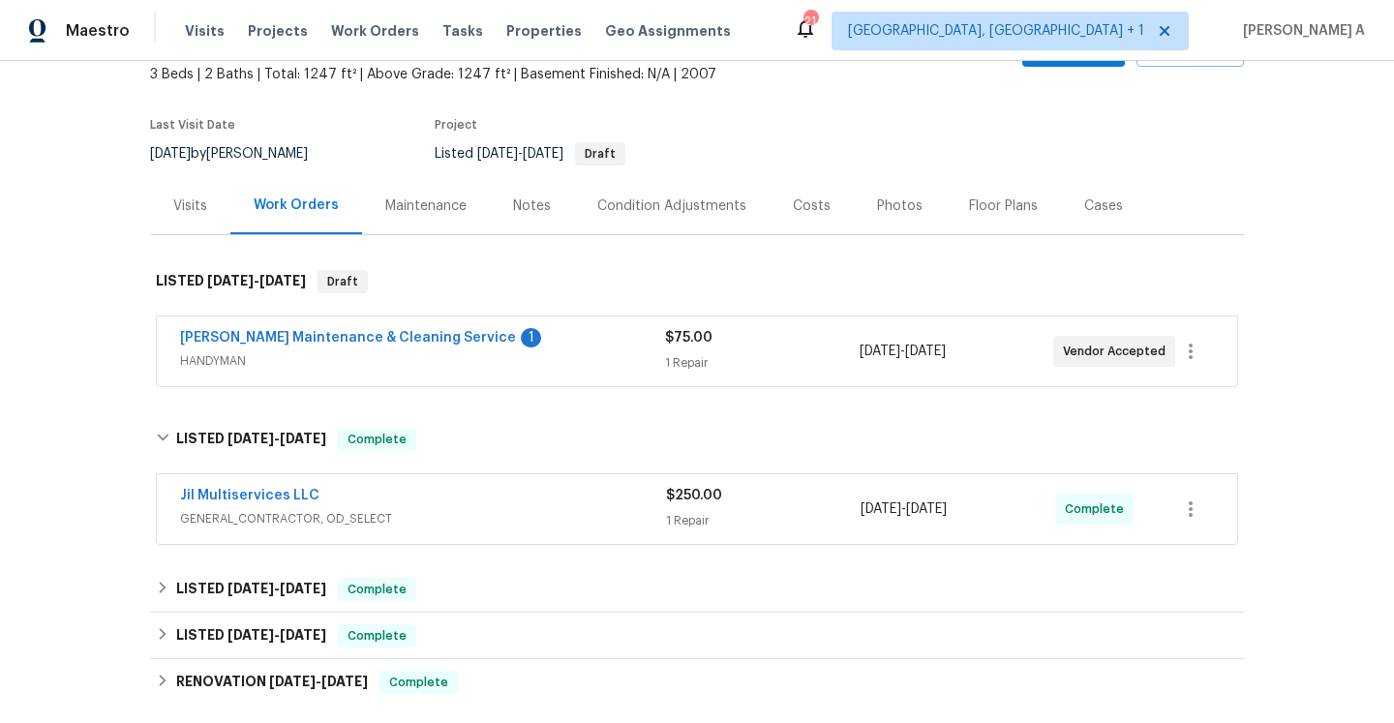
click at [429, 506] on div "Jil Multiservices LLC" at bounding box center [423, 497] width 486 height 23
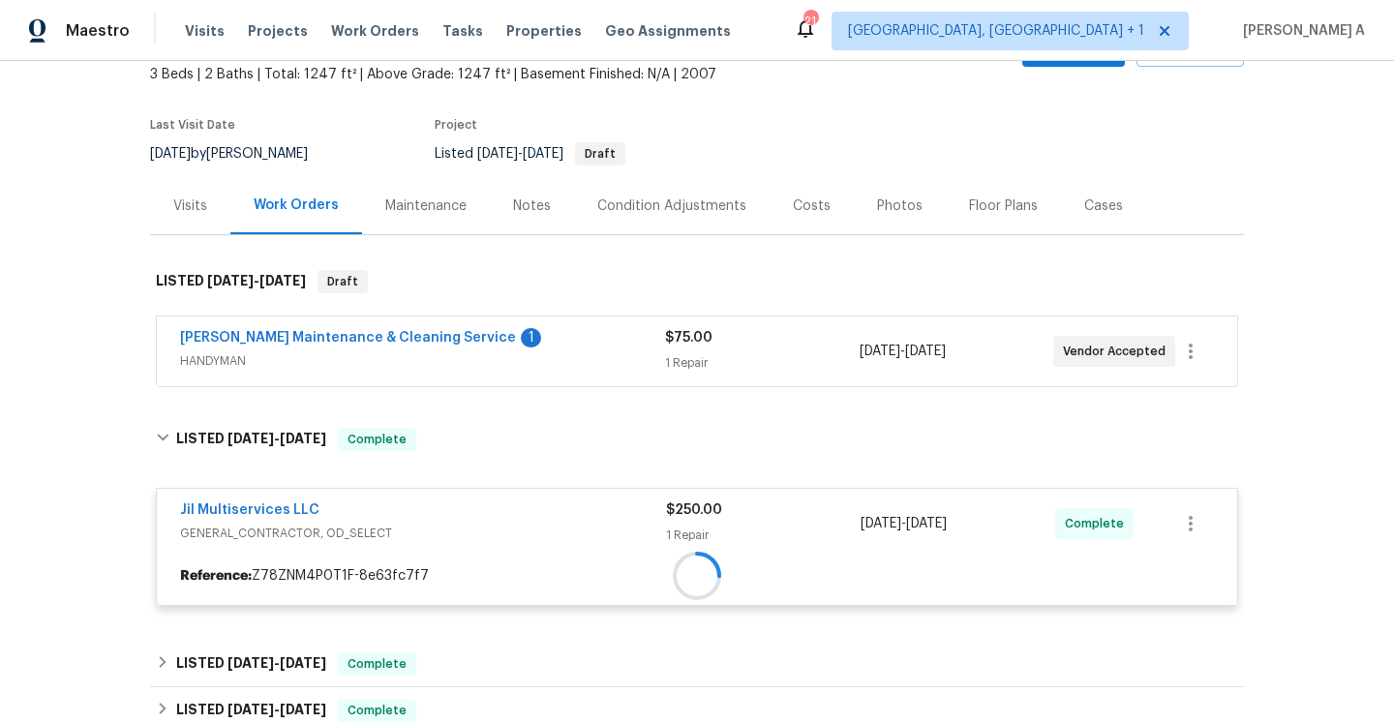
scroll to position [226, 0]
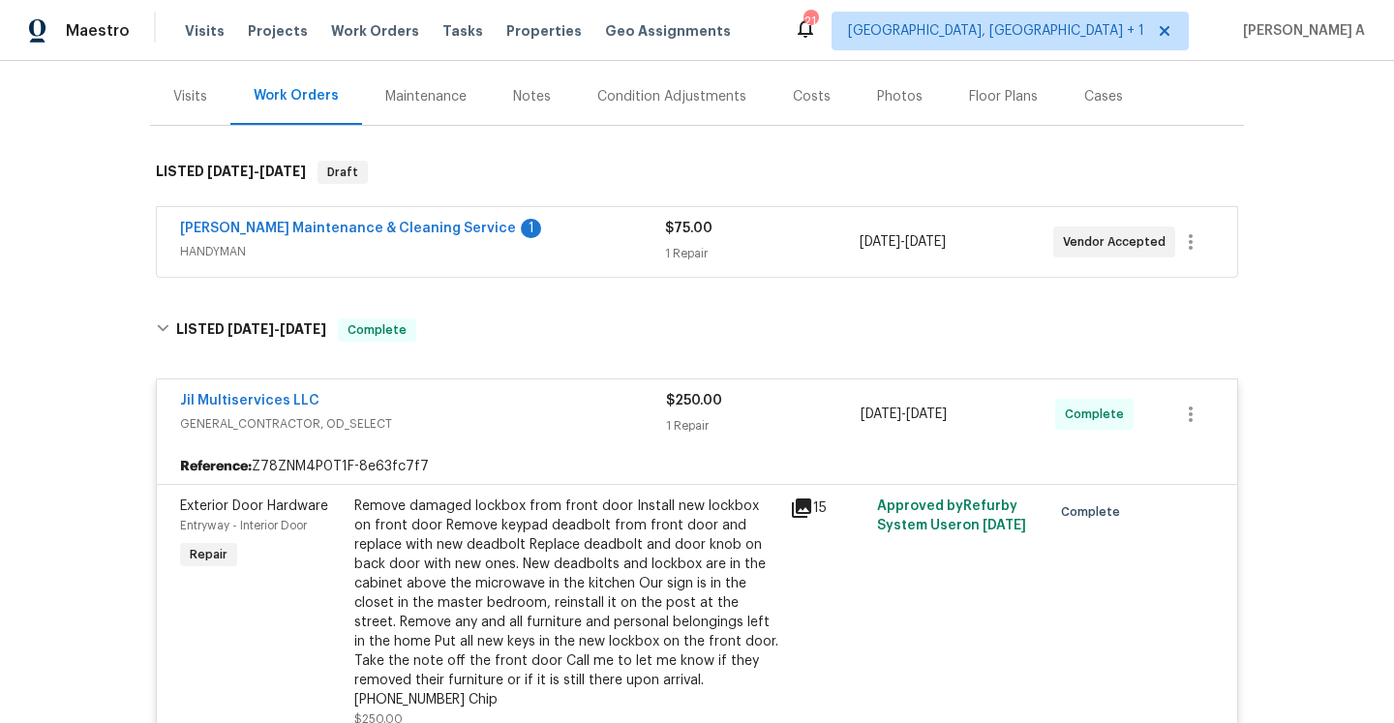
click at [449, 414] on span "GENERAL_CONTRACTOR, OD_SELECT" at bounding box center [423, 423] width 486 height 19
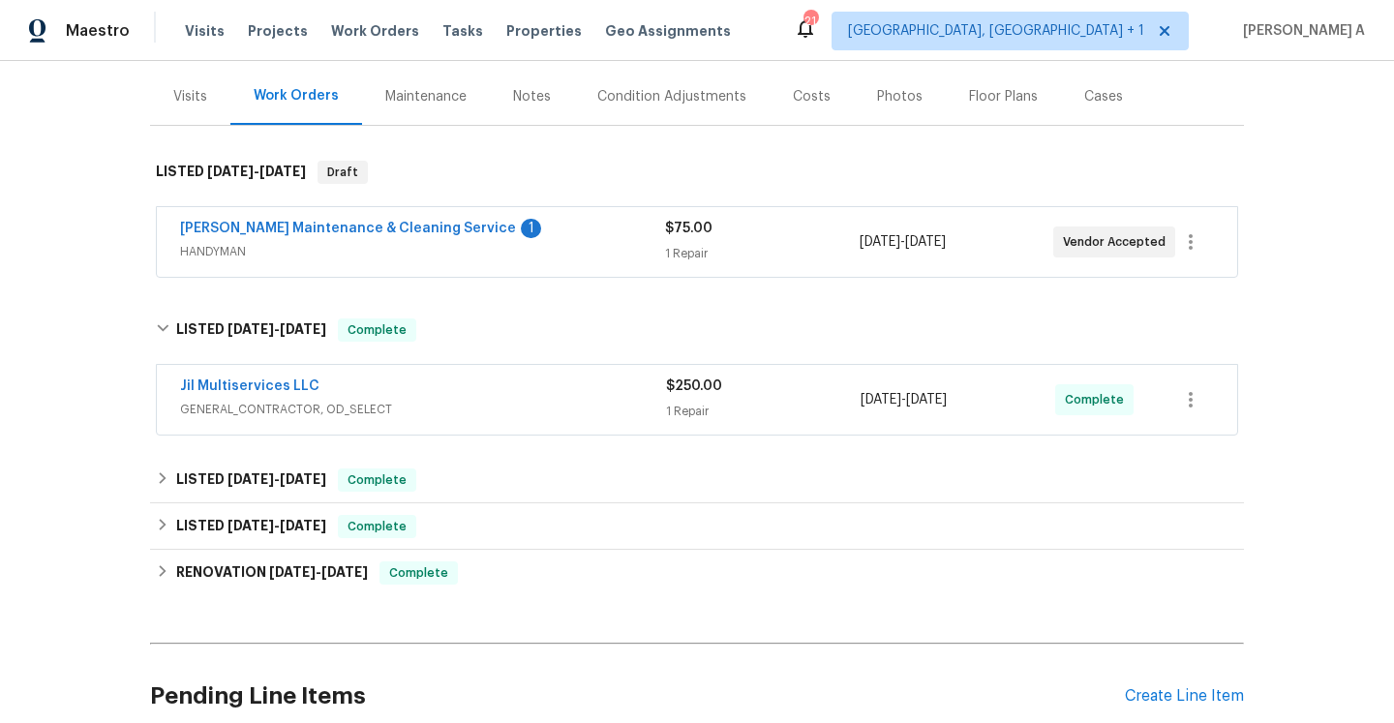
scroll to position [42, 0]
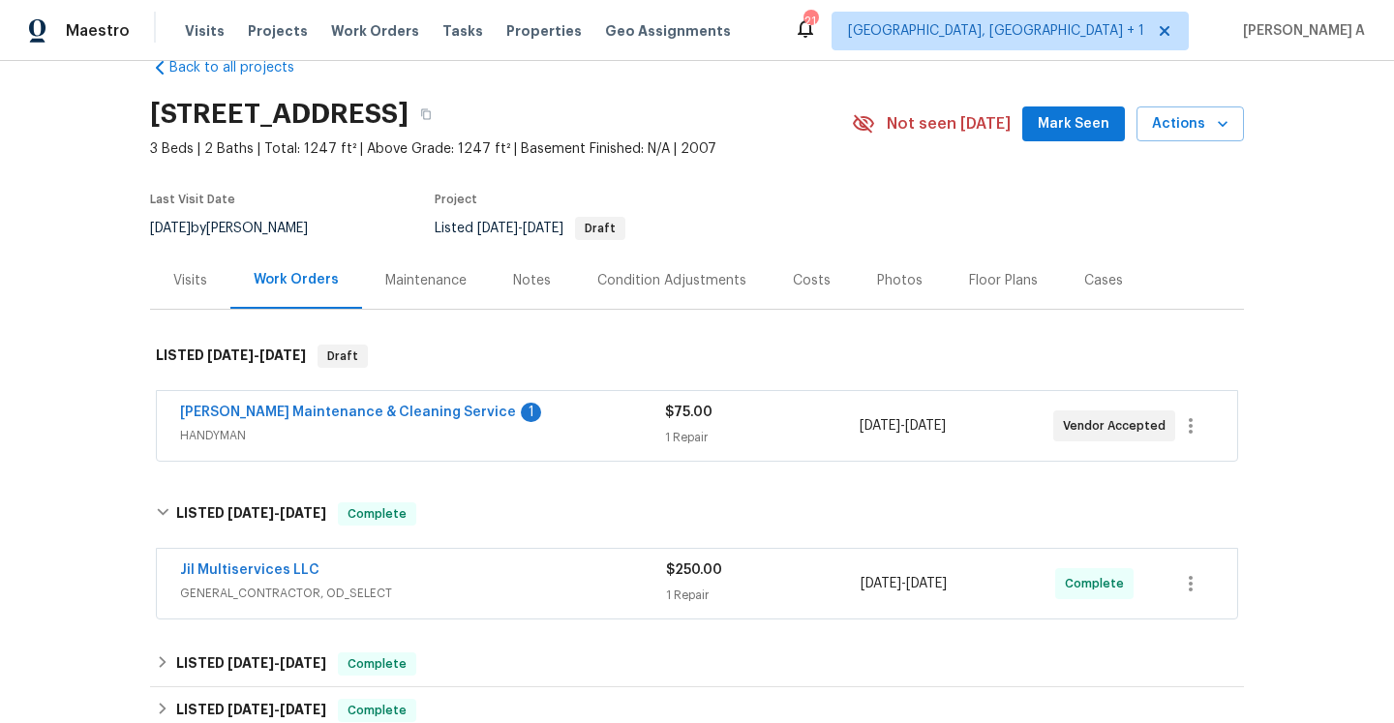
click at [195, 256] on div "Visits" at bounding box center [190, 280] width 80 height 57
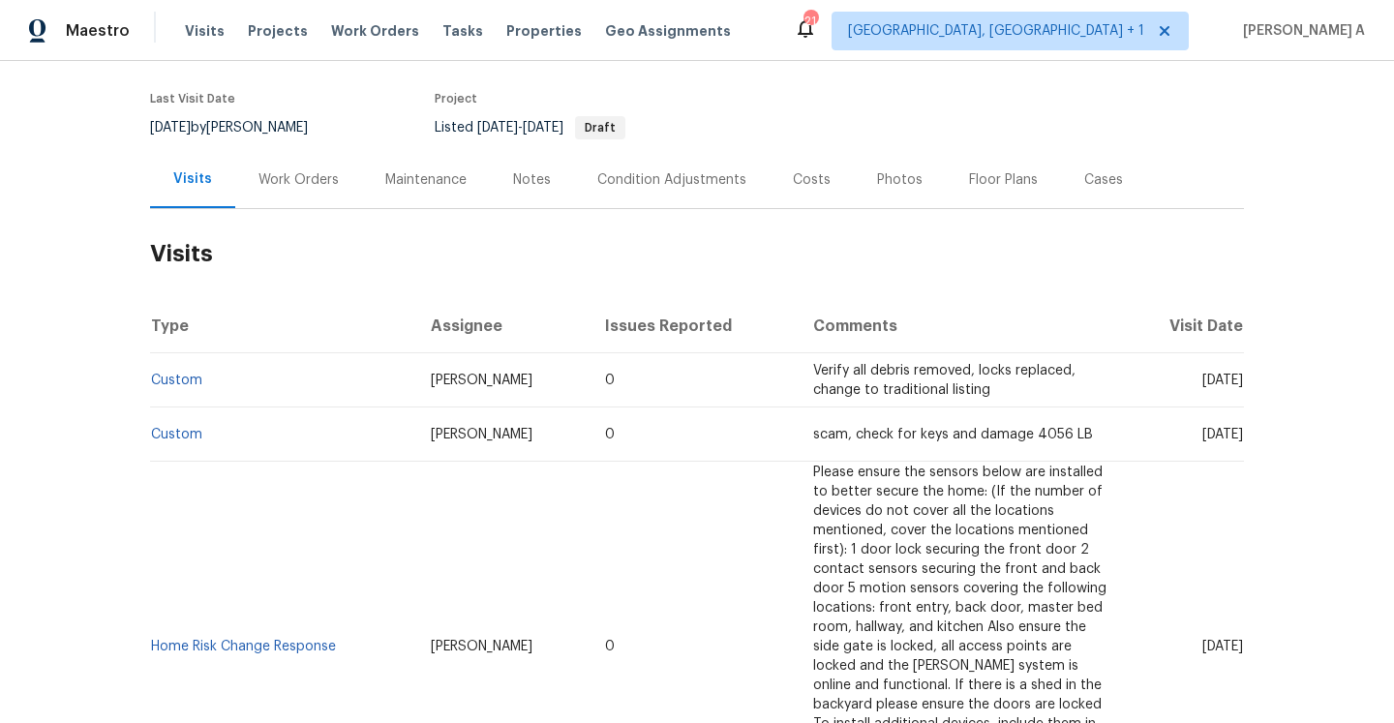
scroll to position [29, 0]
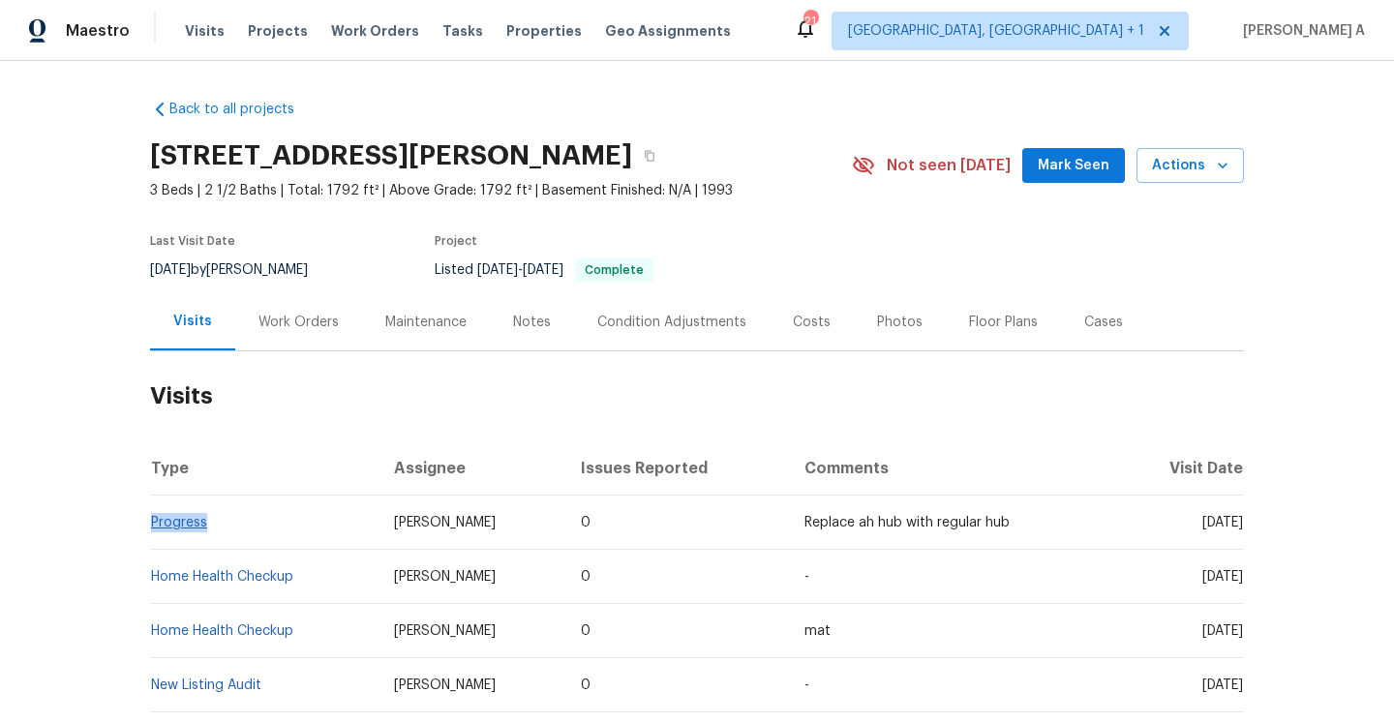
drag, startPoint x: 225, startPoint y: 528, endPoint x: 153, endPoint y: 526, distance: 71.7
click at [153, 526] on td "Progress" at bounding box center [264, 523] width 228 height 54
copy link "Progress"
click at [287, 314] on div "Work Orders" at bounding box center [298, 322] width 80 height 19
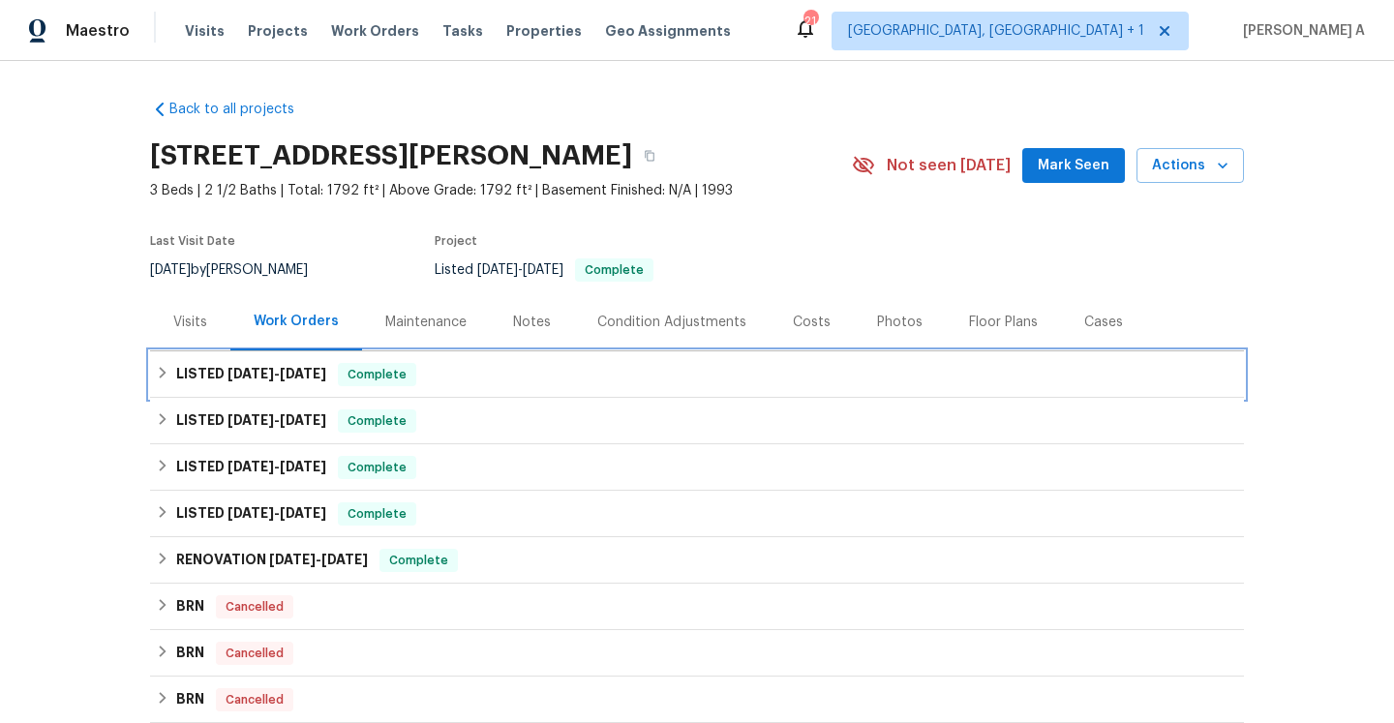
click at [295, 377] on span "[DATE]" at bounding box center [303, 374] width 46 height 14
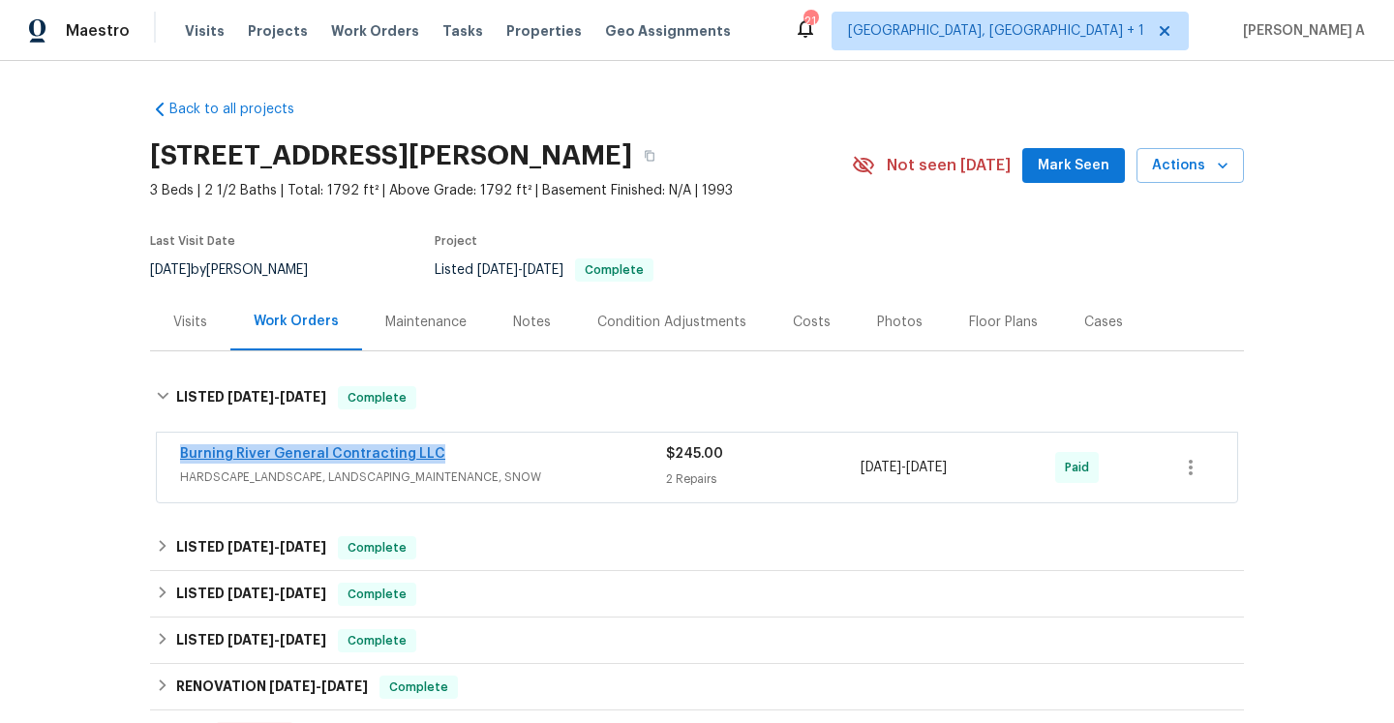
drag, startPoint x: 458, startPoint y: 457, endPoint x: 183, endPoint y: 458, distance: 274.9
click at [183, 458] on div "Burning River General Contracting LLC" at bounding box center [423, 455] width 486 height 23
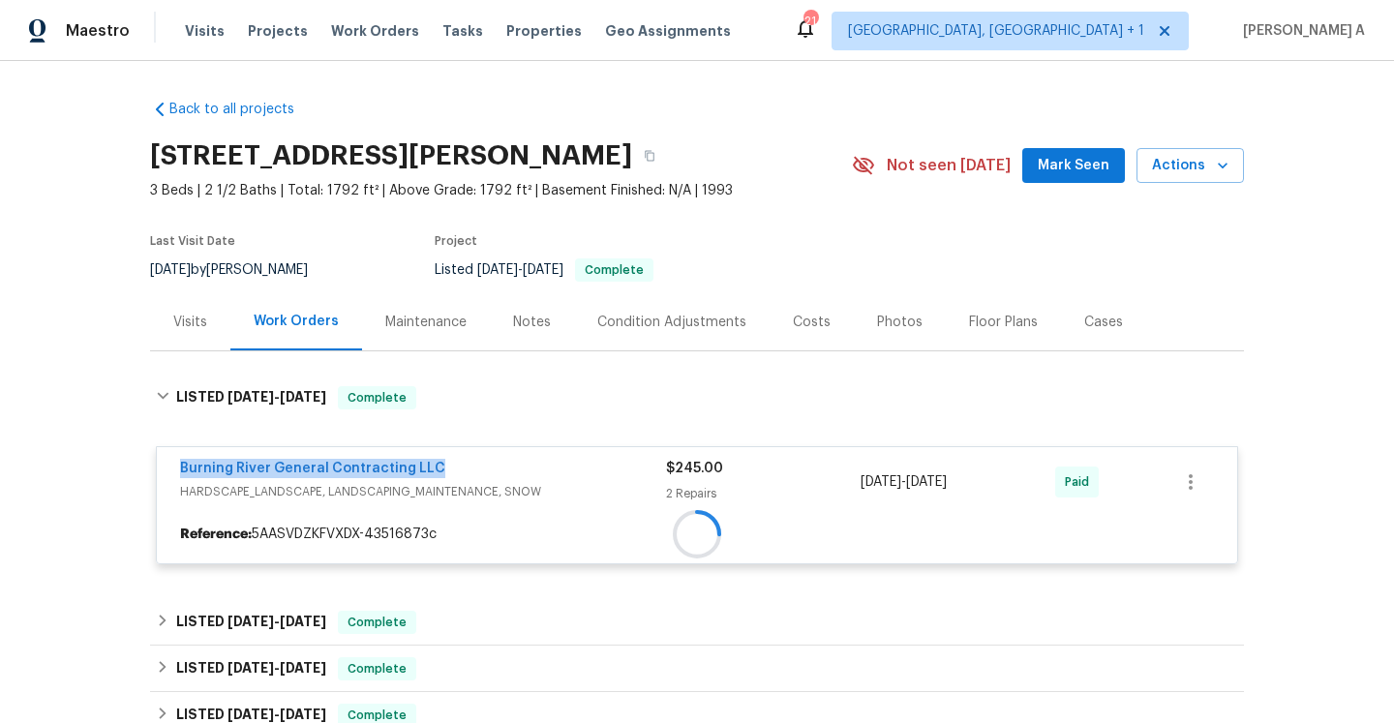
copy link "Burning River General Contracting LLC"
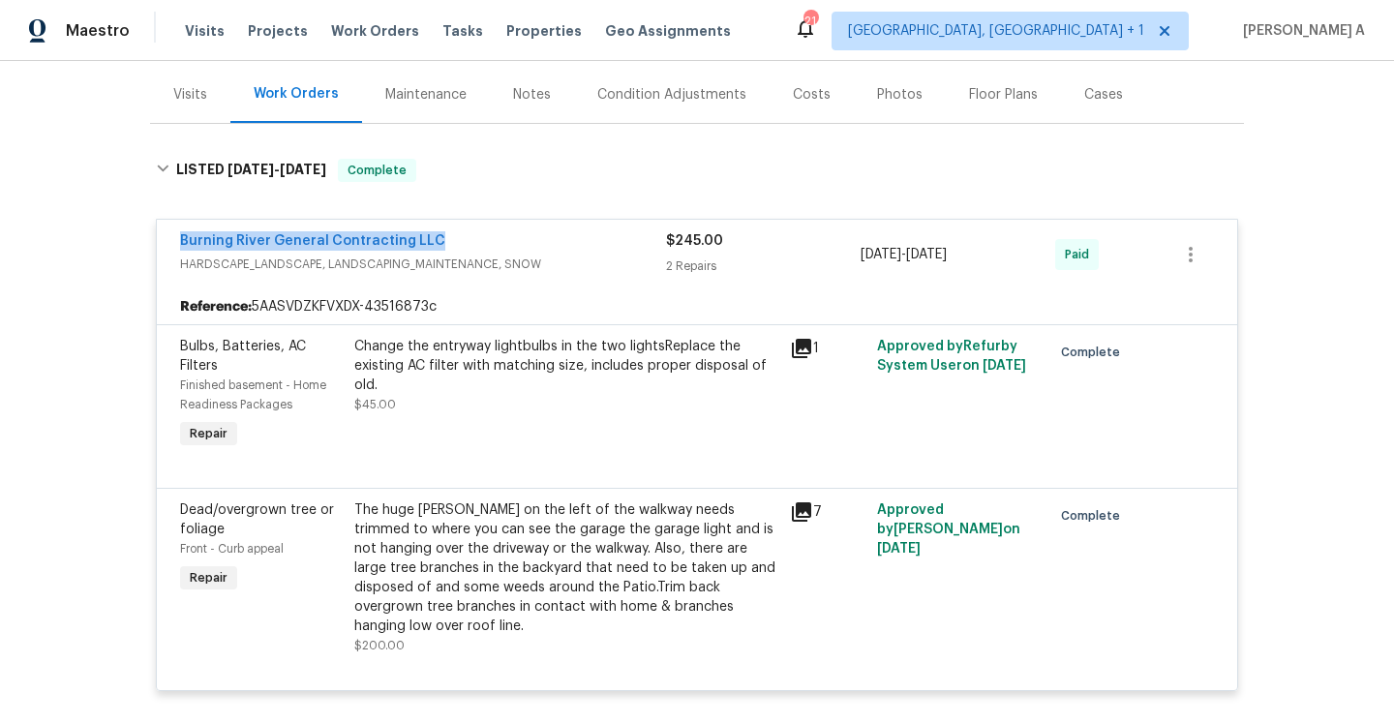
scroll to position [243, 0]
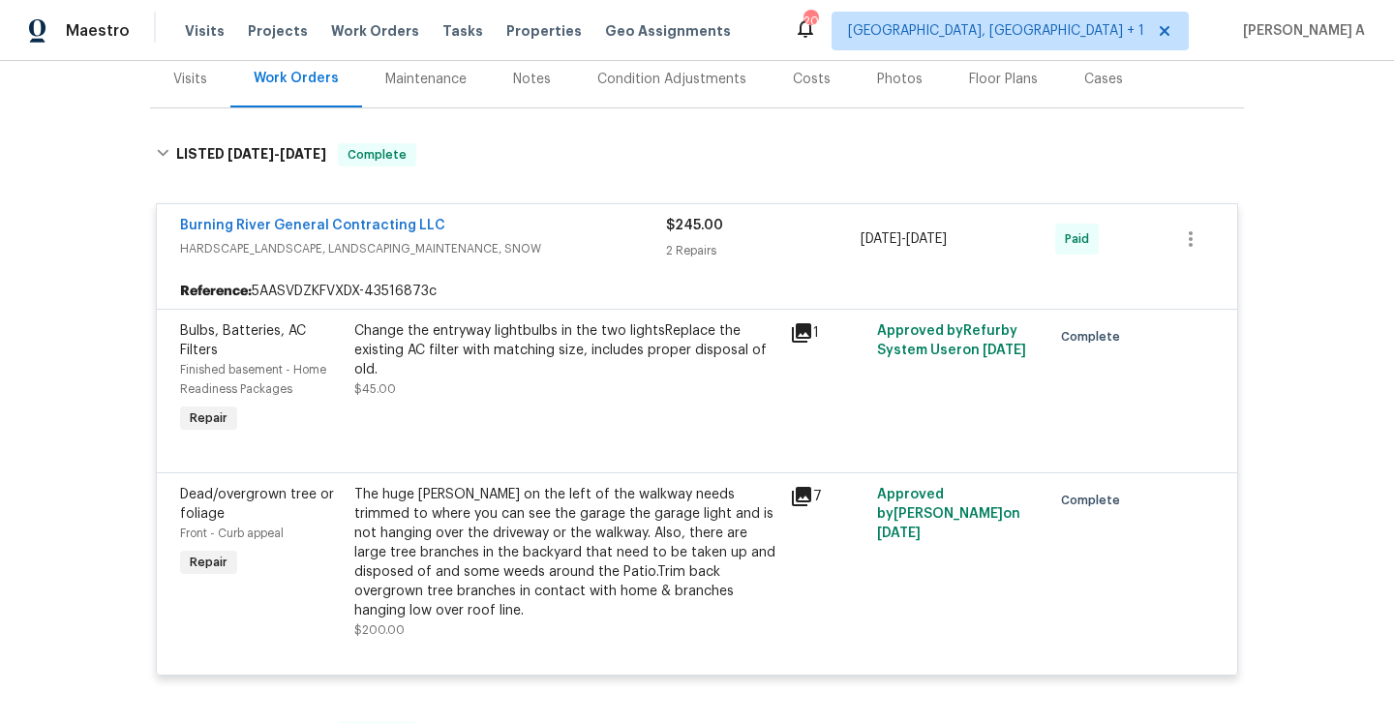
click at [518, 258] on div "Burning River General Contracting LLC HARDSCAPE_LANDSCAPE, LANDSCAPING_MAINTENA…" at bounding box center [423, 239] width 486 height 46
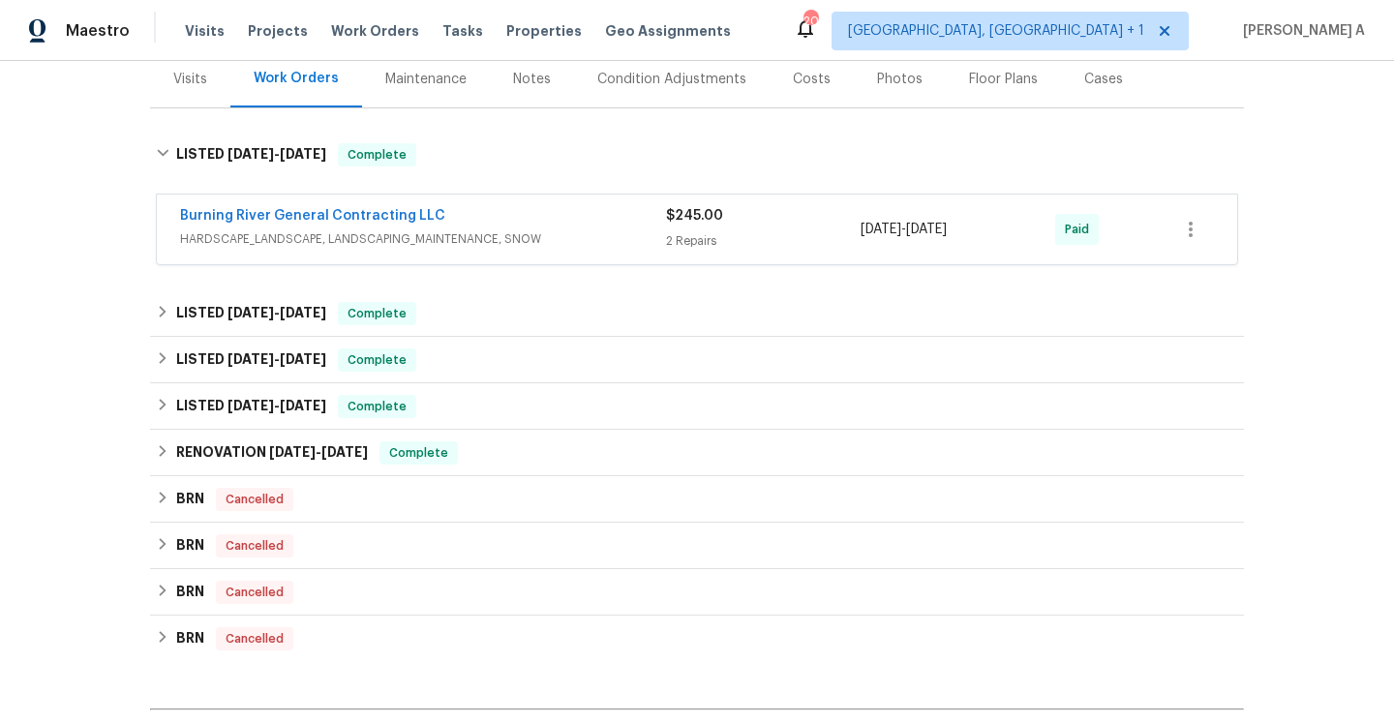
click at [202, 90] on div "Visits" at bounding box center [190, 78] width 80 height 57
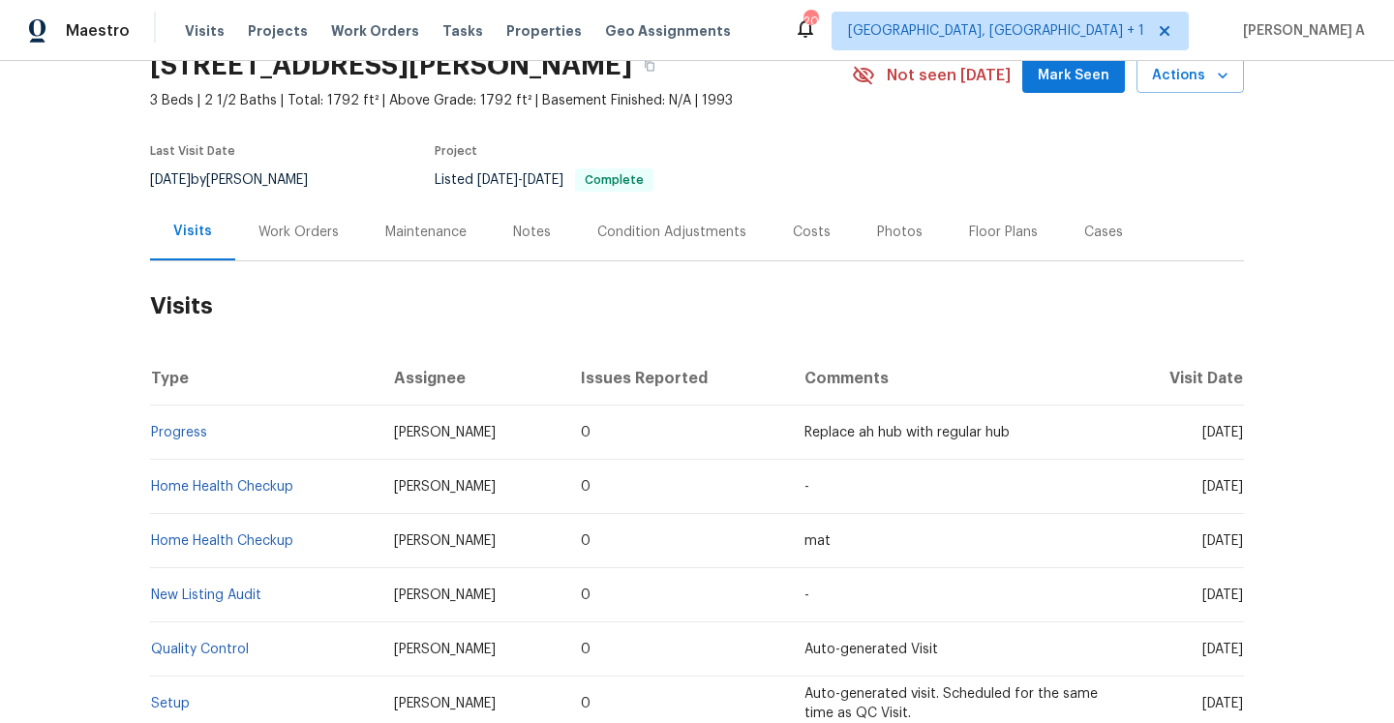
scroll to position [41, 0]
